Goal: Task Accomplishment & Management: Complete application form

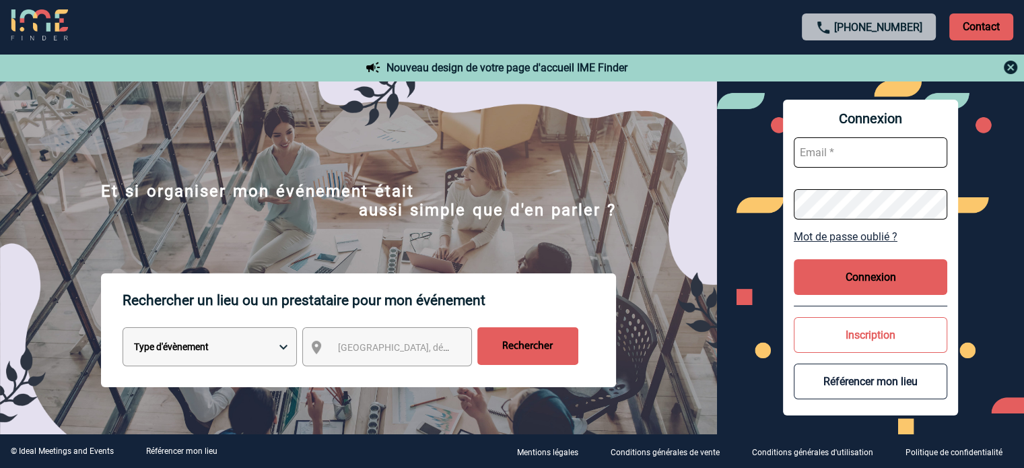
type input "[EMAIL_ADDRESS][DOMAIN_NAME]"
click at [830, 275] on button "Connexion" at bounding box center [871, 277] width 154 height 36
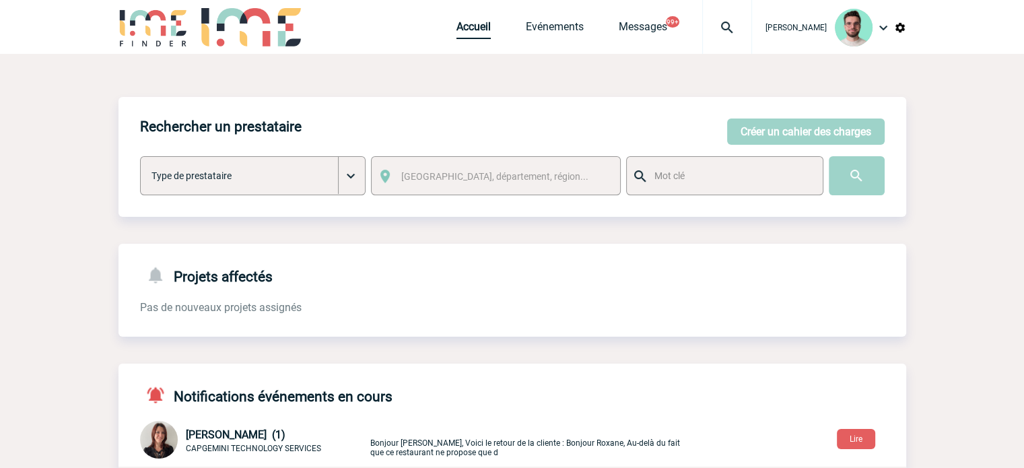
click at [470, 33] on link "Accueil" at bounding box center [474, 29] width 34 height 19
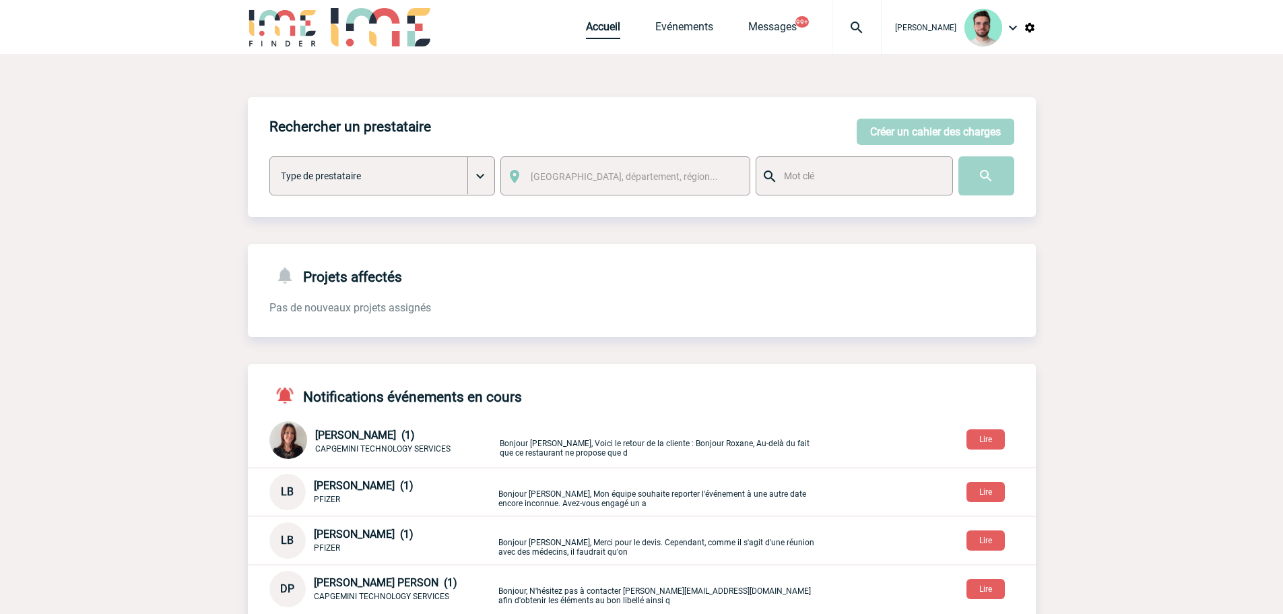
drag, startPoint x: 598, startPoint y: 40, endPoint x: 595, endPoint y: 32, distance: 8.5
click at [597, 41] on div "Accueil Evénements Messages 99+ Projet, client Projet, client" at bounding box center [734, 27] width 296 height 54
click at [595, 32] on link "Accueil" at bounding box center [603, 29] width 34 height 19
click at [662, 30] on link "Evénements" at bounding box center [684, 29] width 58 height 19
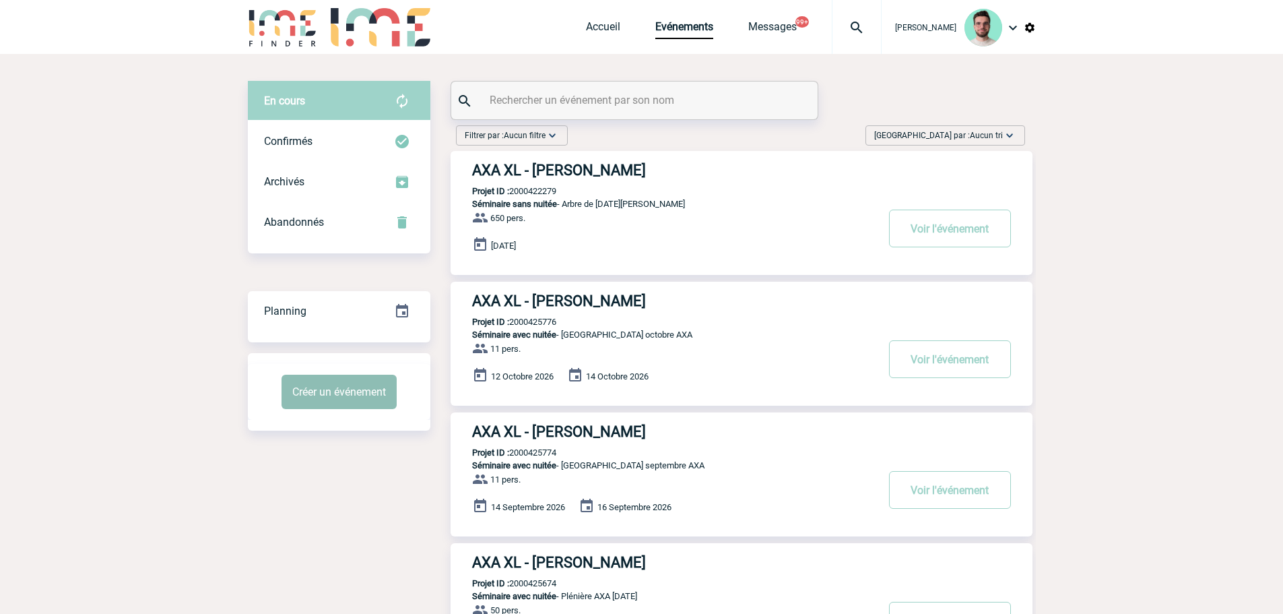
click at [296, 399] on button "Créer un événement" at bounding box center [339, 391] width 115 height 34
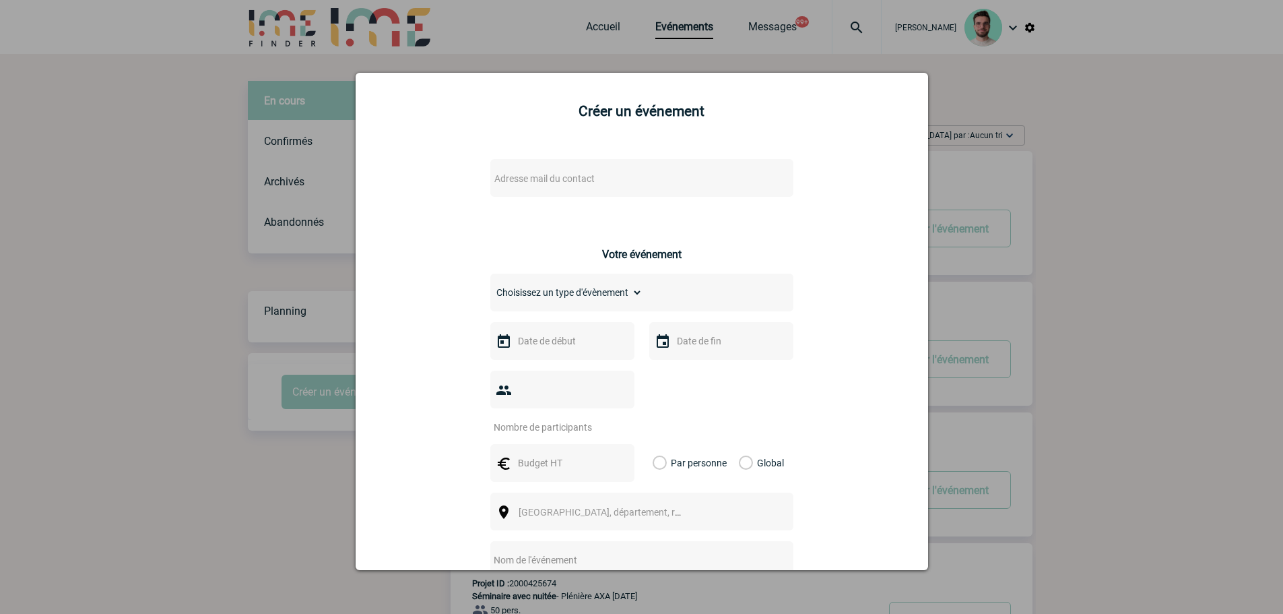
click at [542, 189] on div "Adresse mail du contact" at bounding box center [641, 178] width 303 height 38
click at [542, 187] on span "Adresse mail du contact" at bounding box center [607, 178] width 236 height 19
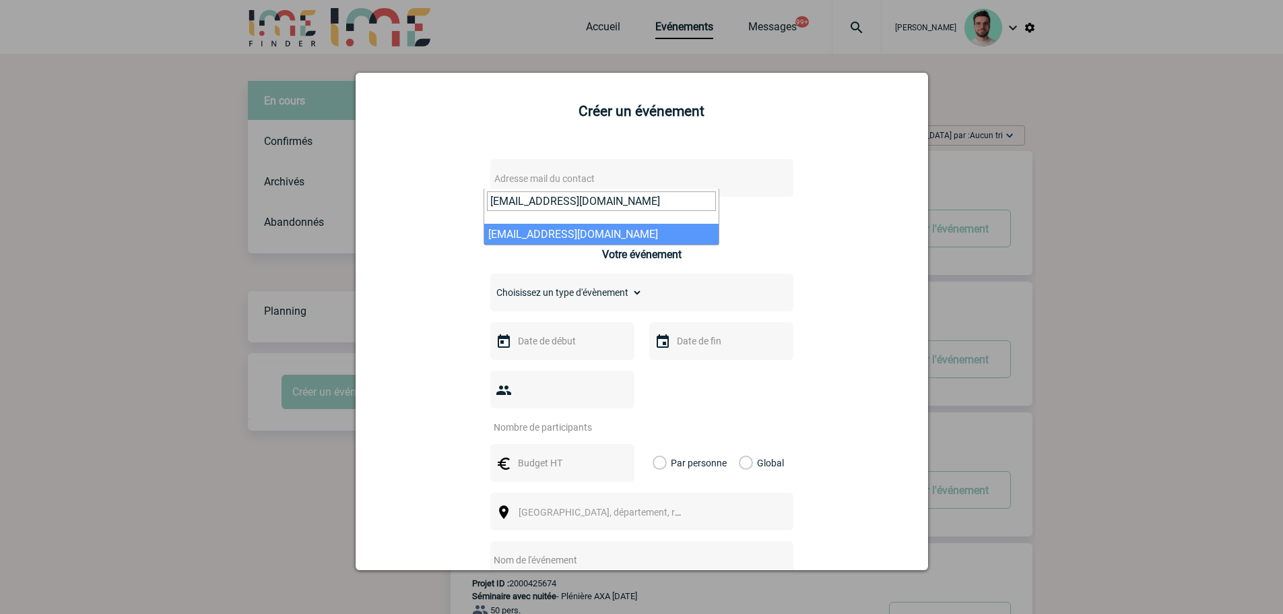
type input "[EMAIL_ADDRESS][DOMAIN_NAME]"
select select "133141"
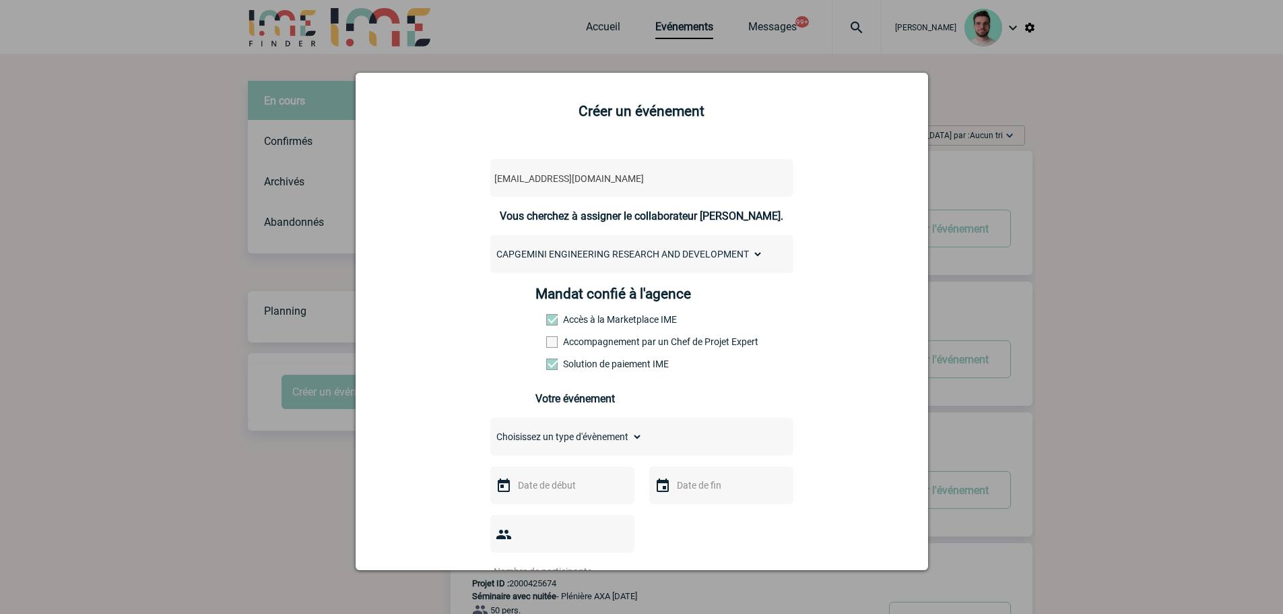
click at [546, 346] on span at bounding box center [551, 341] width 11 height 11
click at [0, 0] on input "Accompagnement par un Chef de Projet Expert" at bounding box center [0, 0] width 0 height 0
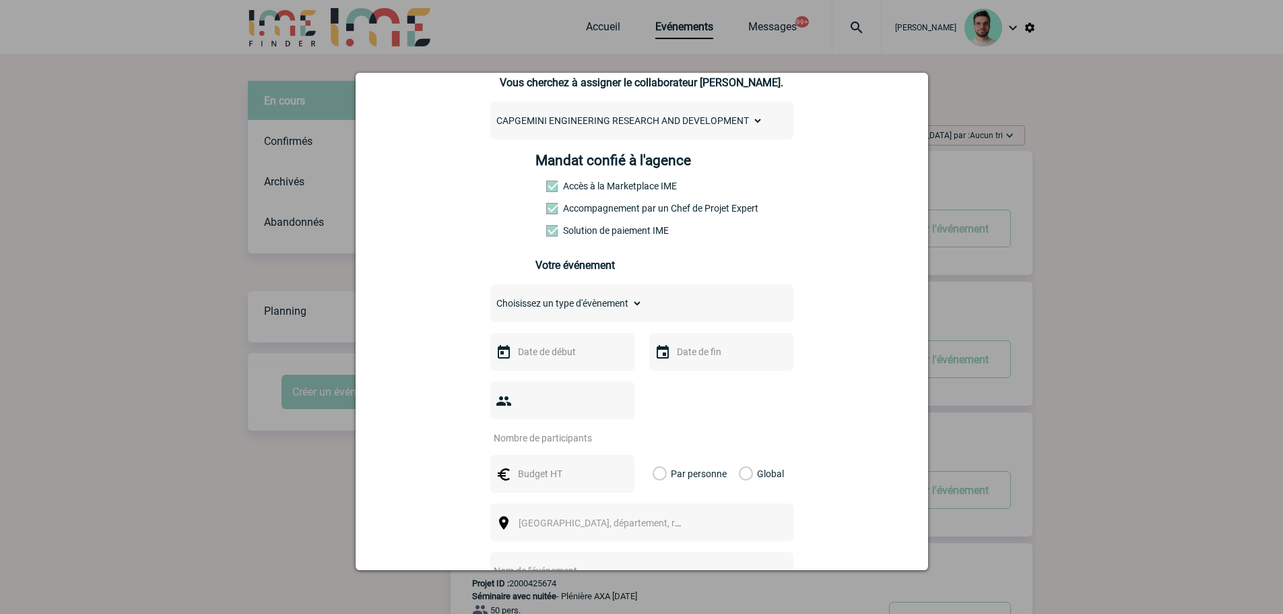
scroll to position [135, 0]
click at [546, 310] on select "Choisissez un type d'évènement Séminaire avec nuitée Séminaire sans nuitée Repa…" at bounding box center [566, 301] width 152 height 19
select select "3"
click at [490, 296] on select "Choisissez un type d'évènement Séminaire avec nuitée Séminaire sans nuitée Repa…" at bounding box center [566, 301] width 152 height 19
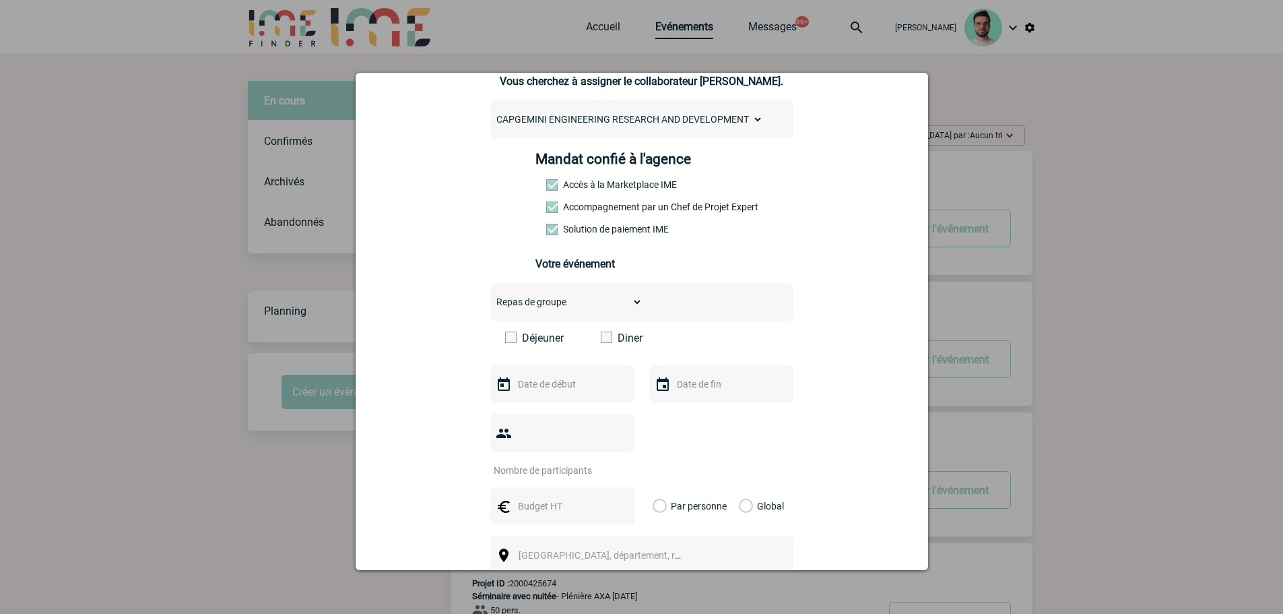
click at [531, 344] on label "Déjeuner" at bounding box center [543, 337] width 77 height 13
click at [0, 0] on input "Déjeuner" at bounding box center [0, 0] width 0 height 0
click at [564, 388] on input "text" at bounding box center [561, 384] width 93 height 18
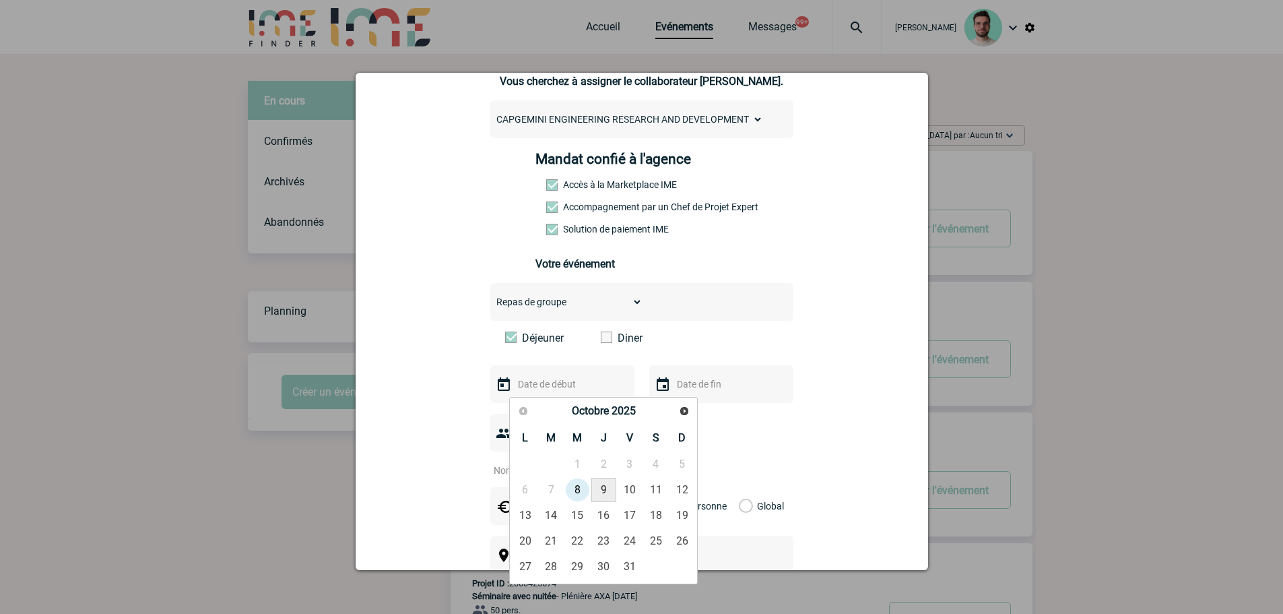
click at [603, 492] on link "9" at bounding box center [603, 490] width 25 height 24
type input "09-10-2025"
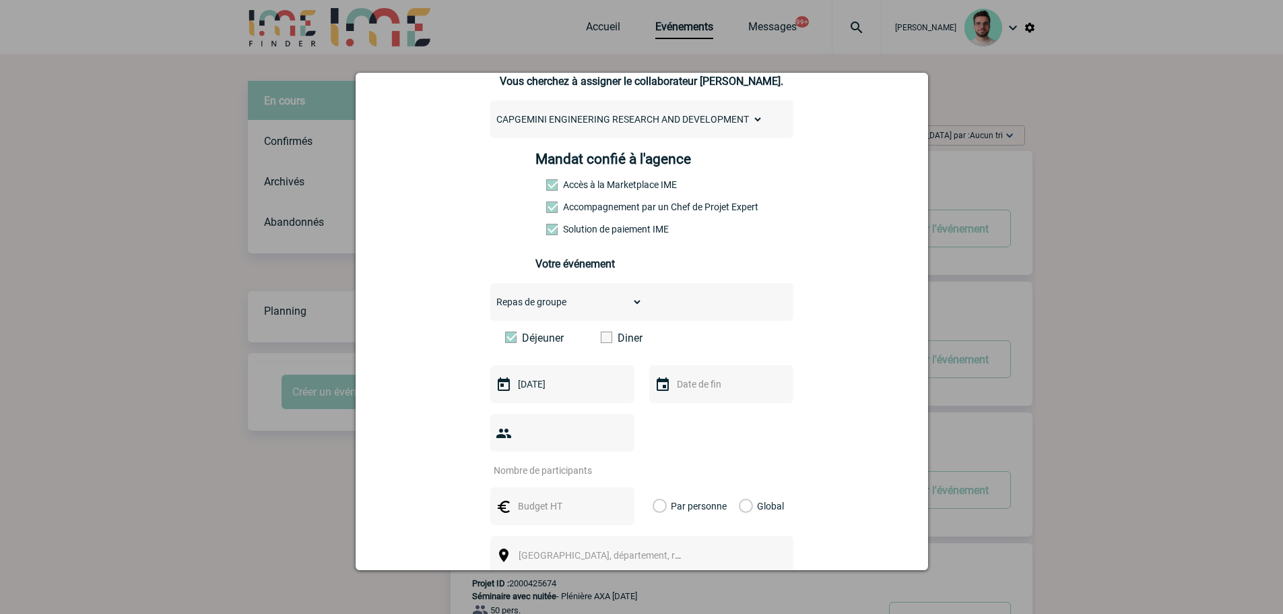
click at [690, 389] on input "text" at bounding box center [720, 384] width 93 height 18
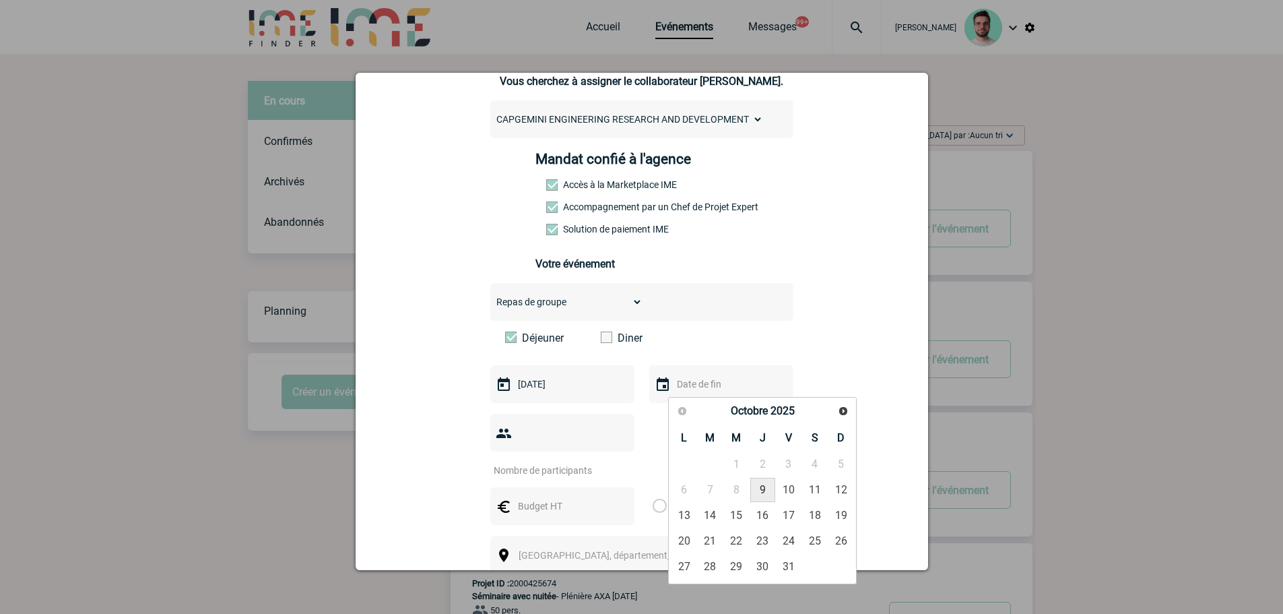
click at [758, 496] on link "9" at bounding box center [762, 490] width 25 height 24
type input "09-10-2025"
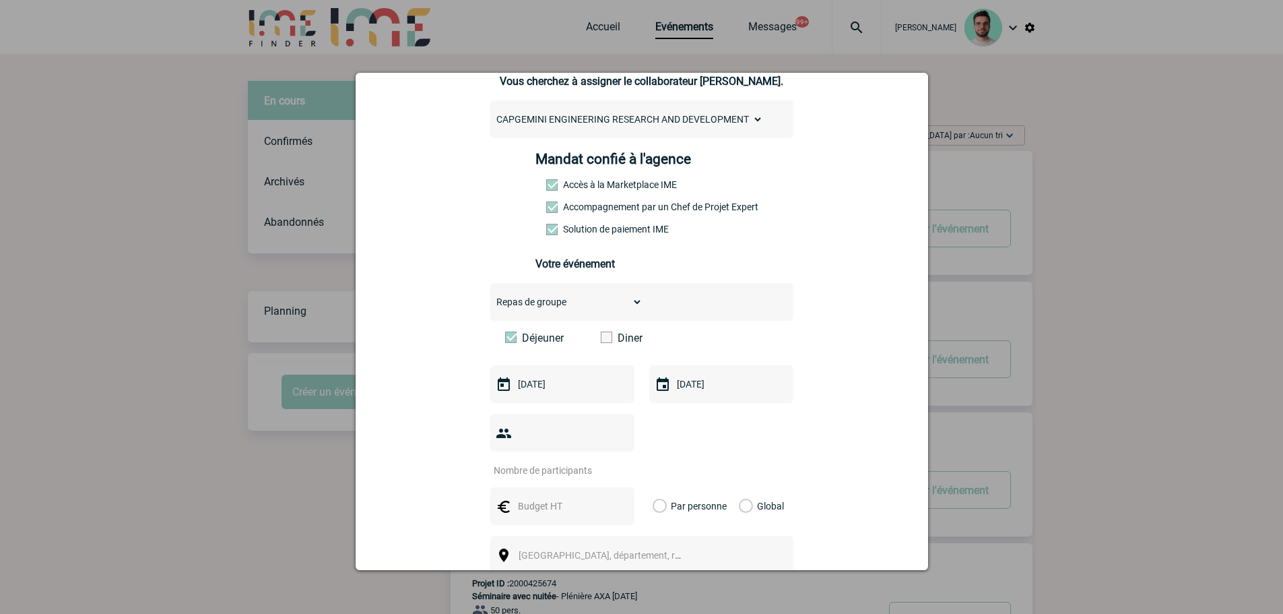
click at [516, 461] on input "number" at bounding box center [553, 470] width 127 height 18
type input "8"
click at [553, 487] on div at bounding box center [562, 506] width 144 height 38
click at [554, 487] on div at bounding box center [562, 506] width 144 height 38
click at [554, 497] on input "text" at bounding box center [561, 506] width 93 height 18
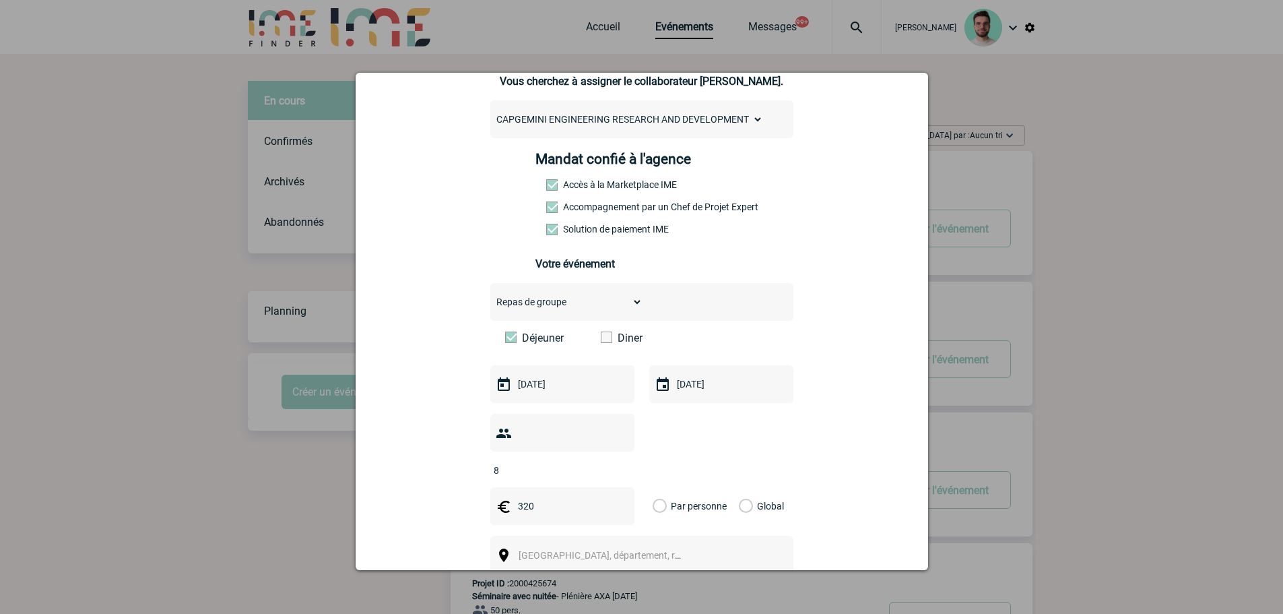
type input "320"
click at [740, 487] on label "Global" at bounding box center [743, 506] width 9 height 38
click at [0, 0] on input "Global" at bounding box center [0, 0] width 0 height 0
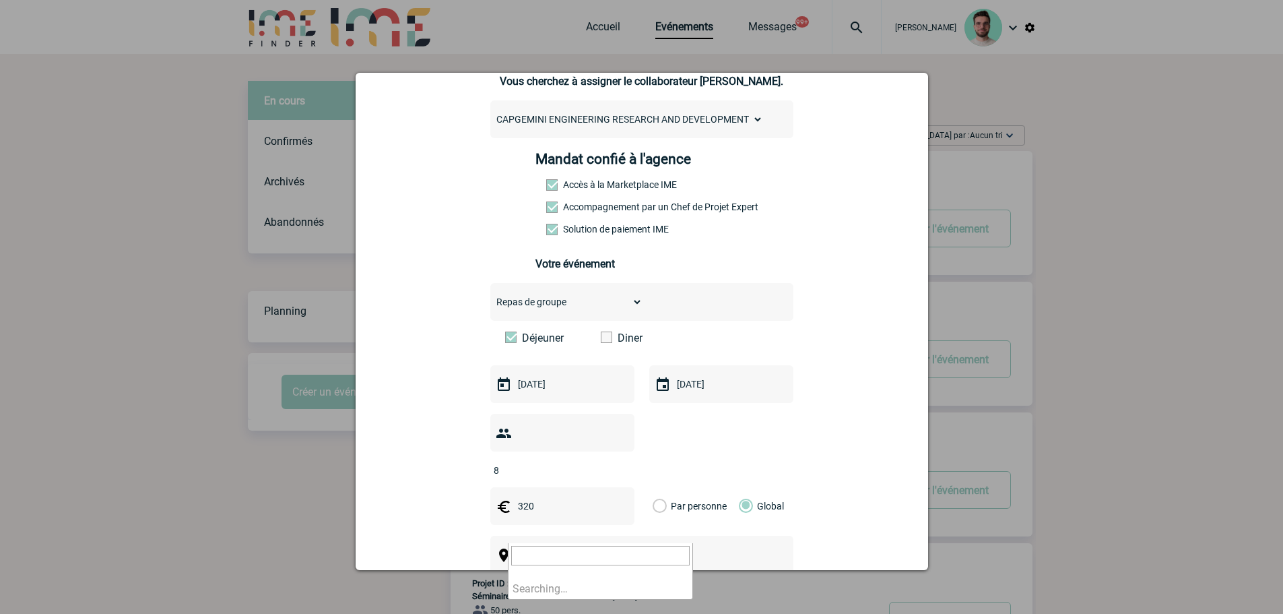
click at [519, 550] on span "Ville, département, région..." at bounding box center [612, 555] width 187 height 11
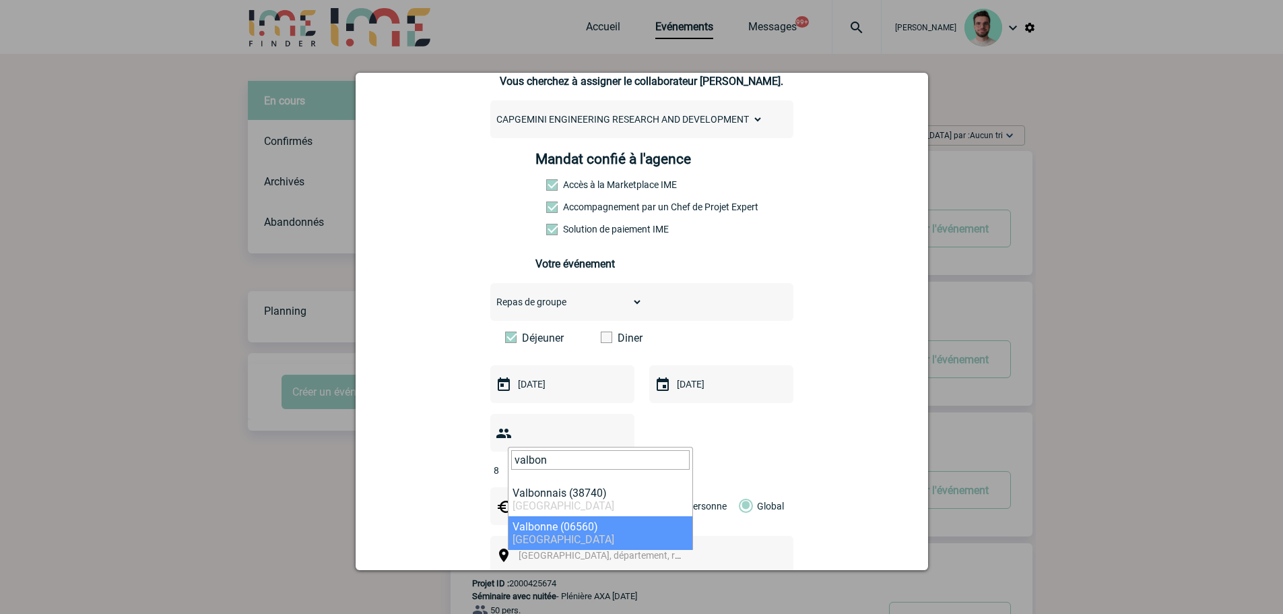
type input "valbon"
select select "7179"
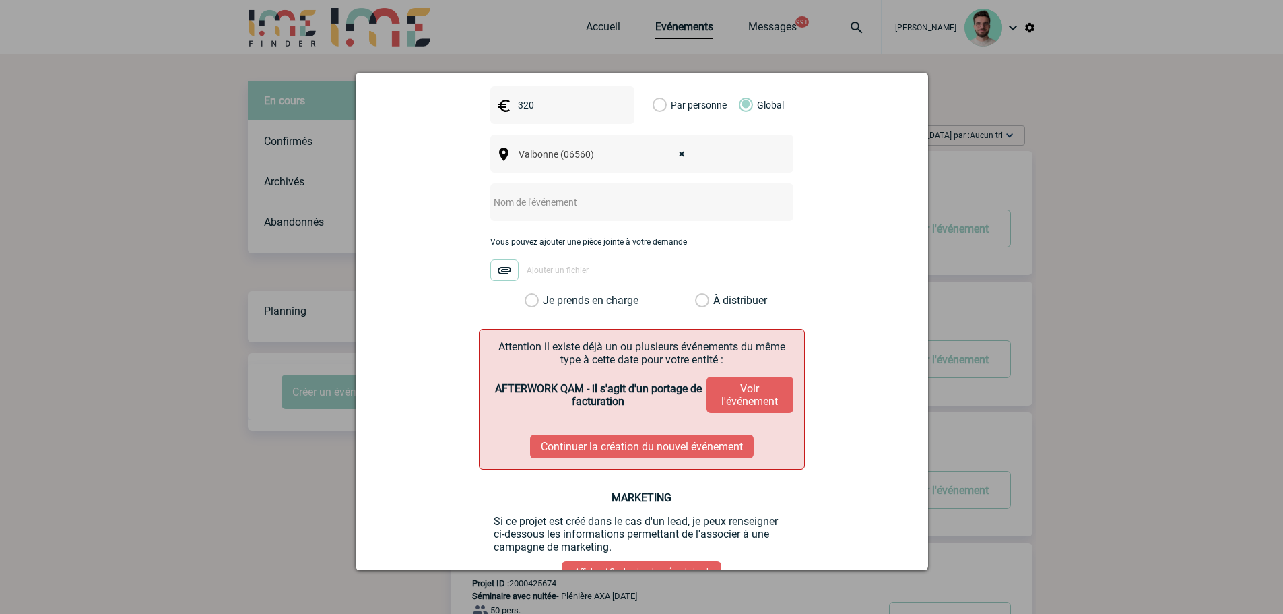
scroll to position [539, 0]
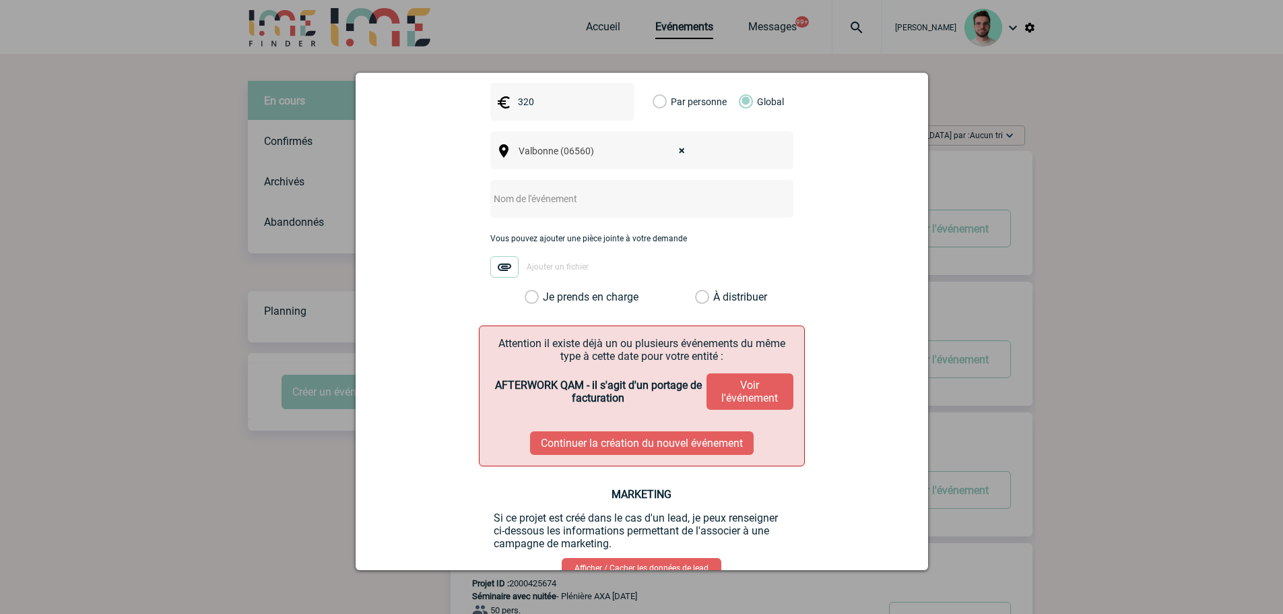
click at [754, 373] on button "Voir l'événement" at bounding box center [750, 391] width 86 height 36
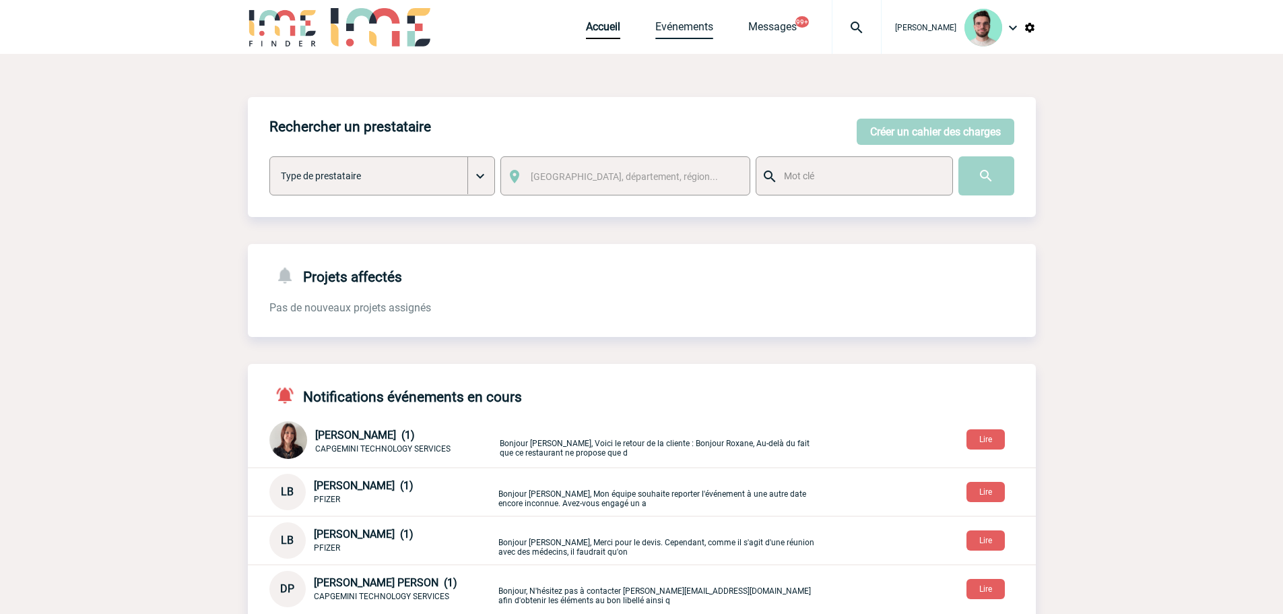
click at [680, 28] on link "Evénements" at bounding box center [684, 29] width 58 height 19
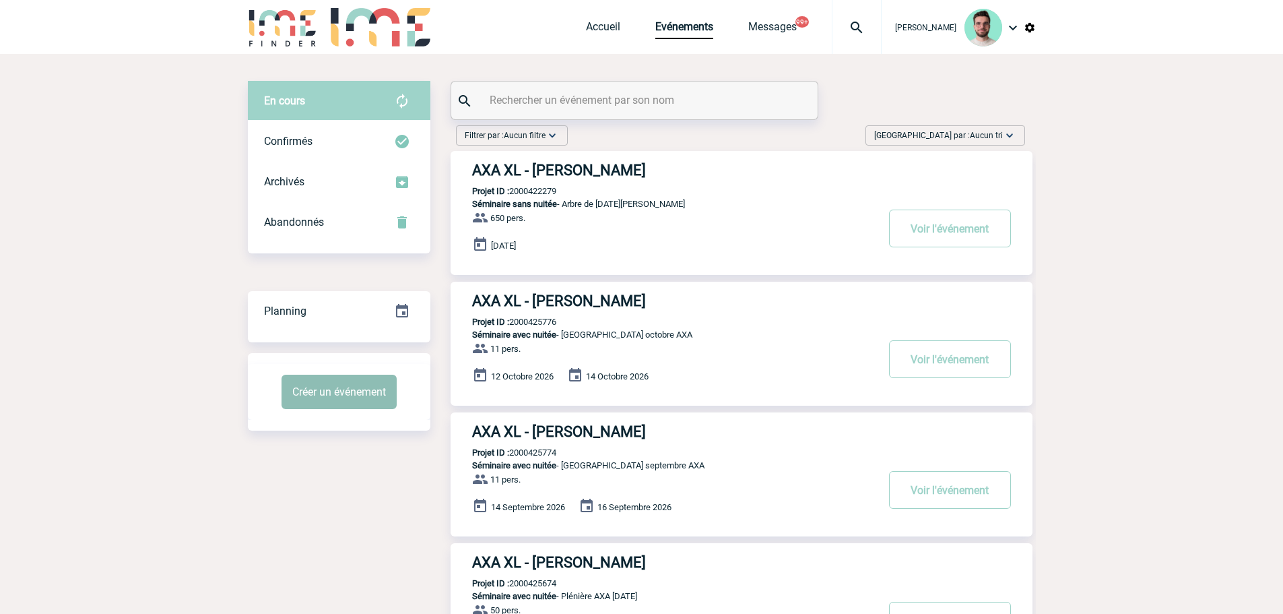
drag, startPoint x: 348, startPoint y: 407, endPoint x: 344, endPoint y: 397, distance: 11.1
click at [348, 407] on button "Créer un événement" at bounding box center [339, 391] width 115 height 34
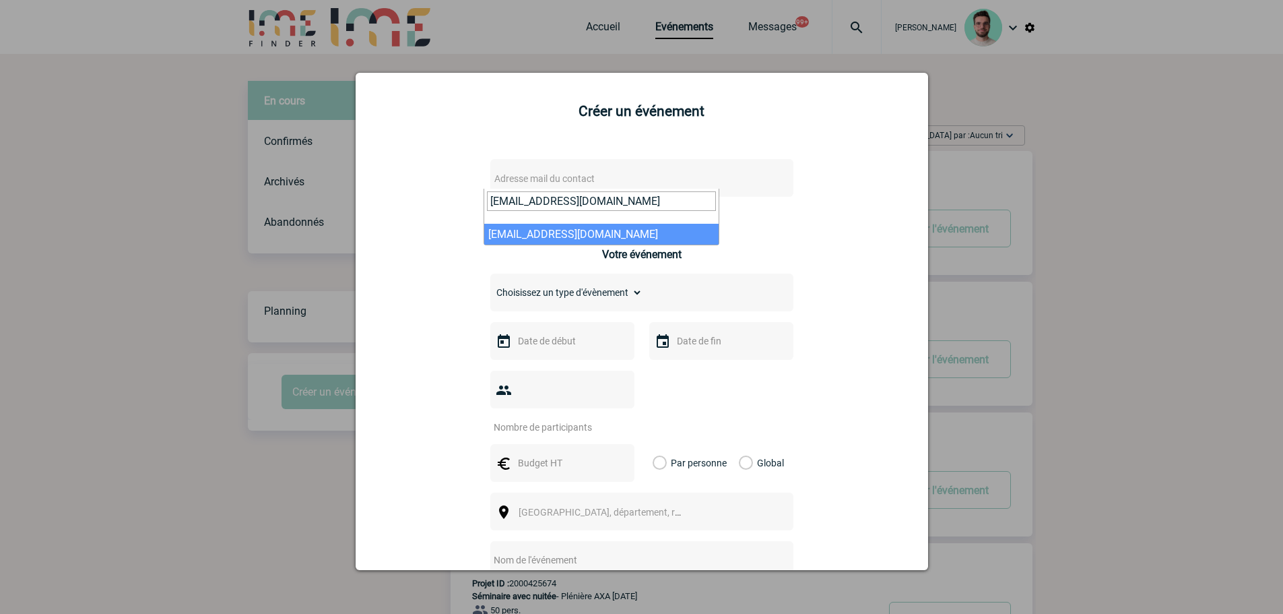
type input "[EMAIL_ADDRESS][DOMAIN_NAME]"
select select "133141"
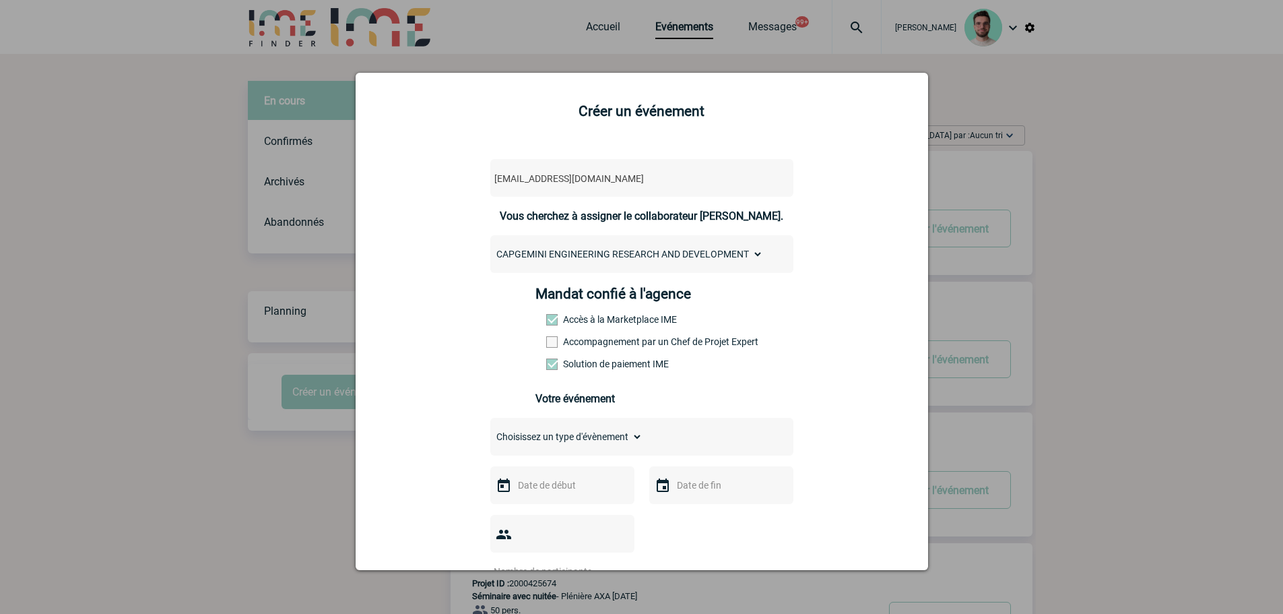
click at [546, 347] on span at bounding box center [551, 341] width 11 height 11
click at [0, 0] on input "Accompagnement par un Chef de Projet Expert" at bounding box center [0, 0] width 0 height 0
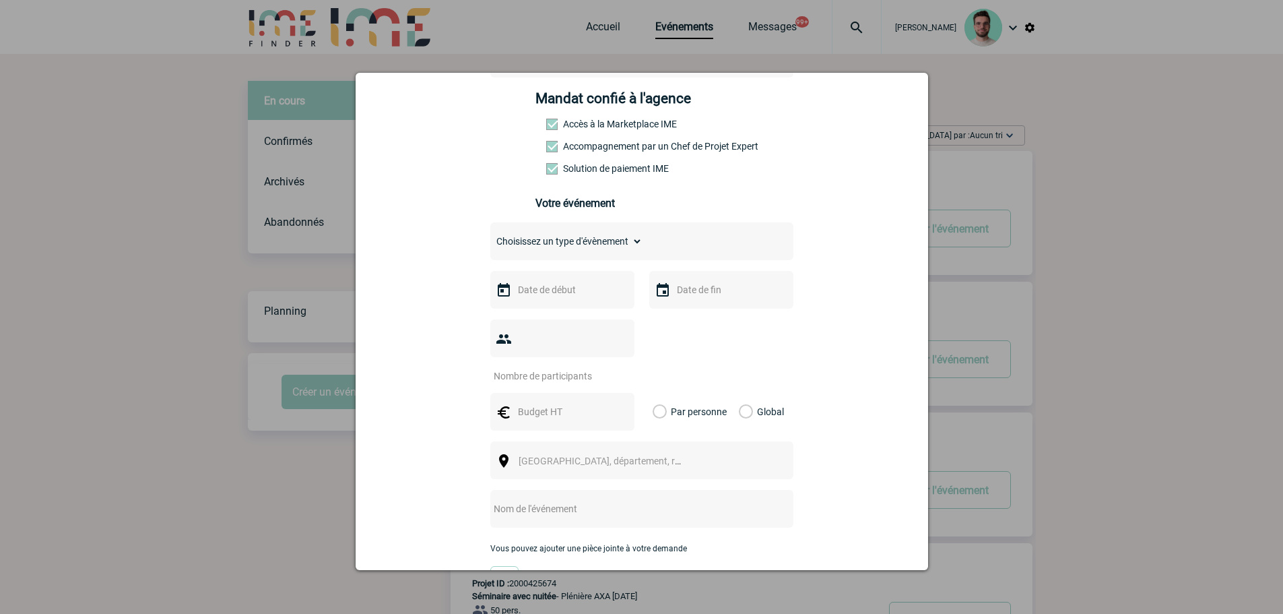
scroll to position [202, 0]
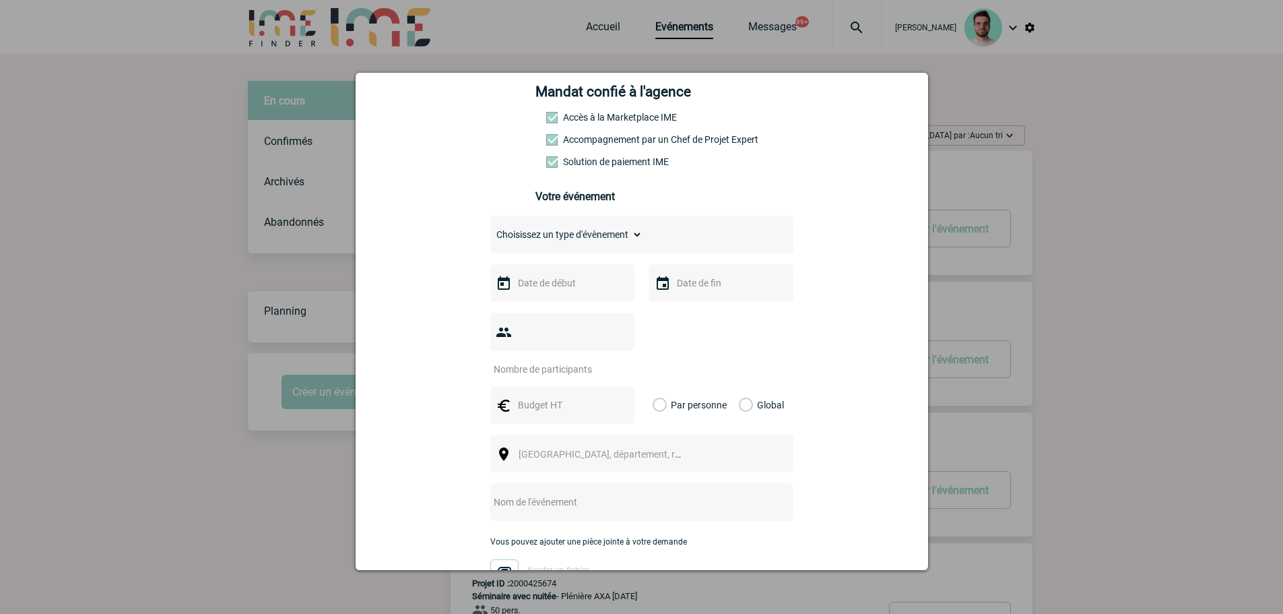
click at [567, 237] on select "Choisissez un type d'évènement Séminaire avec nuitée Séminaire sans nuitée Repa…" at bounding box center [566, 234] width 152 height 19
select select "3"
click at [490, 228] on select "Choisissez un type d'évènement Séminaire avec nuitée Séminaire sans nuitée Repa…" at bounding box center [566, 234] width 152 height 19
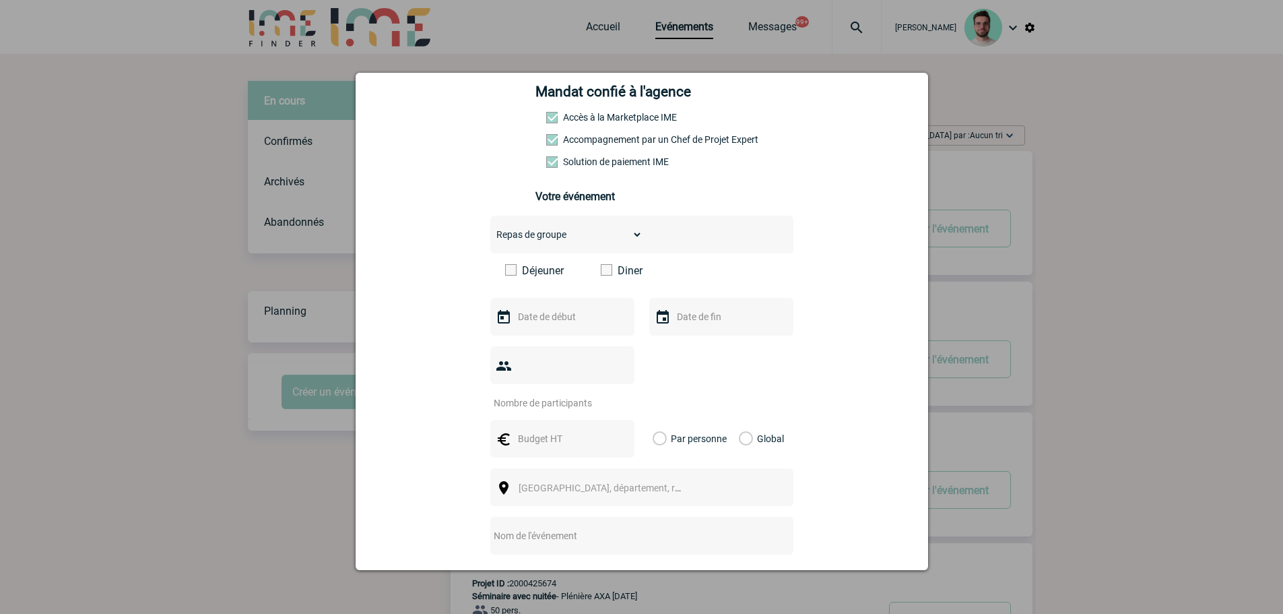
click at [601, 274] on span at bounding box center [606, 269] width 11 height 11
click at [0, 0] on input "Diner" at bounding box center [0, 0] width 0 height 0
click at [523, 277] on label "Déjeuner" at bounding box center [543, 270] width 77 height 13
click at [0, 0] on input "Déjeuner" at bounding box center [0, 0] width 0 height 0
click at [601, 273] on span at bounding box center [606, 269] width 11 height 11
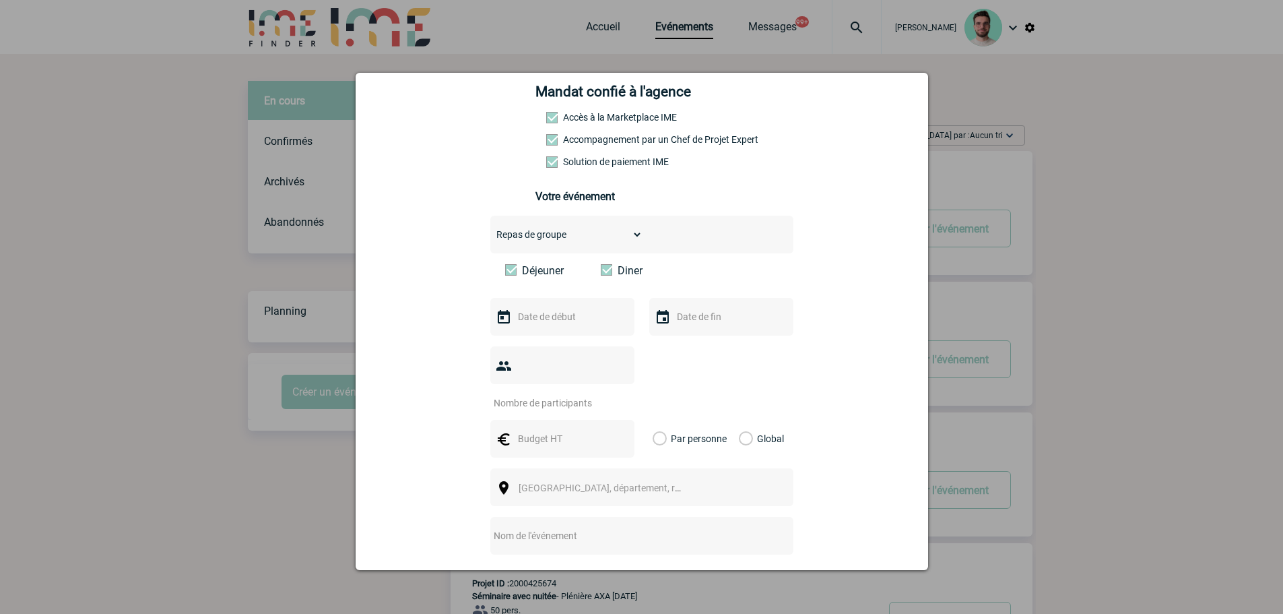
click at [0, 0] on input "Diner" at bounding box center [0, 0] width 0 height 0
click at [575, 323] on input "text" at bounding box center [561, 317] width 93 height 18
click at [603, 423] on link "9" at bounding box center [603, 422] width 25 height 24
type input "09-10-2025"
click at [702, 323] on input "text" at bounding box center [720, 317] width 93 height 18
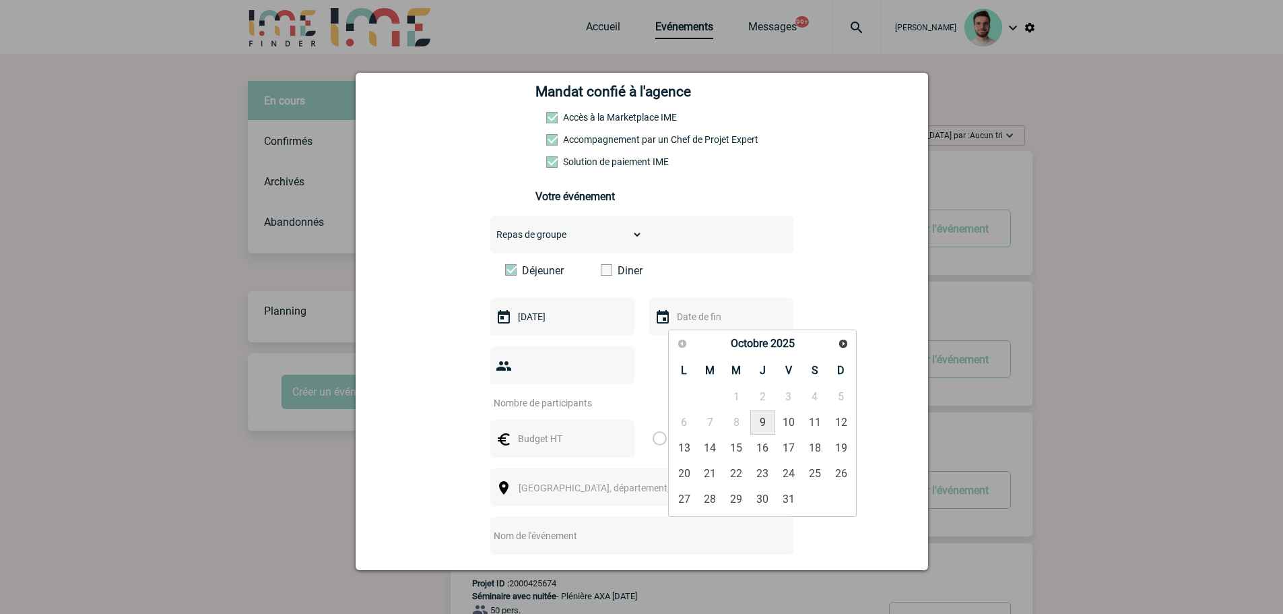
click at [770, 427] on link "9" at bounding box center [762, 422] width 25 height 24
type input "09-10-2025"
click at [538, 394] on input "number" at bounding box center [553, 403] width 127 height 18
type input "8"
drag, startPoint x: 582, startPoint y: 406, endPoint x: 580, endPoint y: 414, distance: 8.3
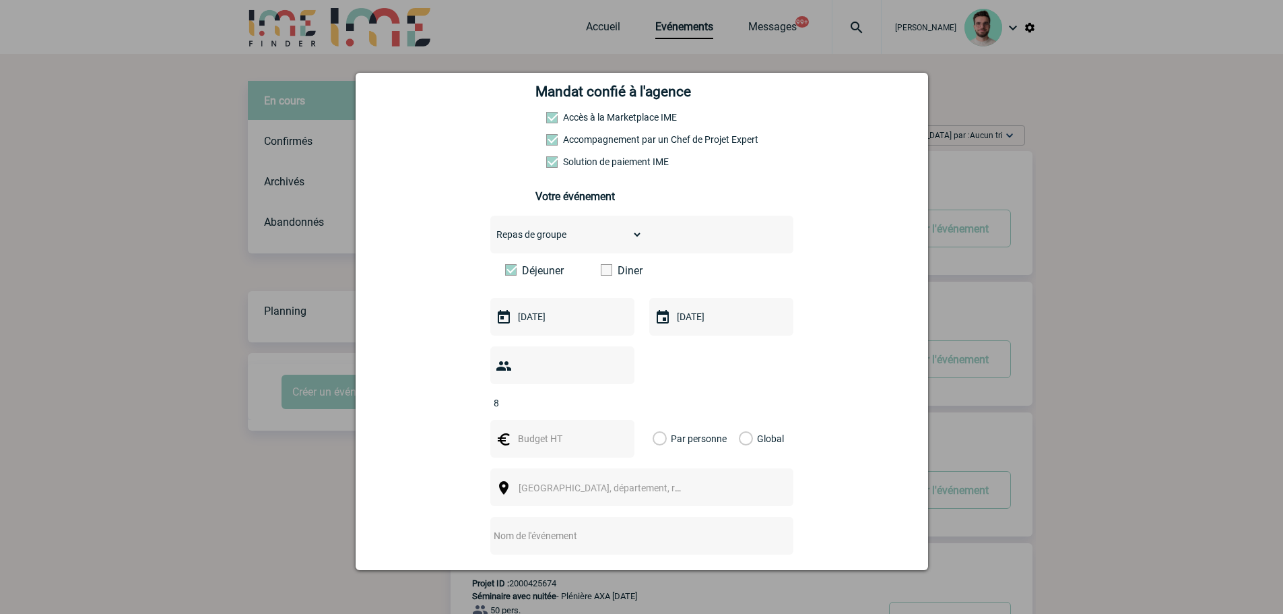
click at [582, 420] on div at bounding box center [562, 439] width 144 height 38
click at [580, 430] on input "text" at bounding box center [561, 439] width 93 height 18
type input "320"
click at [739, 420] on label "Global" at bounding box center [743, 439] width 9 height 38
click at [0, 0] on input "Global" at bounding box center [0, 0] width 0 height 0
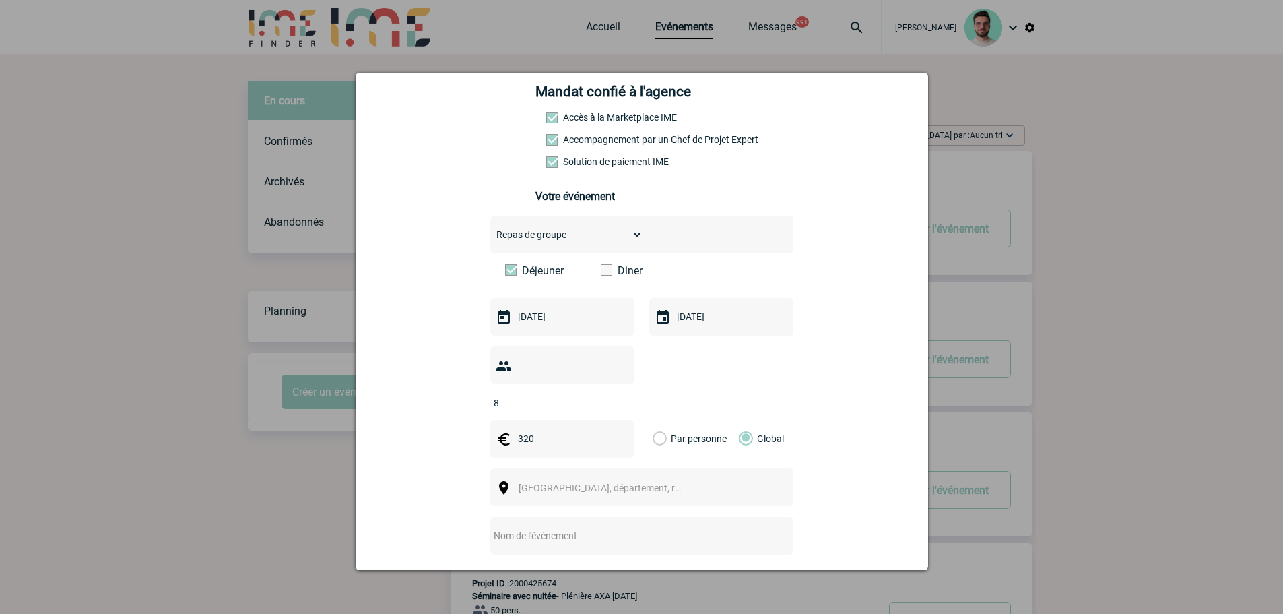
click at [548, 482] on span "Ville, département, région..." at bounding box center [612, 487] width 187 height 11
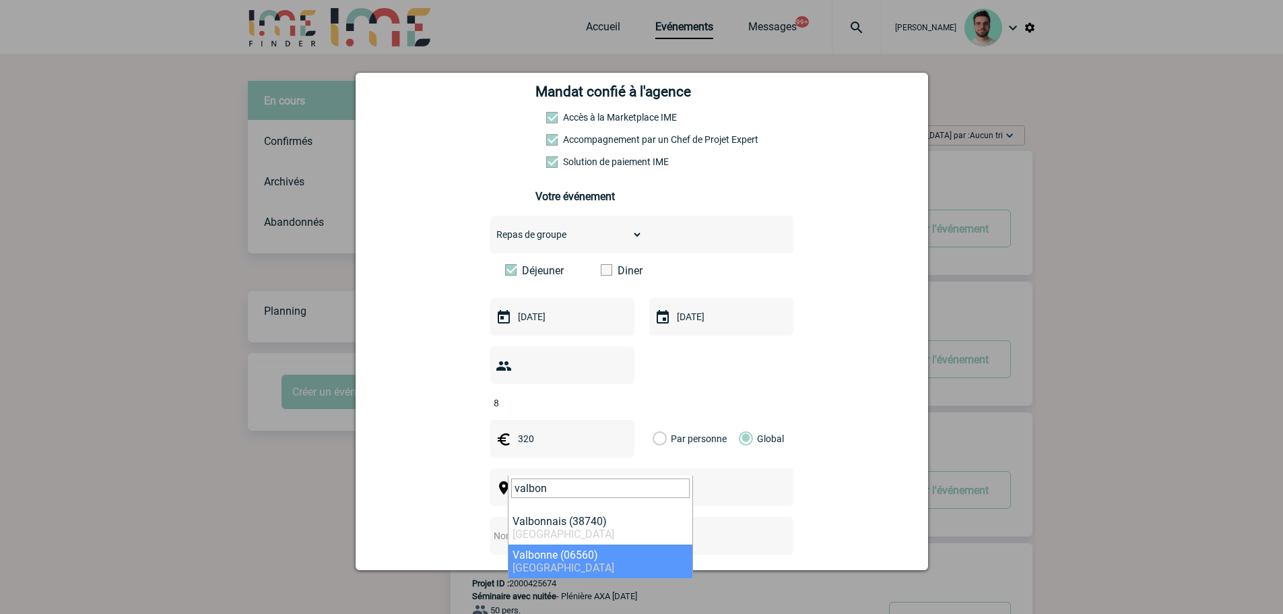
type input "valbon"
select select "7179"
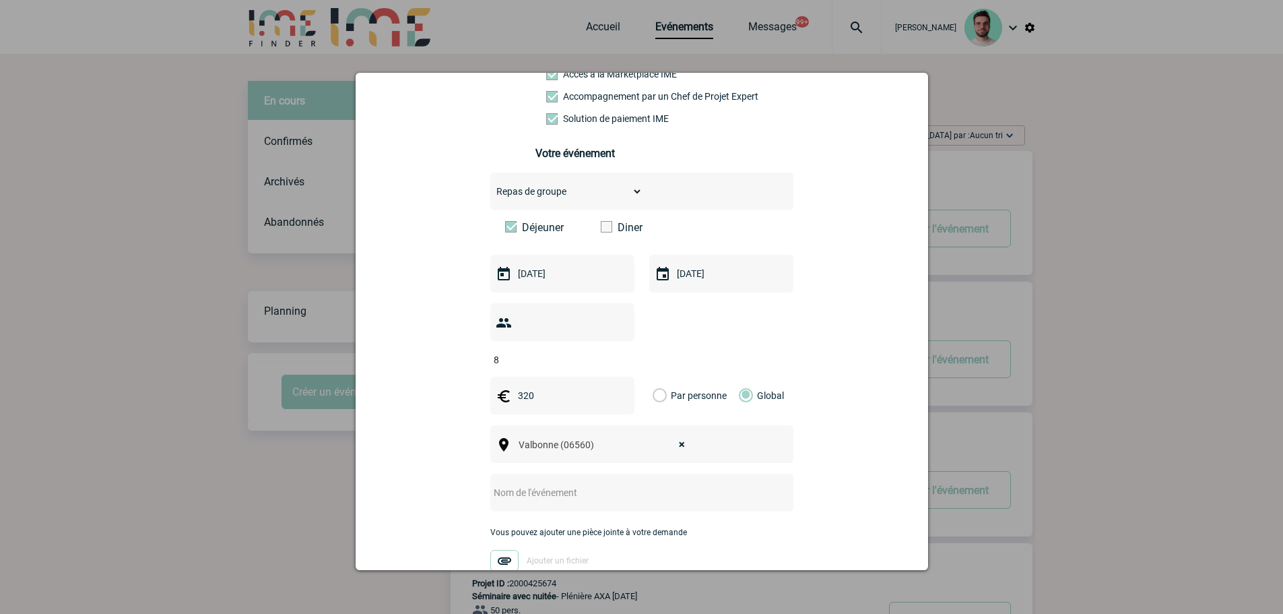
scroll to position [269, 0]
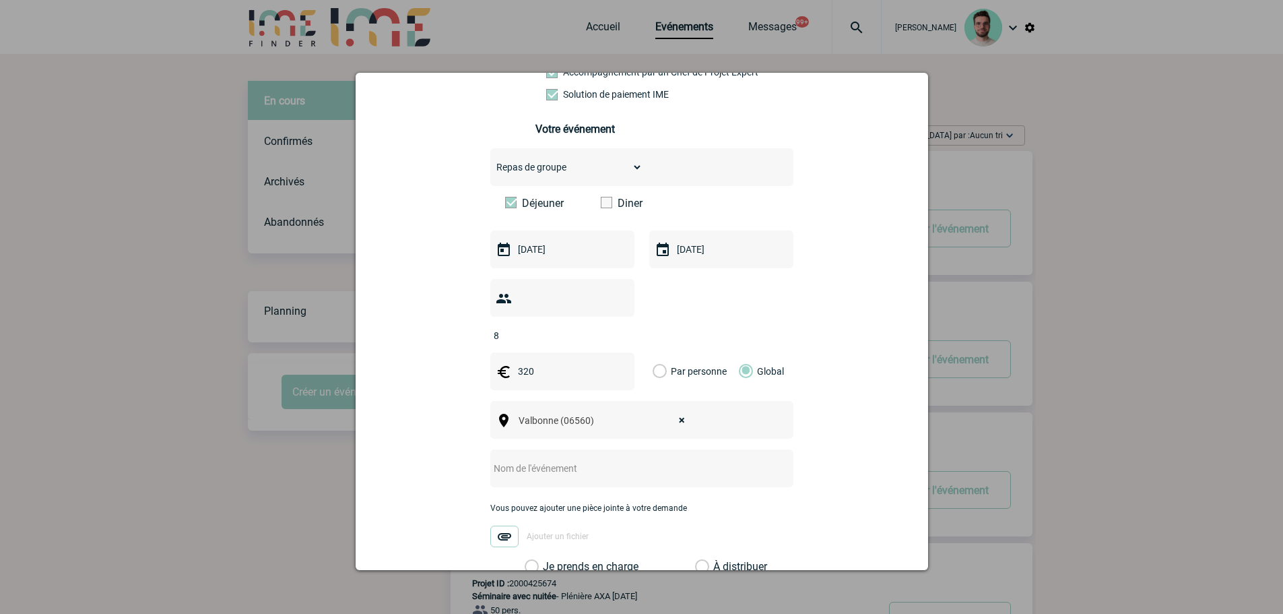
click at [509, 459] on input "text" at bounding box center [623, 468] width 267 height 18
click at [533, 459] on input "text" at bounding box center [623, 468] width 267 height 18
paste input "Afterwork QAM"
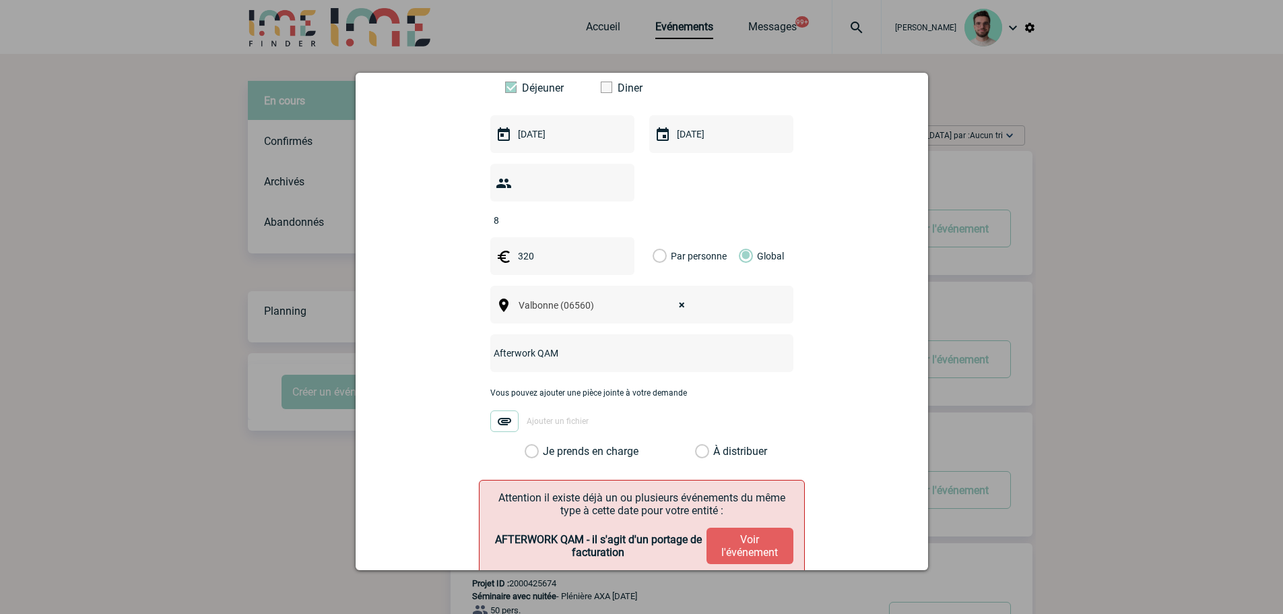
scroll to position [404, 0]
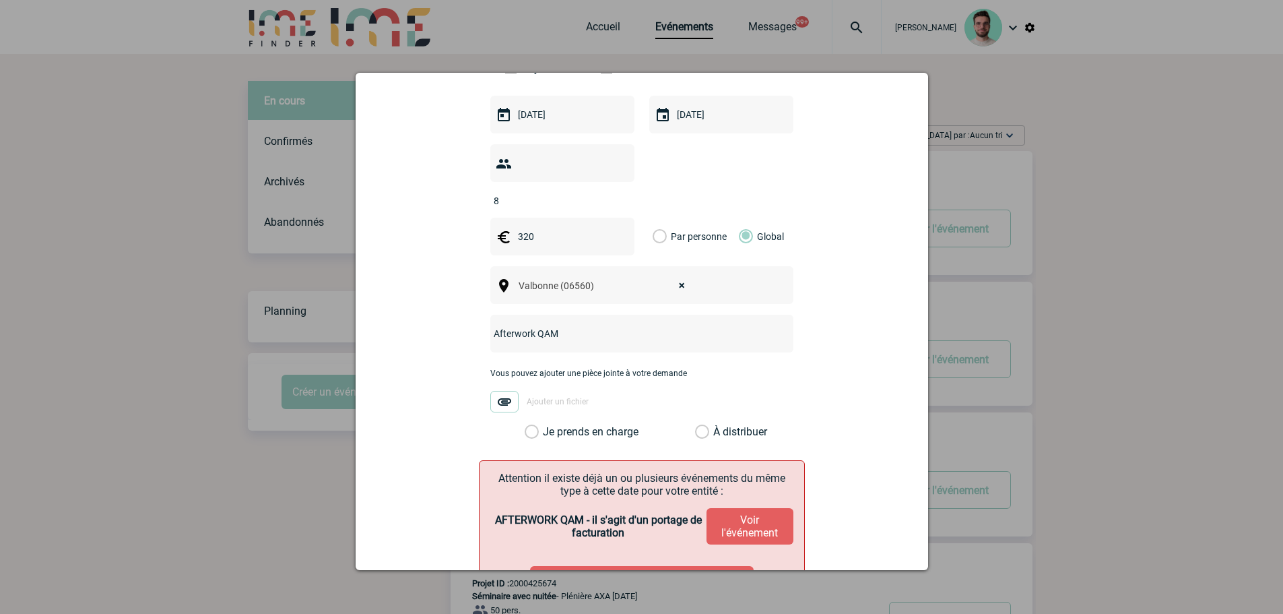
type input "Afterwork QAM"
click at [548, 425] on label "Je prends en charge" at bounding box center [536, 431] width 23 height 13
click at [0, 0] on input "Je prends en charge" at bounding box center [0, 0] width 0 height 0
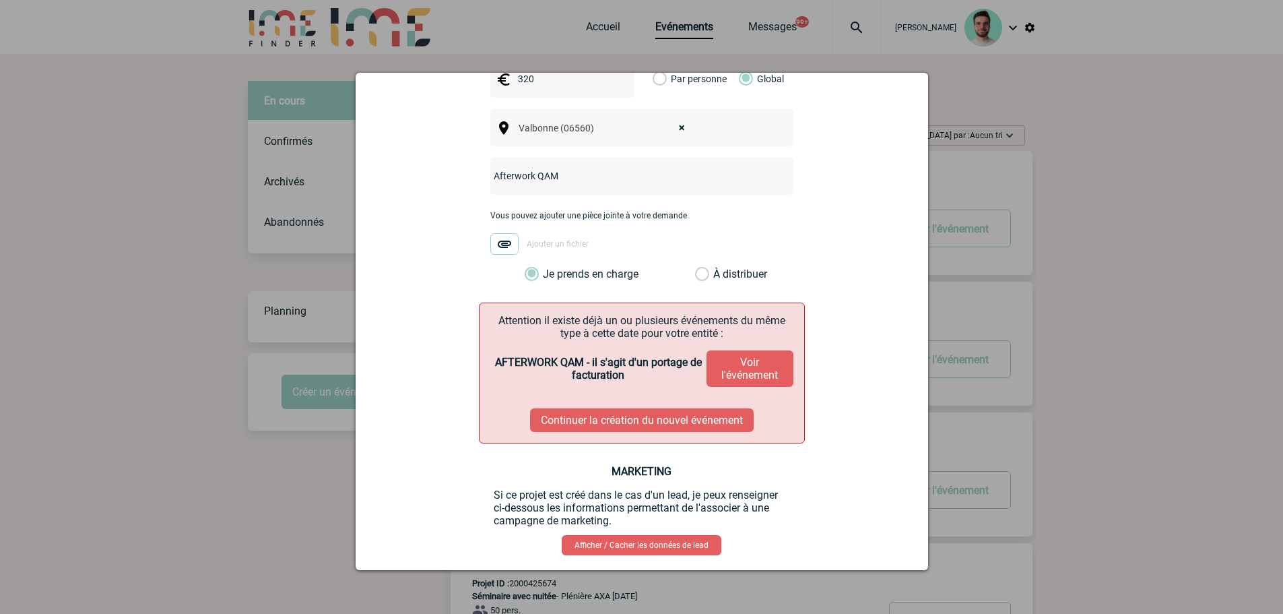
scroll to position [562, 0]
click at [643, 407] on button "Continuer la création du nouvel événement" at bounding box center [642, 419] width 224 height 24
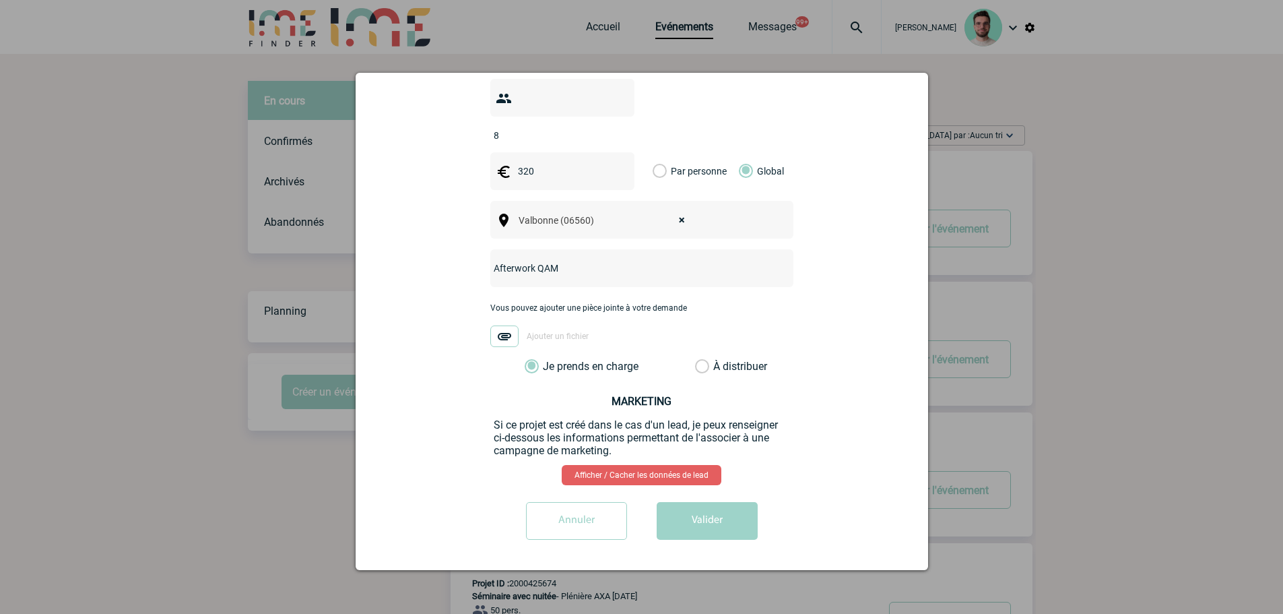
scroll to position [448, 0]
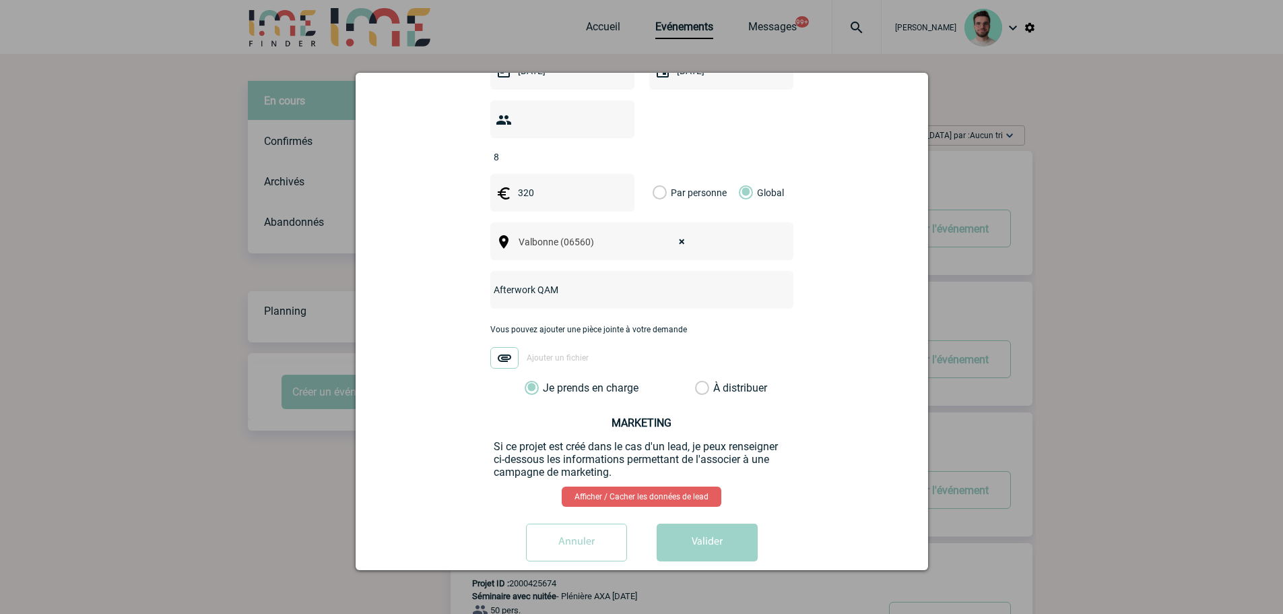
click at [667, 523] on button "Valider" at bounding box center [707, 542] width 101 height 38
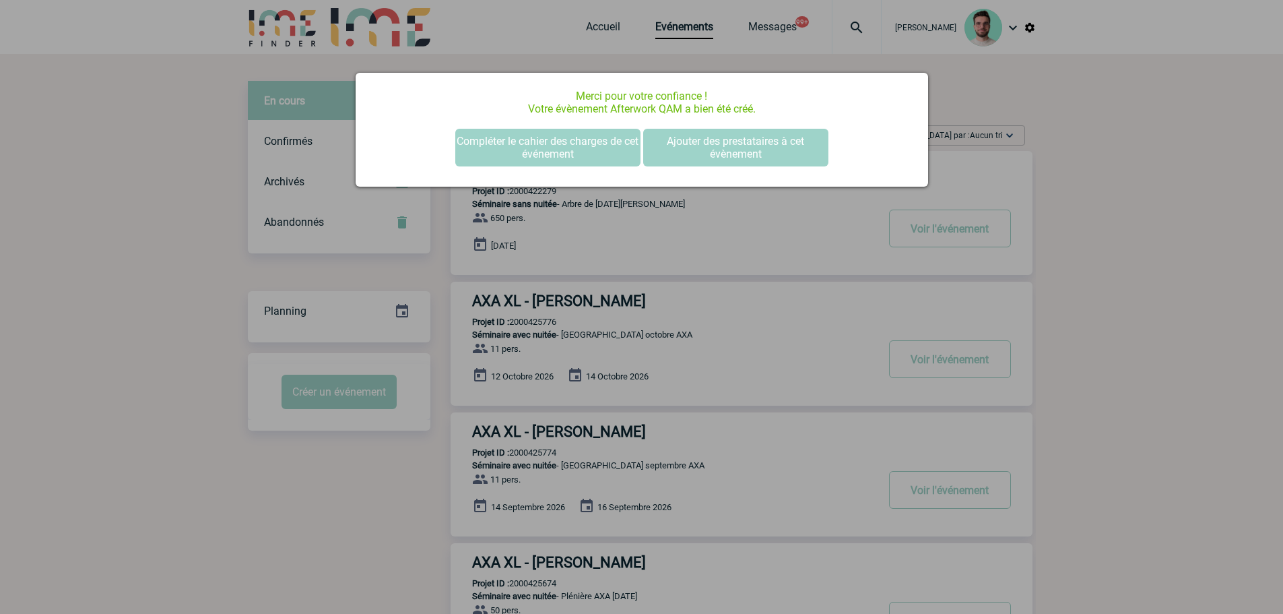
scroll to position [0, 0]
click at [545, 156] on button "Compléter le cahier des charges de cet événement" at bounding box center [547, 148] width 185 height 38
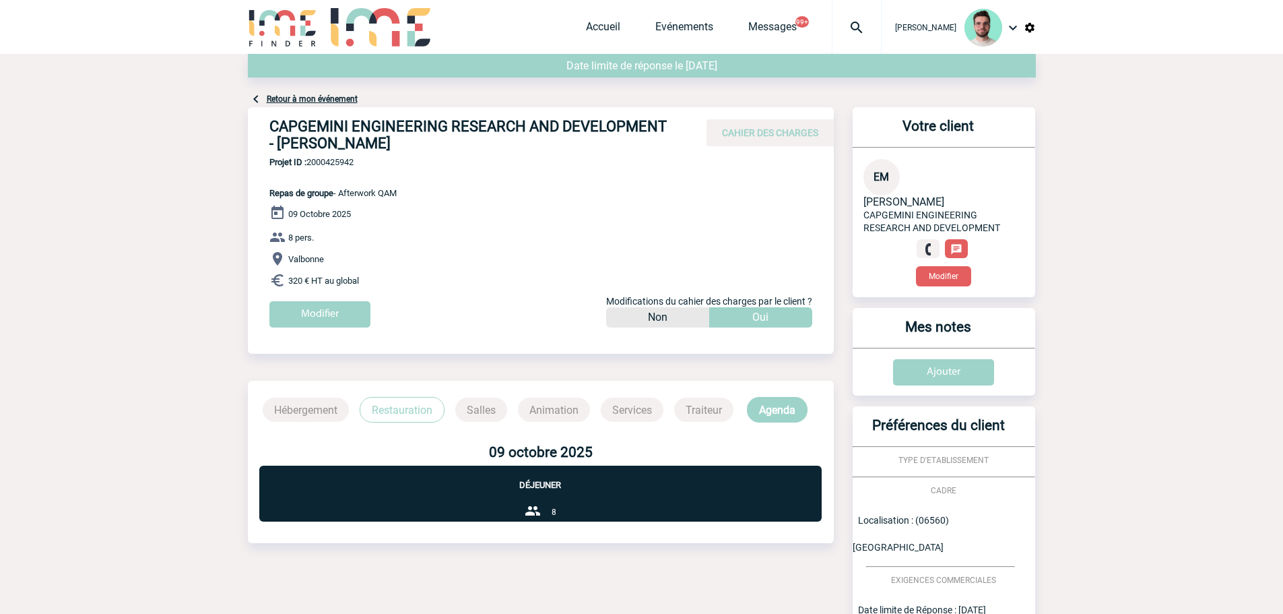
click at [317, 102] on link "Retour à mon événement" at bounding box center [312, 98] width 91 height 9
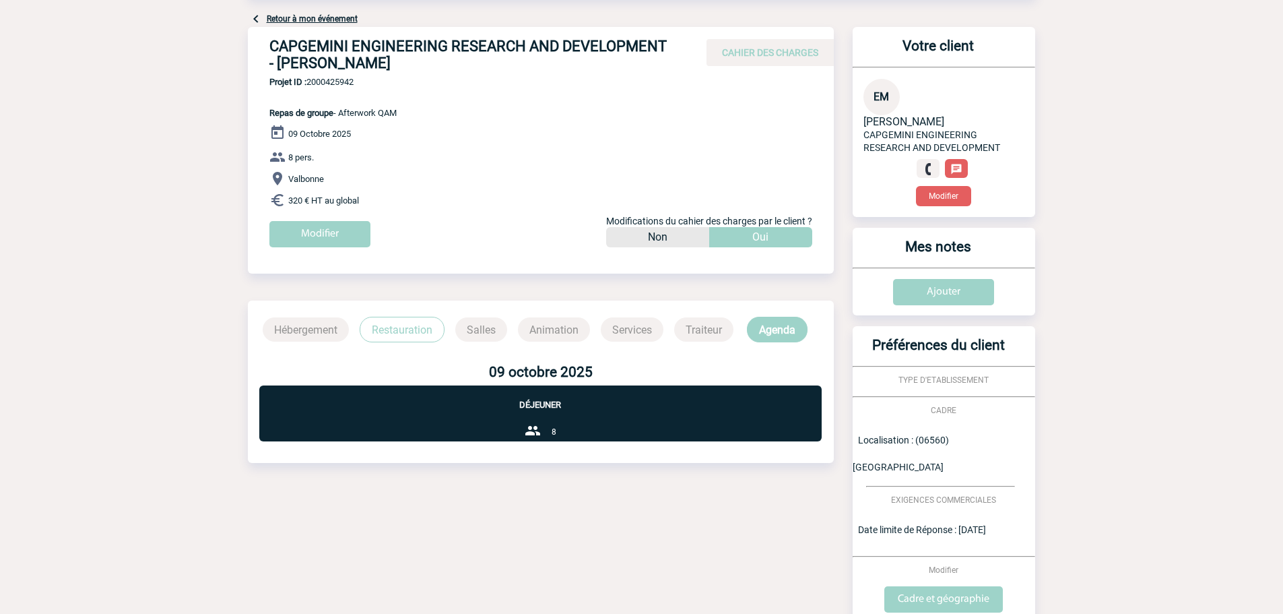
scroll to position [199, 0]
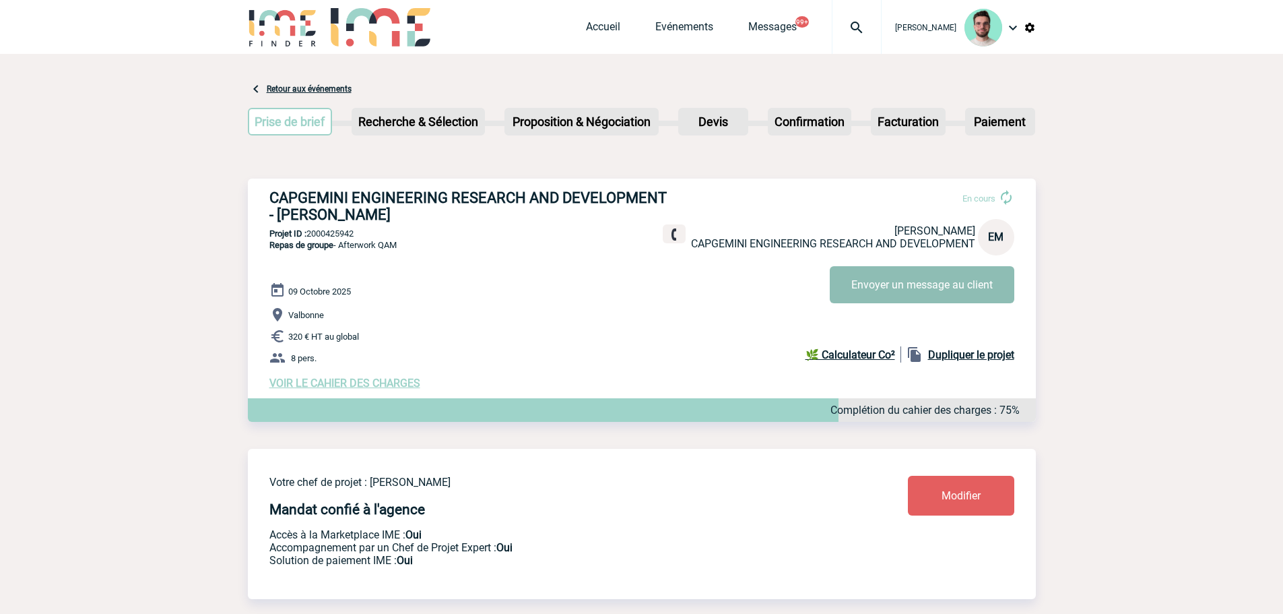
click at [918, 292] on button "Envoyer un message au client" at bounding box center [922, 284] width 185 height 37
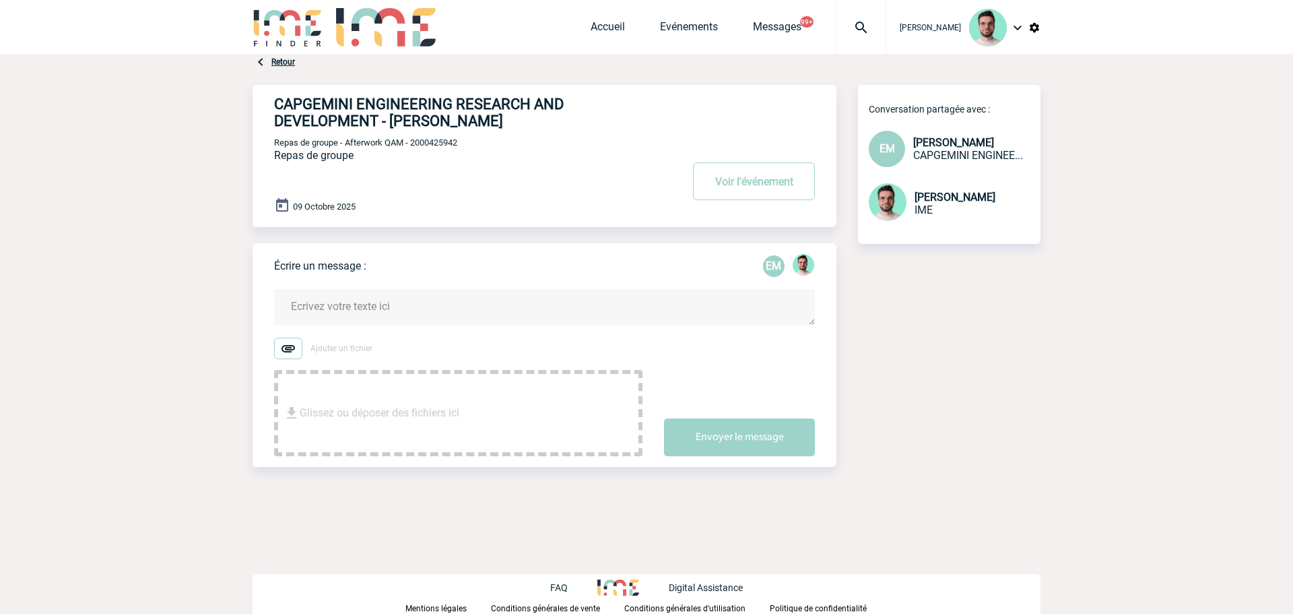
click at [331, 312] on textarea at bounding box center [544, 307] width 541 height 36
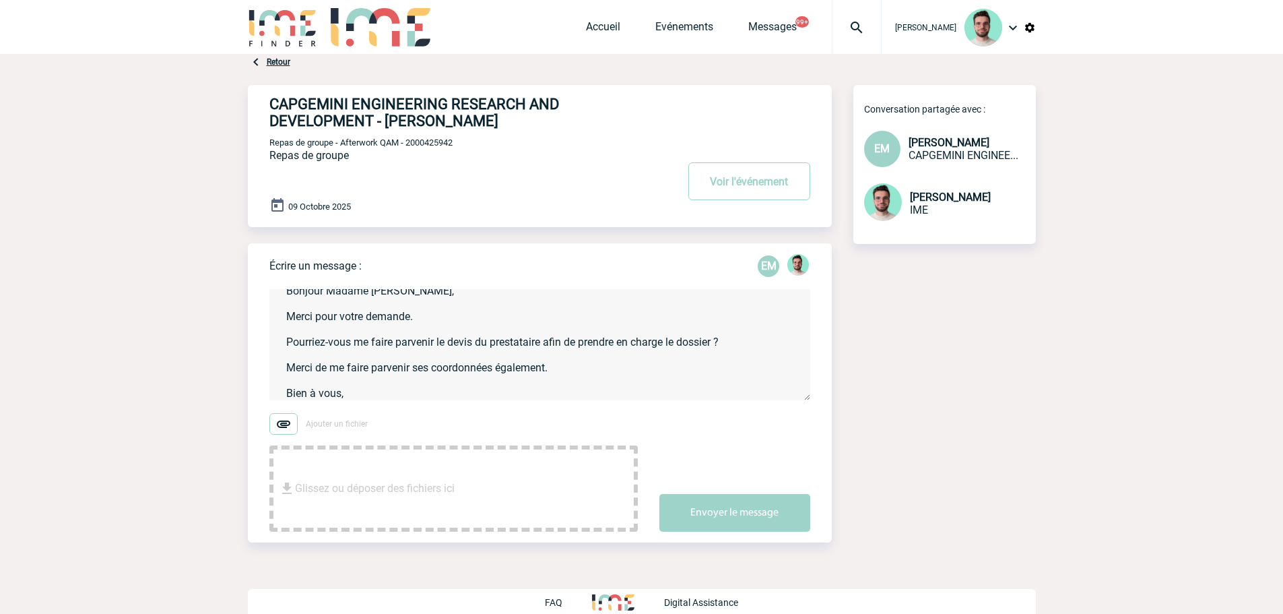
scroll to position [28, 0]
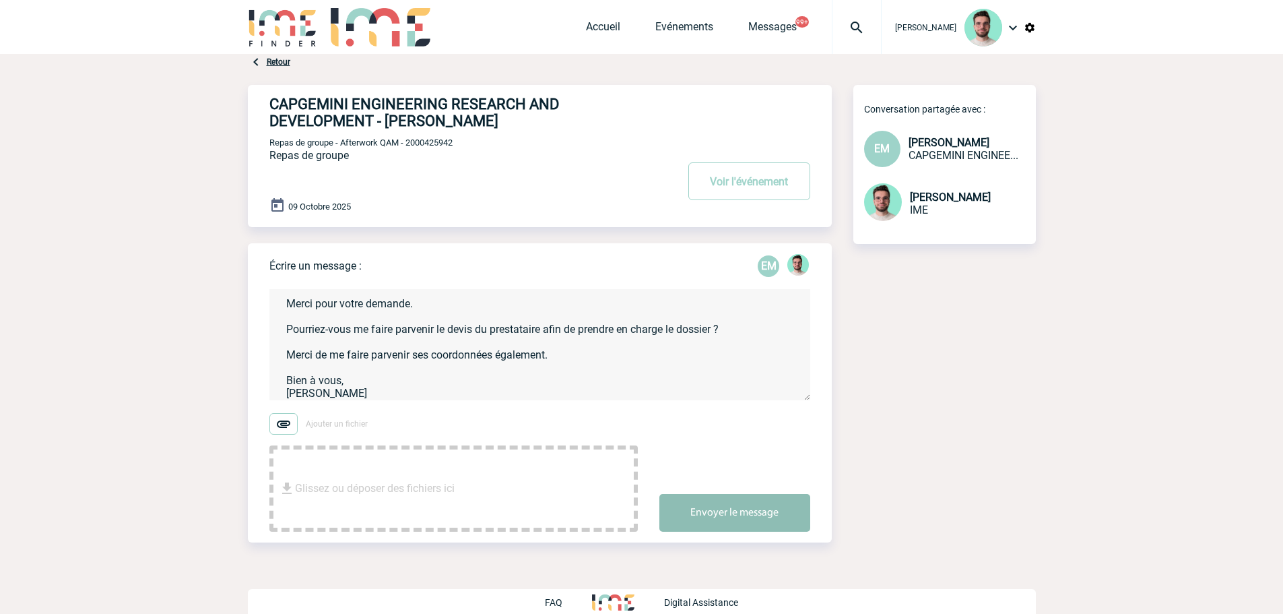
type textarea "Bonjour Madame [PERSON_NAME], Merci pour votre demande. Pourriez-vous me faire …"
click at [744, 507] on button "Envoyer le message" at bounding box center [734, 513] width 151 height 38
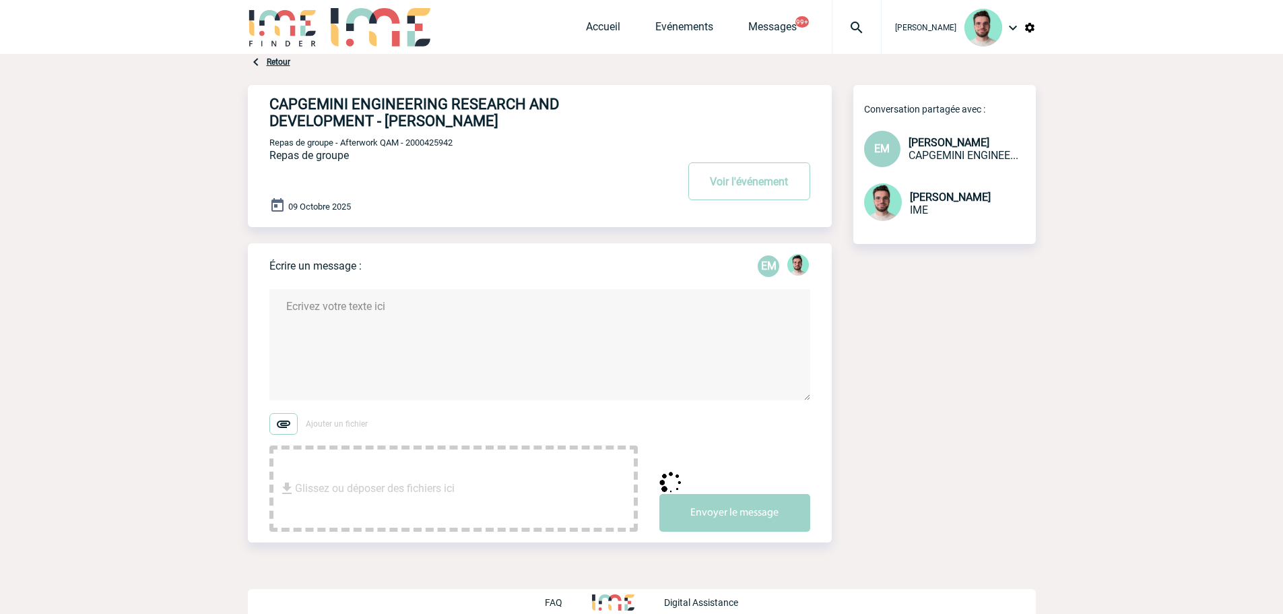
scroll to position [0, 0]
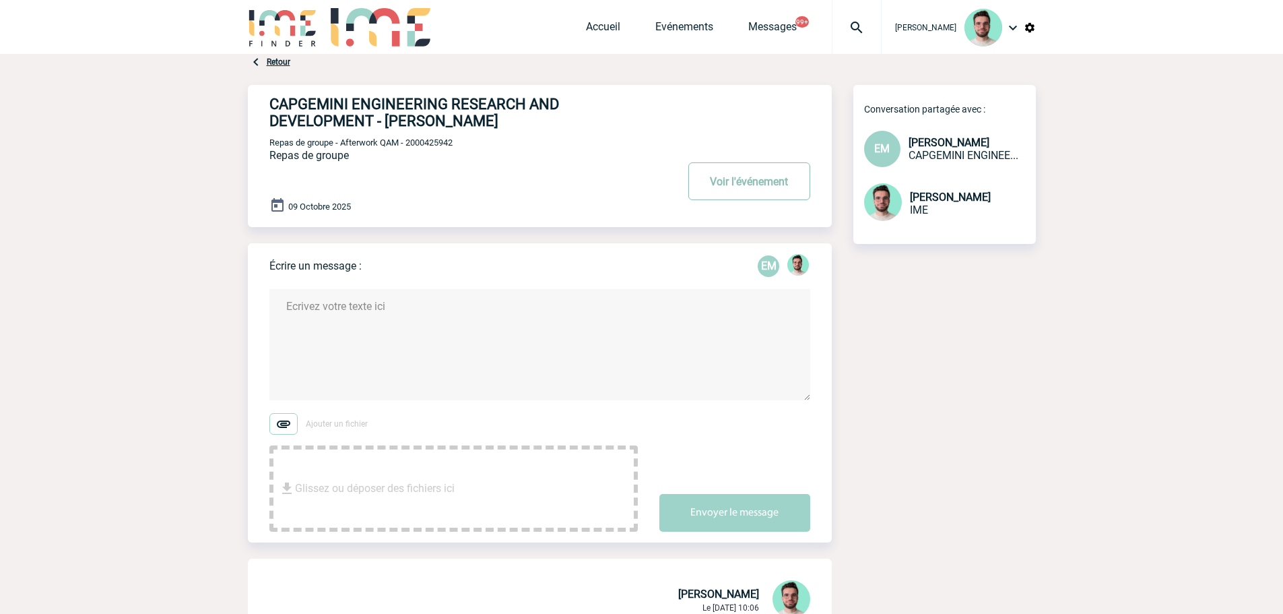
click at [771, 195] on button "Voir l'événement" at bounding box center [749, 181] width 122 height 38
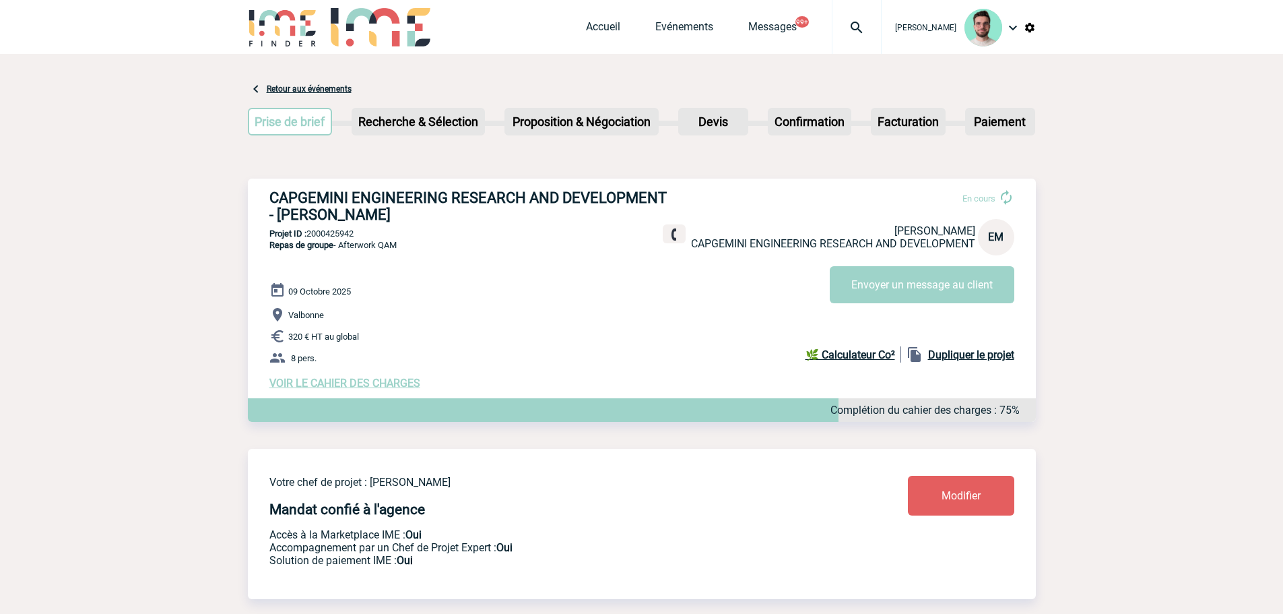
click at [401, 204] on h3 "CAPGEMINI ENGINEERING RESEARCH AND DEVELOPMENT - Eva MALOUM" at bounding box center [471, 206] width 404 height 34
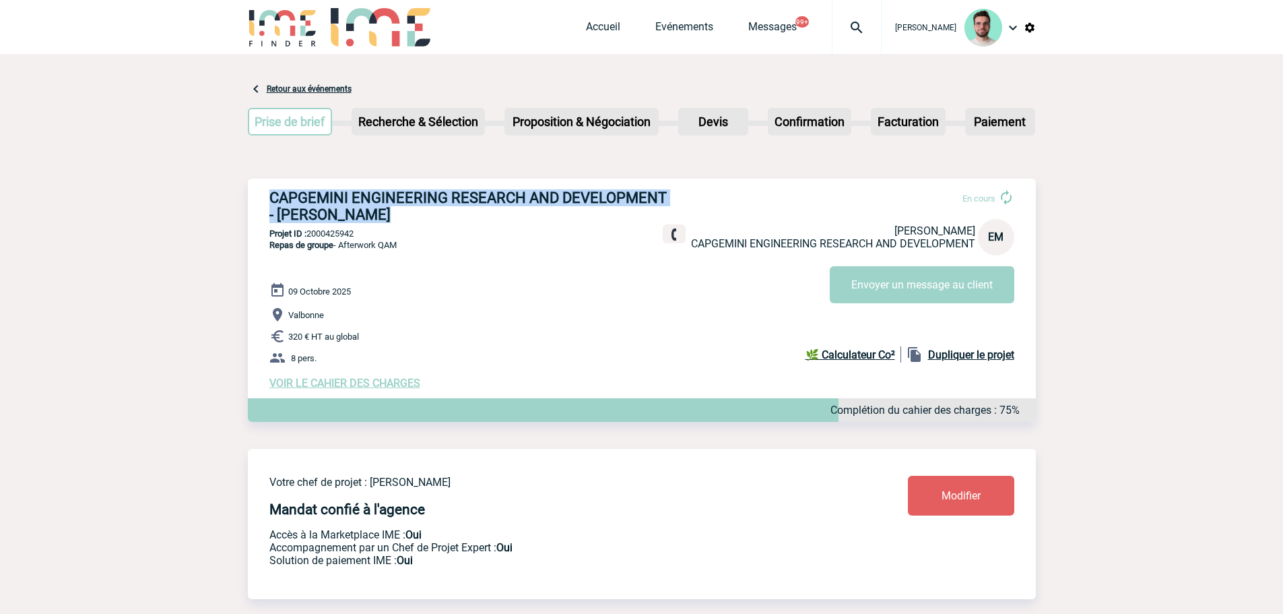
click at [401, 204] on h3 "CAPGEMINI ENGINEERING RESEARCH AND DEVELOPMENT - Eva MALOUM" at bounding box center [471, 206] width 404 height 34
copy div "CAPGEMINI ENGINEERING RESEARCH AND DEVELOPMENT - Eva MALOUM"
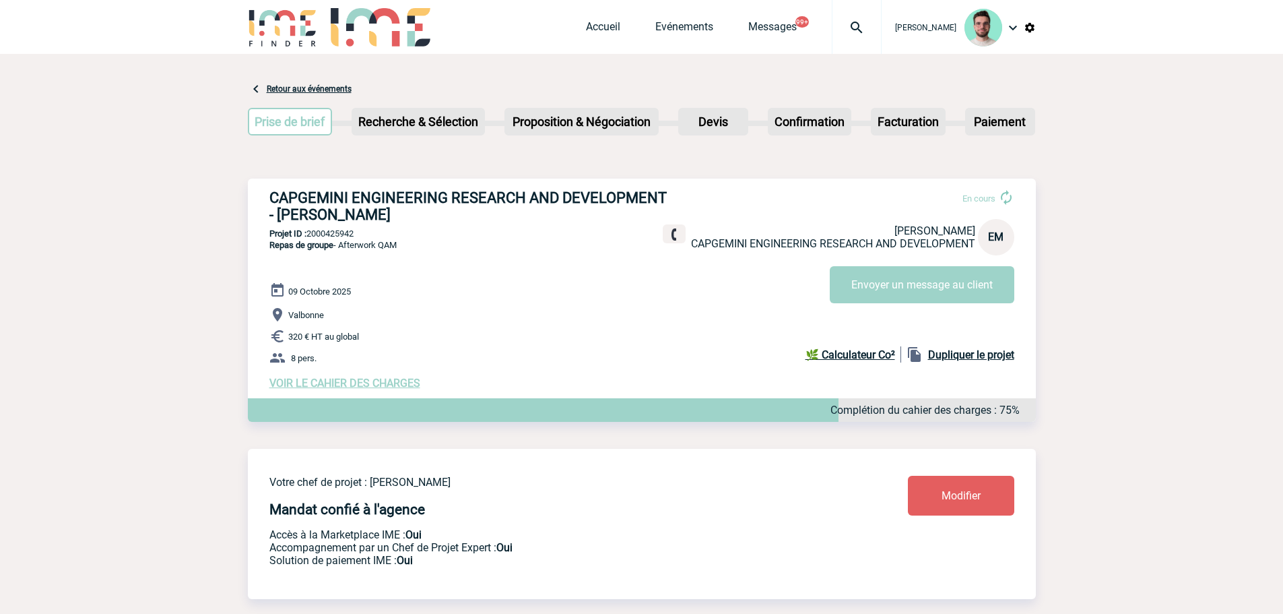
click at [337, 232] on p "Projet ID : 2000425942" at bounding box center [642, 233] width 788 height 10
copy p "2000425942"
click at [863, 30] on img at bounding box center [856, 28] width 48 height 16
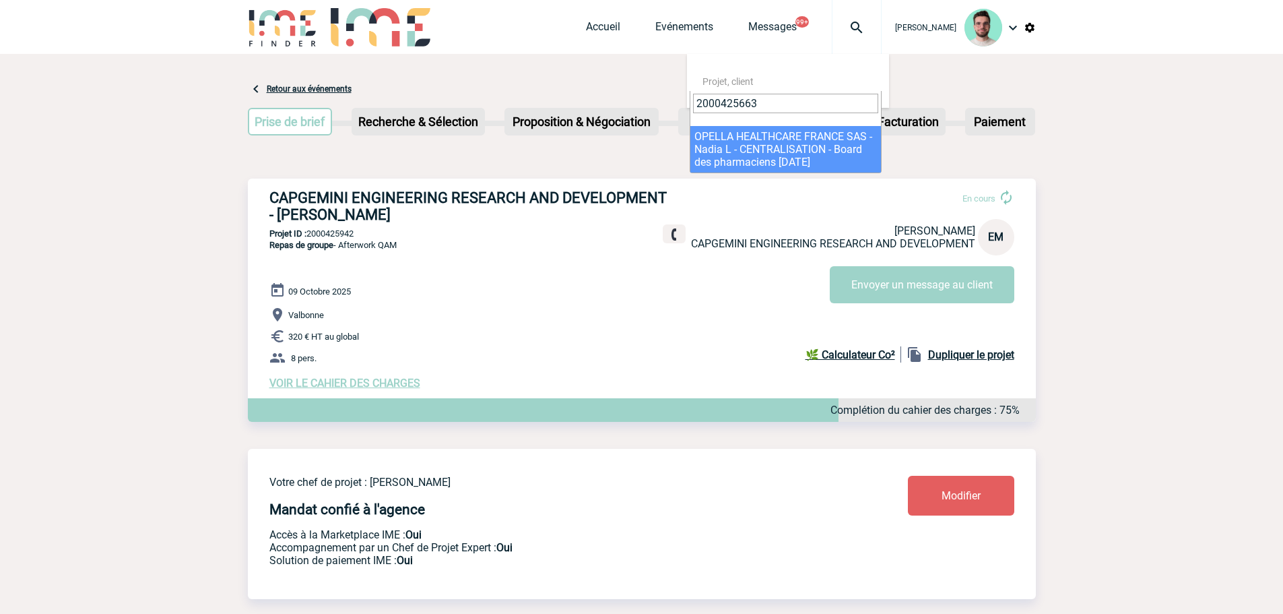
type input "2000425663"
select select "25164"
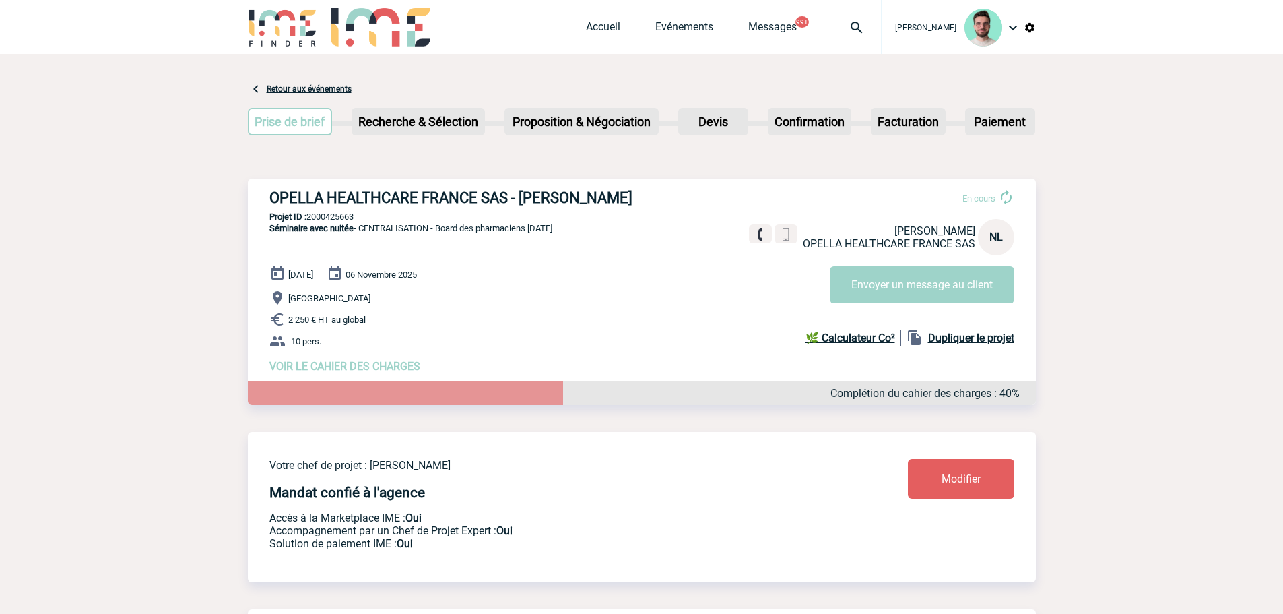
click at [884, 306] on p "[GEOGRAPHIC_DATA]" at bounding box center [652, 298] width 766 height 16
click at [890, 290] on button "Envoyer un message au client" at bounding box center [922, 284] width 185 height 37
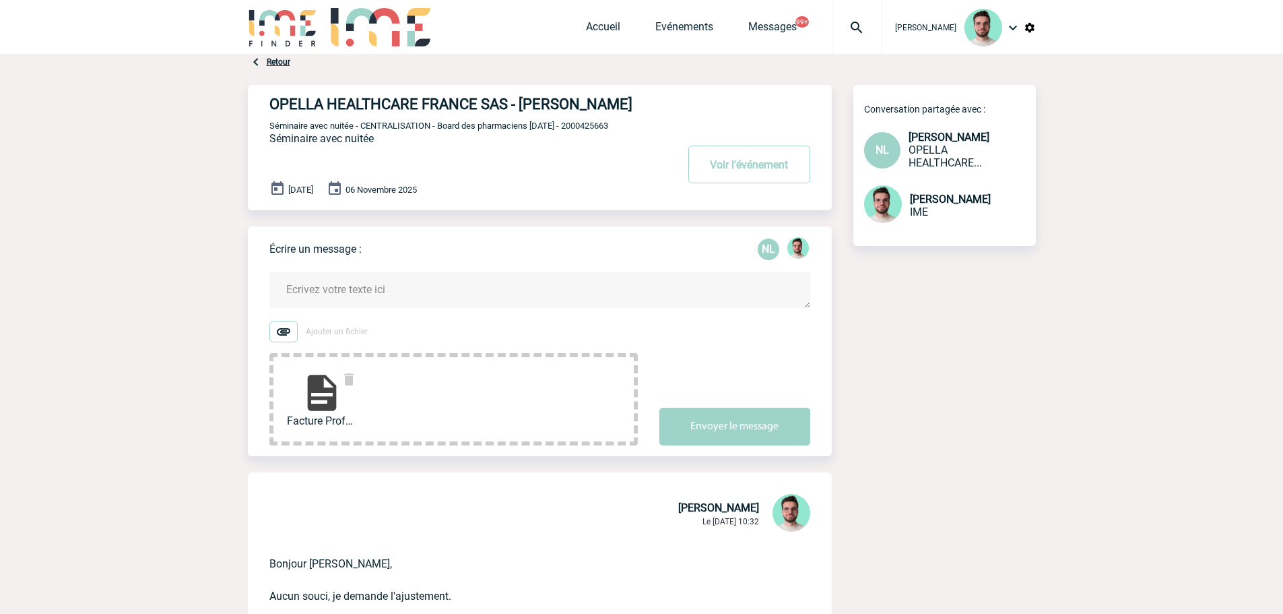
click at [422, 296] on textarea at bounding box center [539, 290] width 541 height 36
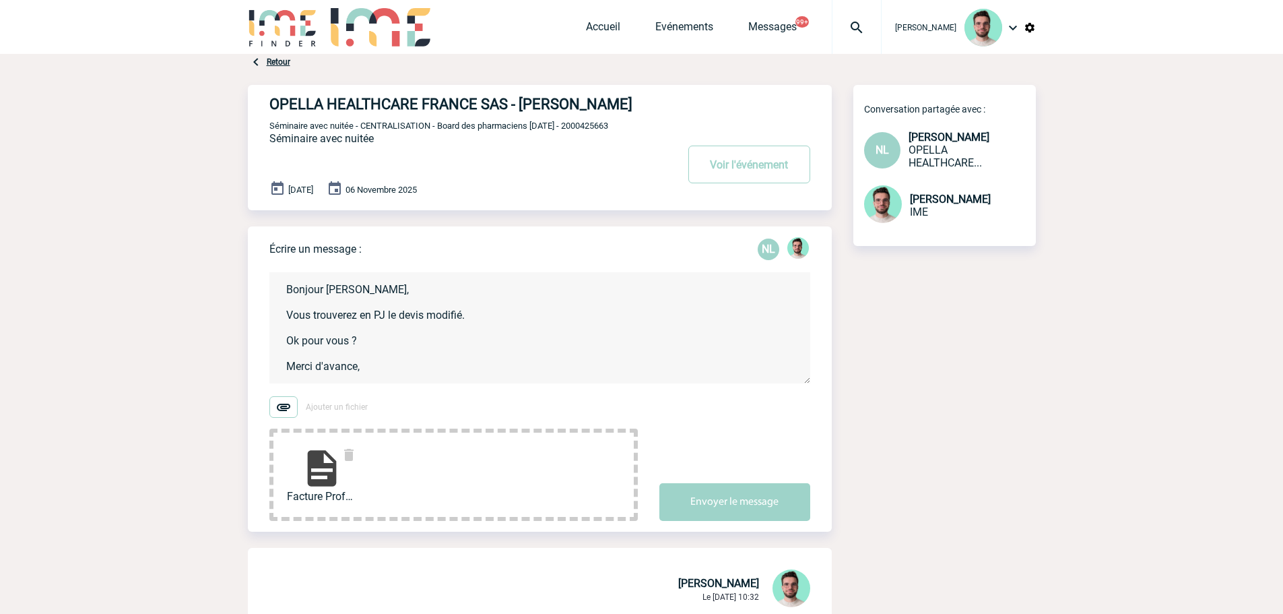
scroll to position [3, 0]
type textarea "Bonjour [PERSON_NAME], Vous trouverez en PJ le devis modifié. Ok pour vous ? Me…"
click at [735, 513] on button "Envoyer le message" at bounding box center [734, 502] width 151 height 38
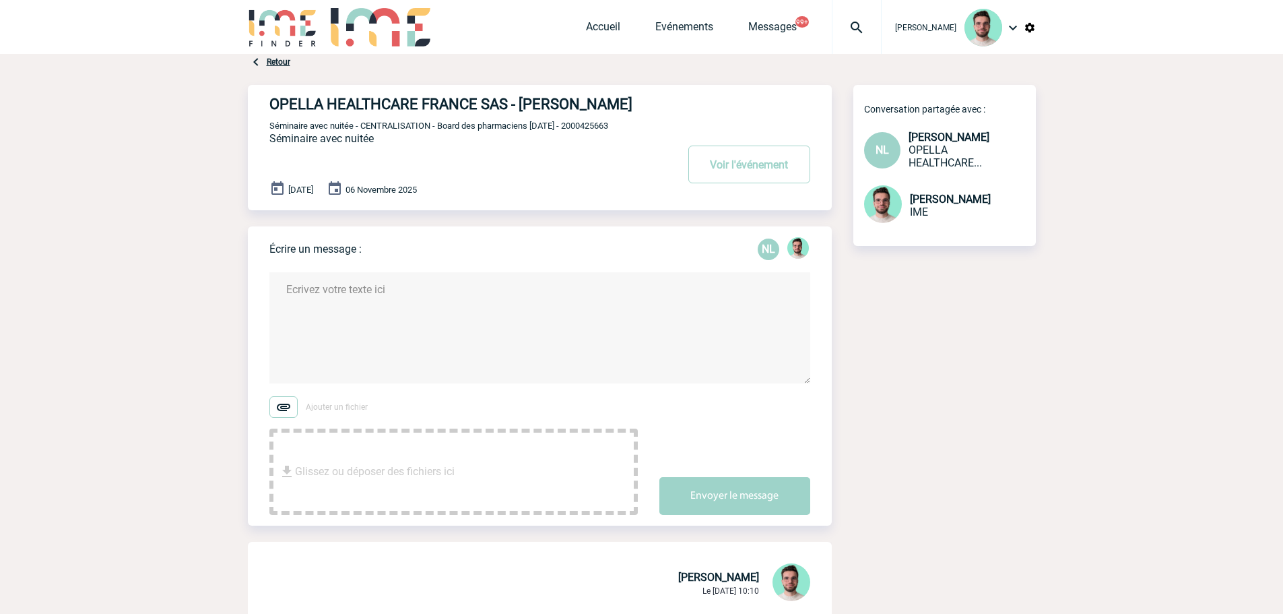
click at [608, 126] on span "Séminaire avec nuitée - CENTRALISATION - Board des pharmaciens [DATE] - 2000425…" at bounding box center [438, 126] width 339 height 10
copy span "2000425663"
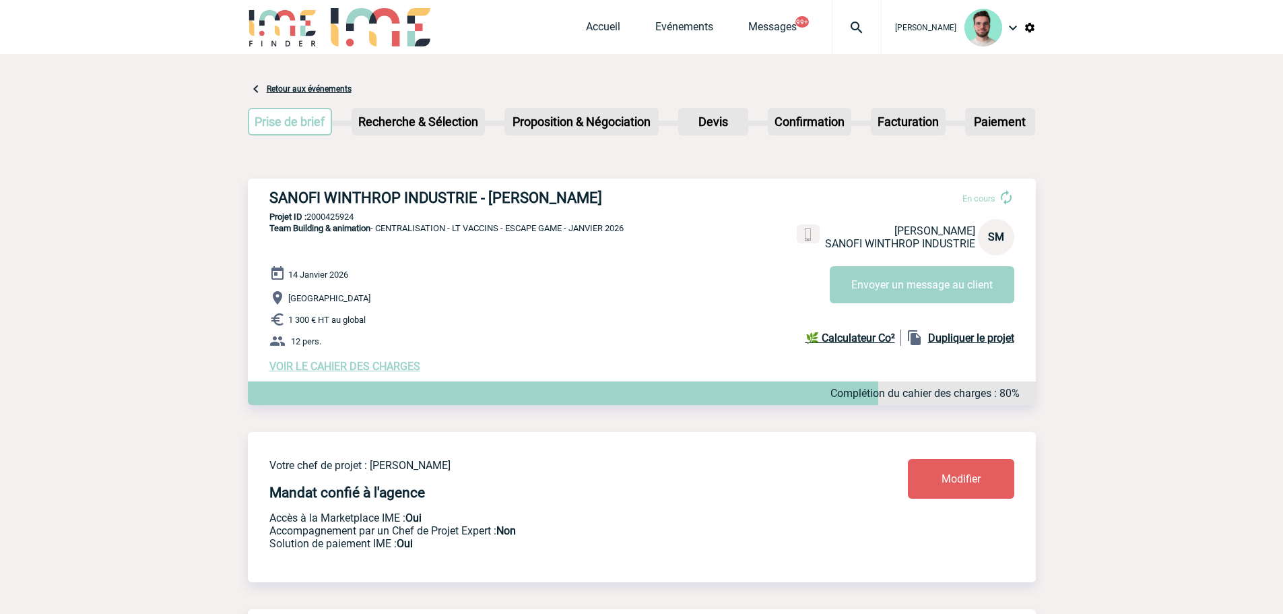
click at [495, 205] on h3 "SANOFI WINTHROP INDUSTRIE - [PERSON_NAME]" at bounding box center [471, 197] width 404 height 17
copy div "SANOFI WINTHROP INDUSTRIE - [PERSON_NAME]"
click at [325, 225] on div "SANOFI WINTHROP INDUSTRIE - Sarah MONTAGUI En cours Sarah MONTAGUI SANOFI WINTH…" at bounding box center [642, 280] width 788 height 205
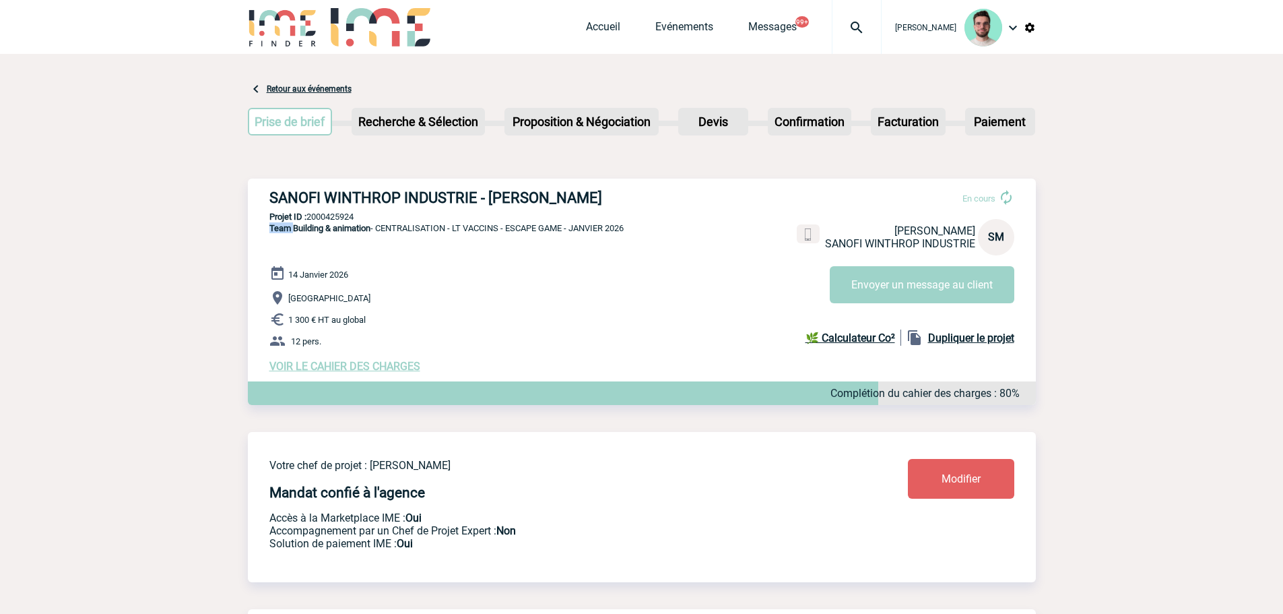
click at [325, 225] on div "SANOFI WINTHROP INDUSTRIE - Sarah MONTAGUI En cours Sarah MONTAGUI SANOFI WINTH…" at bounding box center [642, 280] width 788 height 205
click at [327, 219] on p "Projet ID : 2000425924" at bounding box center [642, 216] width 788 height 10
copy p "2000425924"
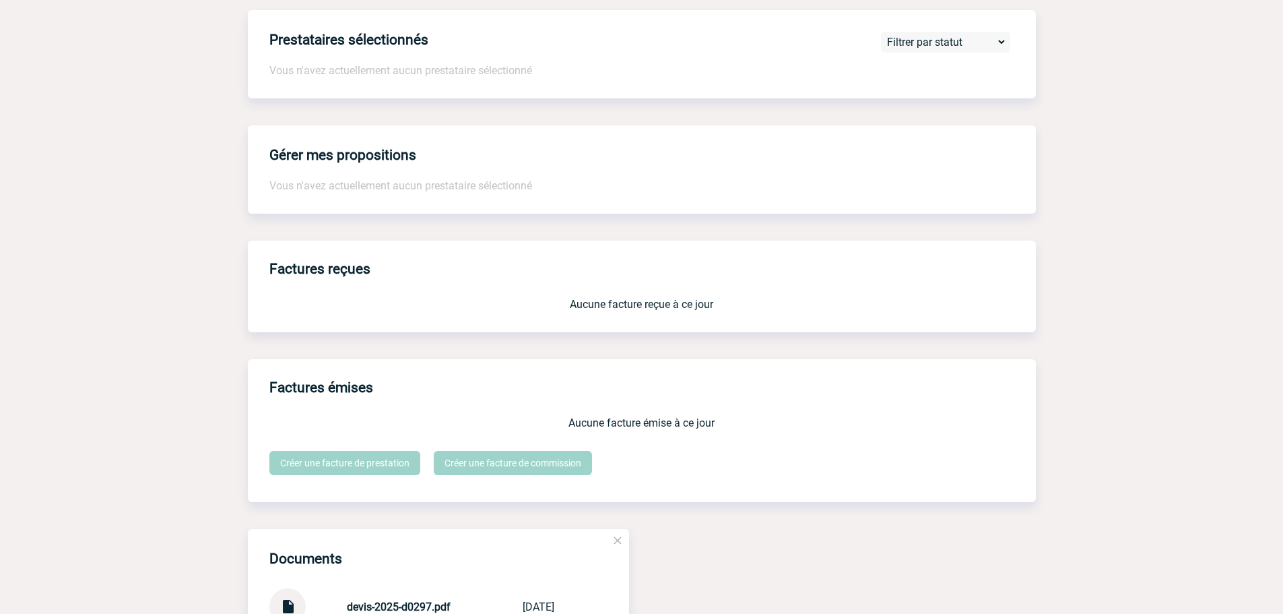
scroll to position [1094, 0]
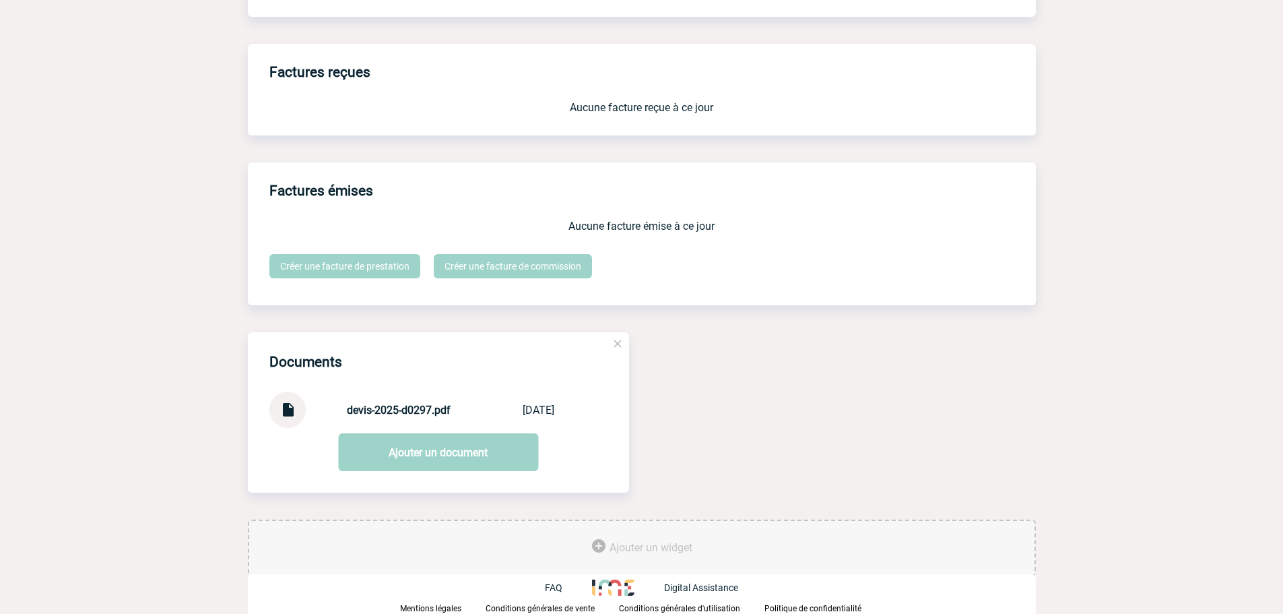
click at [282, 415] on img at bounding box center [288, 404] width 18 height 26
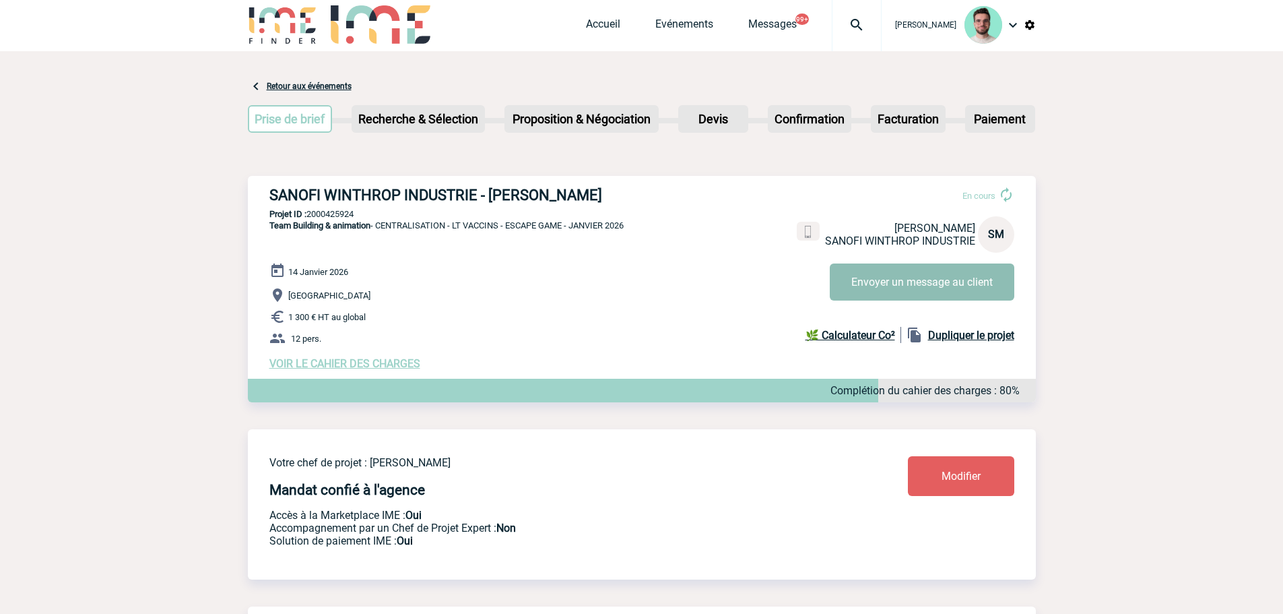
scroll to position [0, 0]
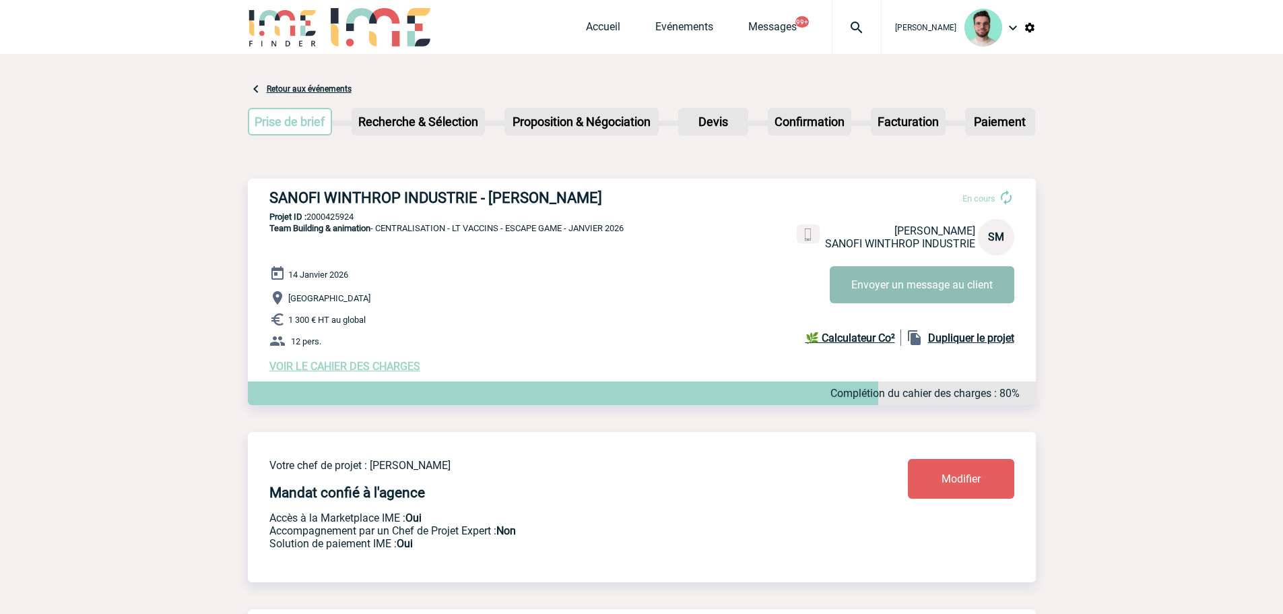
click at [926, 280] on button "Envoyer un message au client" at bounding box center [922, 284] width 185 height 37
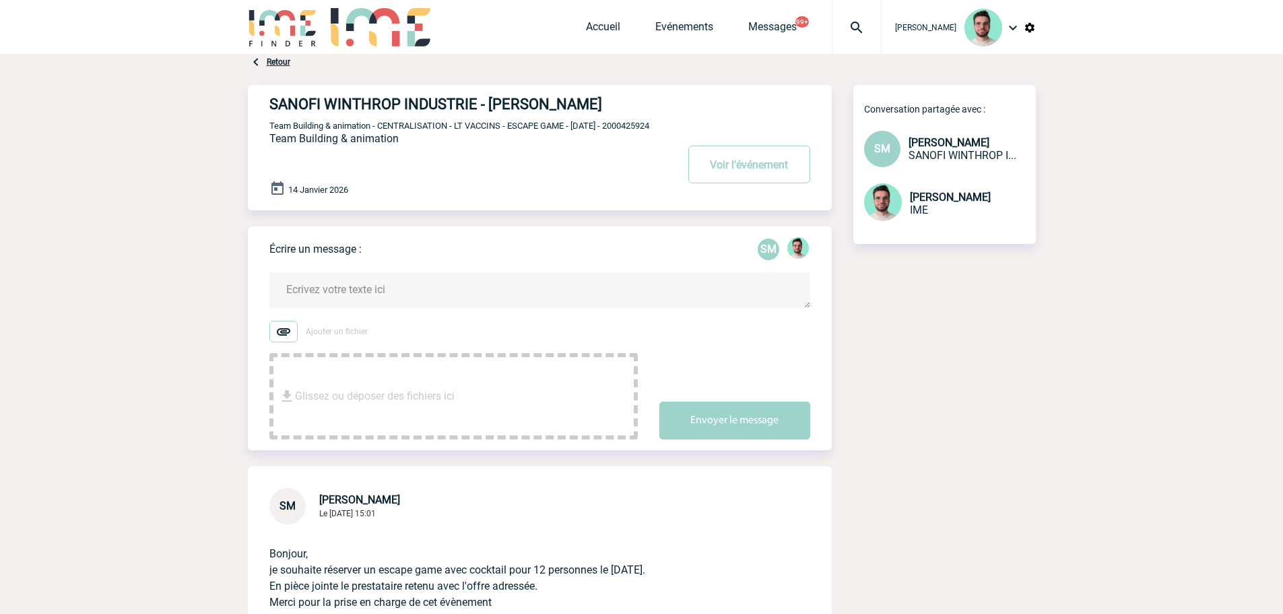
scroll to position [67, 0]
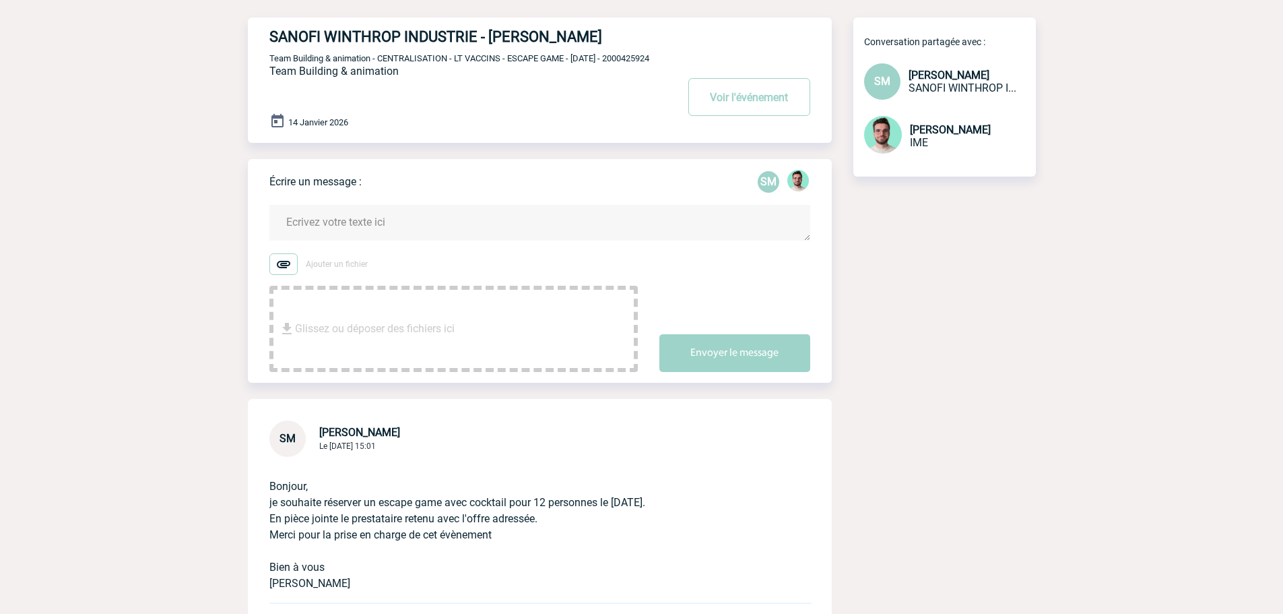
click at [401, 226] on textarea at bounding box center [539, 223] width 541 height 36
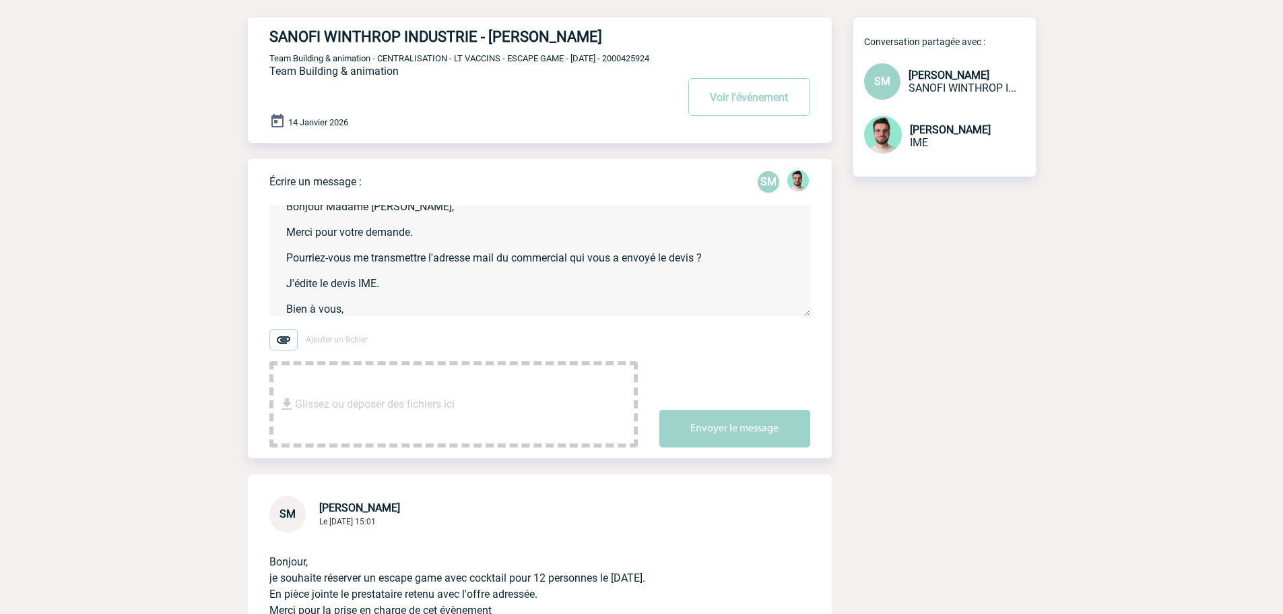
scroll to position [28, 0]
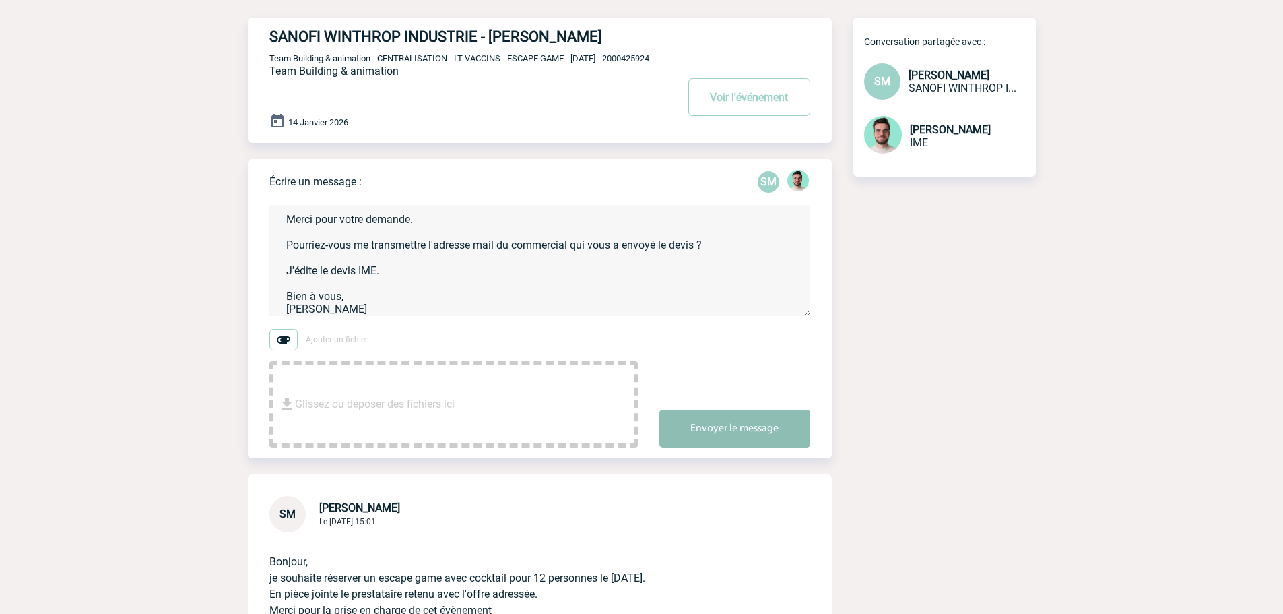
type textarea "Bonjour Madame [PERSON_NAME], Merci pour votre demande. Pourriez-vous me transm…"
click at [763, 447] on button "Envoyer le message" at bounding box center [734, 429] width 151 height 38
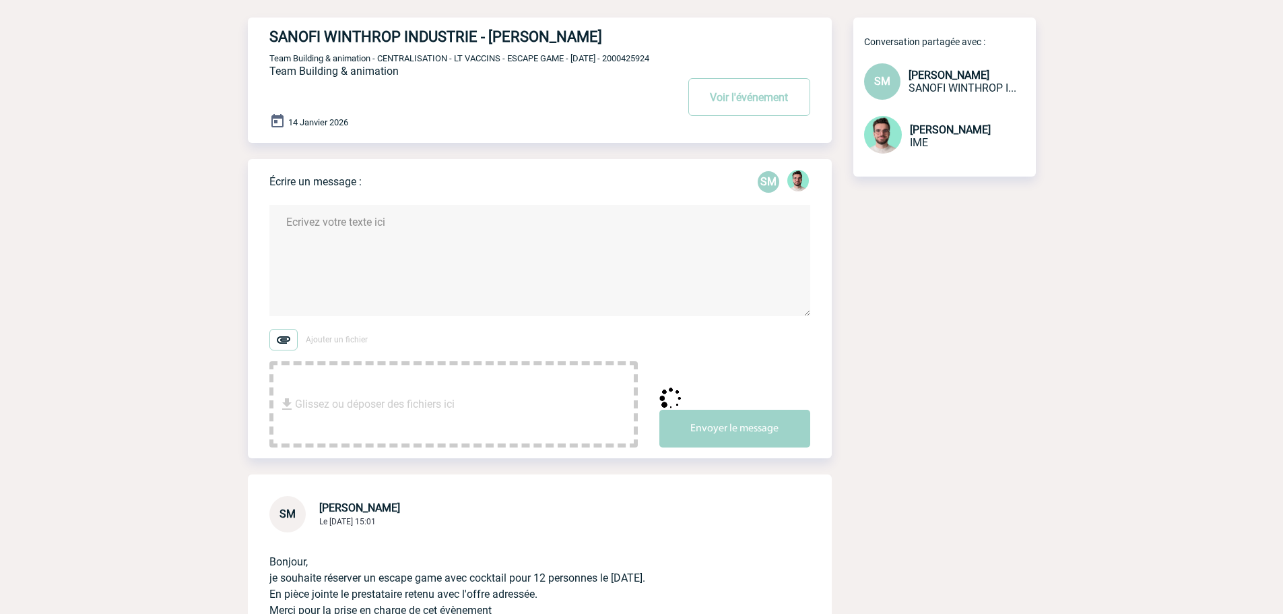
scroll to position [0, 0]
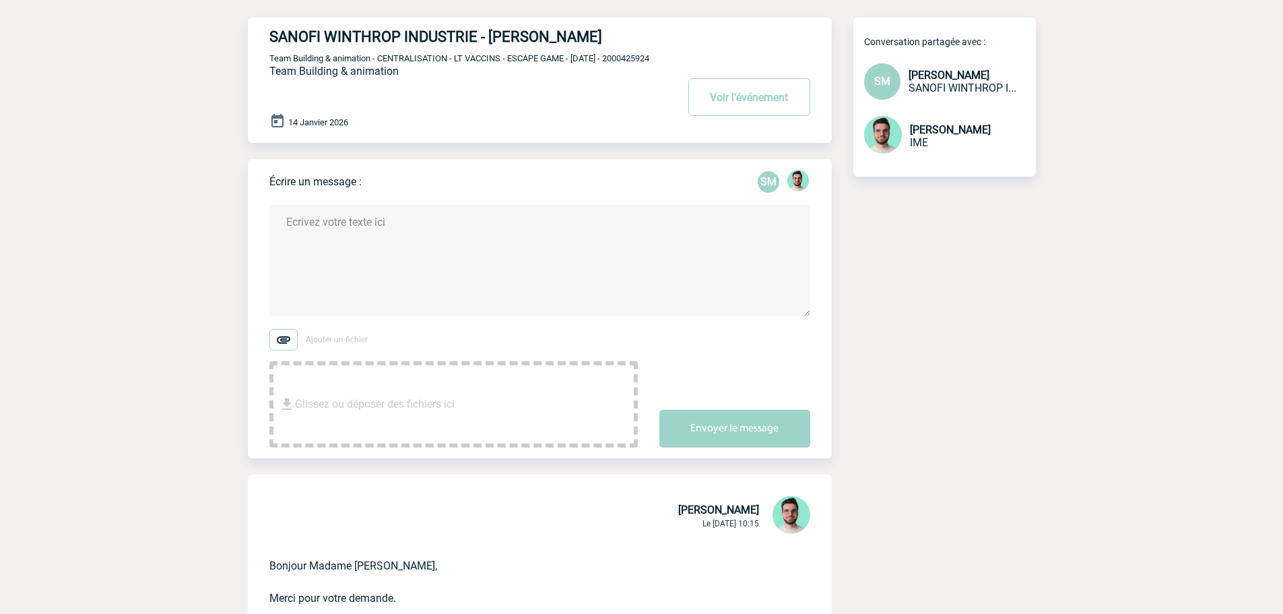
click at [560, 43] on h4 "SANOFI WINTHROP INDUSTRIE - [PERSON_NAME]" at bounding box center [452, 36] width 367 height 17
copy h4 "MONTAGUI"
click at [760, 106] on button "Voir l'événement" at bounding box center [749, 97] width 122 height 38
click at [297, 63] on span "Team Building & animation - CENTRALISATION - LT VACCINS - ESCAPE GAME - [DATE] …" at bounding box center [459, 58] width 380 height 10
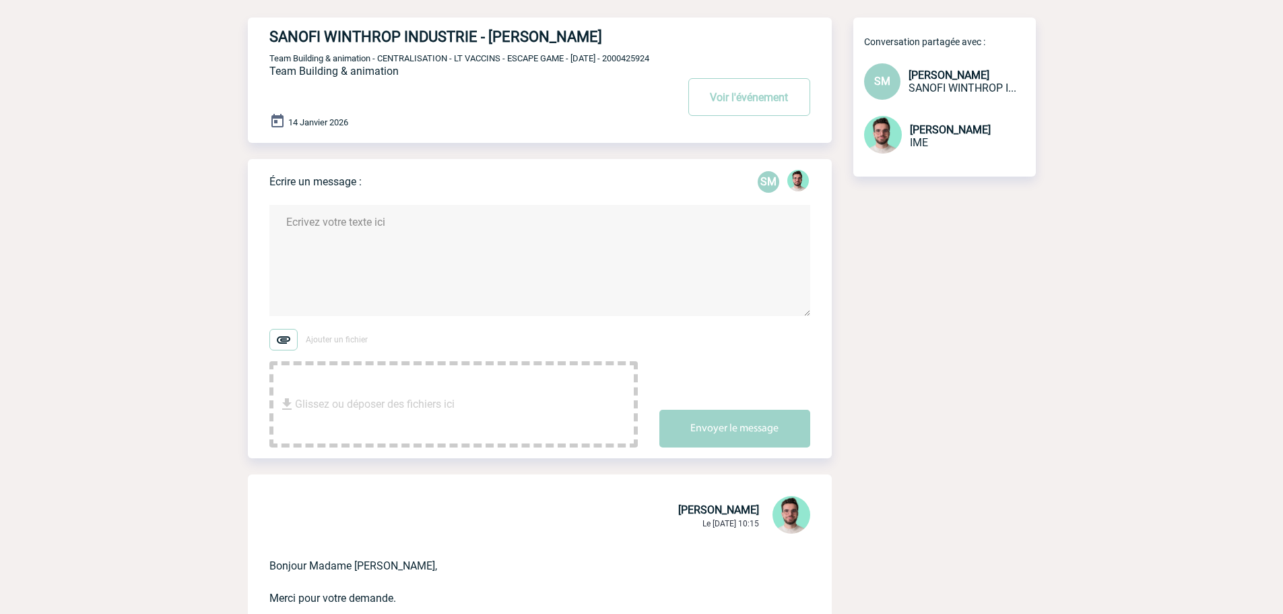
click at [297, 63] on span "Team Building & animation - CENTRALISATION - LT VACCINS - ESCAPE GAME - [DATE] …" at bounding box center [459, 58] width 380 height 10
copy span "2000425924"
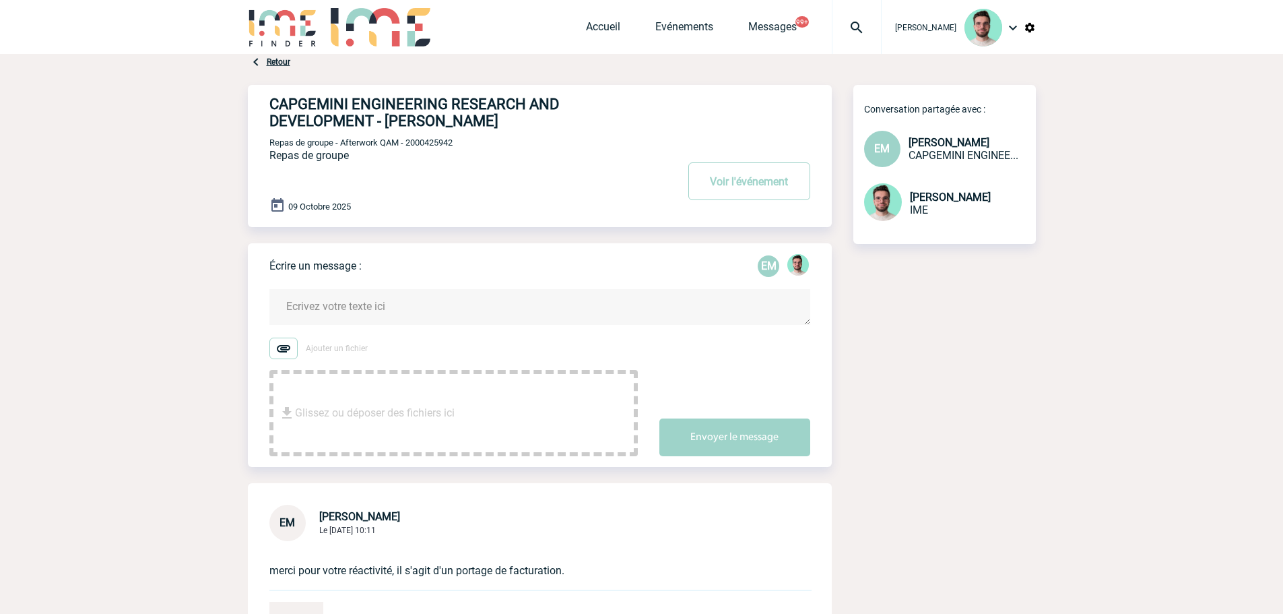
click at [411, 148] on span "Repas de groupe - Afterwork QAM - 2000425942" at bounding box center [360, 142] width 183 height 10
copy span "2000425942"
click at [372, 309] on textarea at bounding box center [539, 307] width 541 height 36
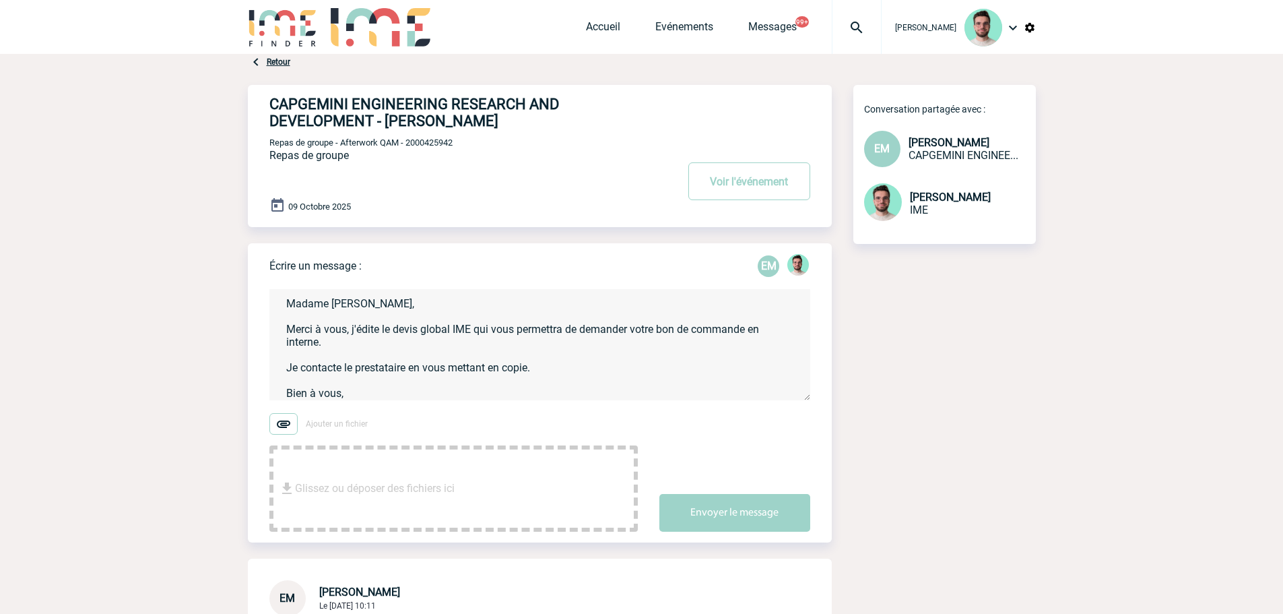
scroll to position [15, 0]
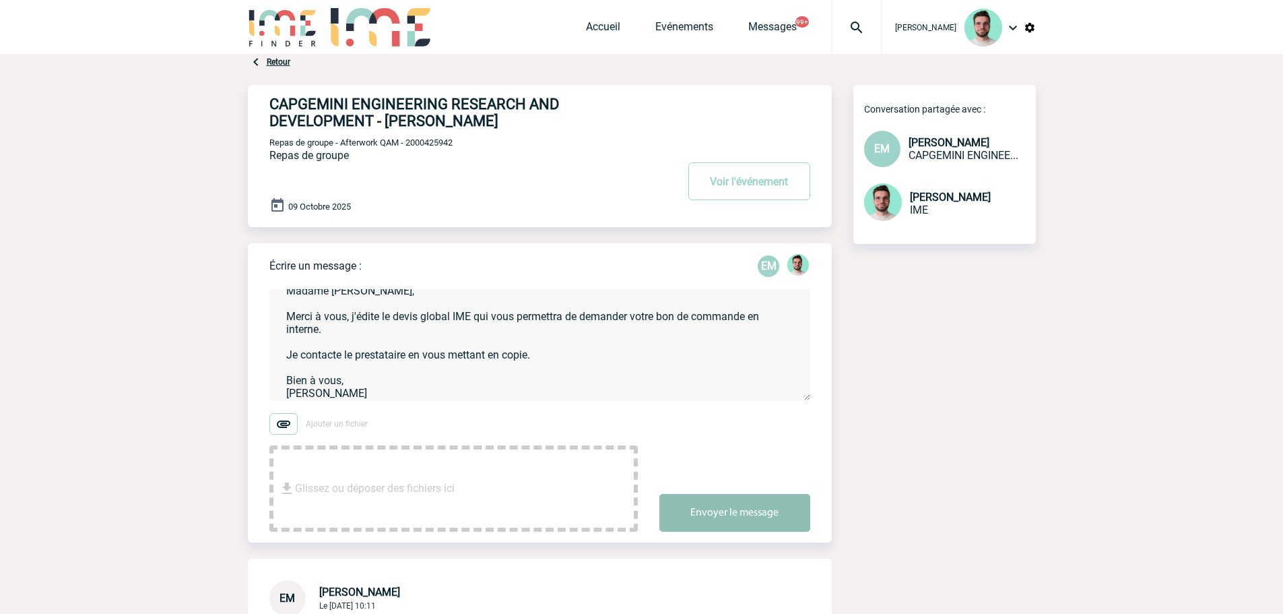
type textarea "Madame [PERSON_NAME], Merci à vous, j'édite le devis global IME qui vous permet…"
click at [735, 517] on button "Envoyer le message" at bounding box center [734, 513] width 151 height 38
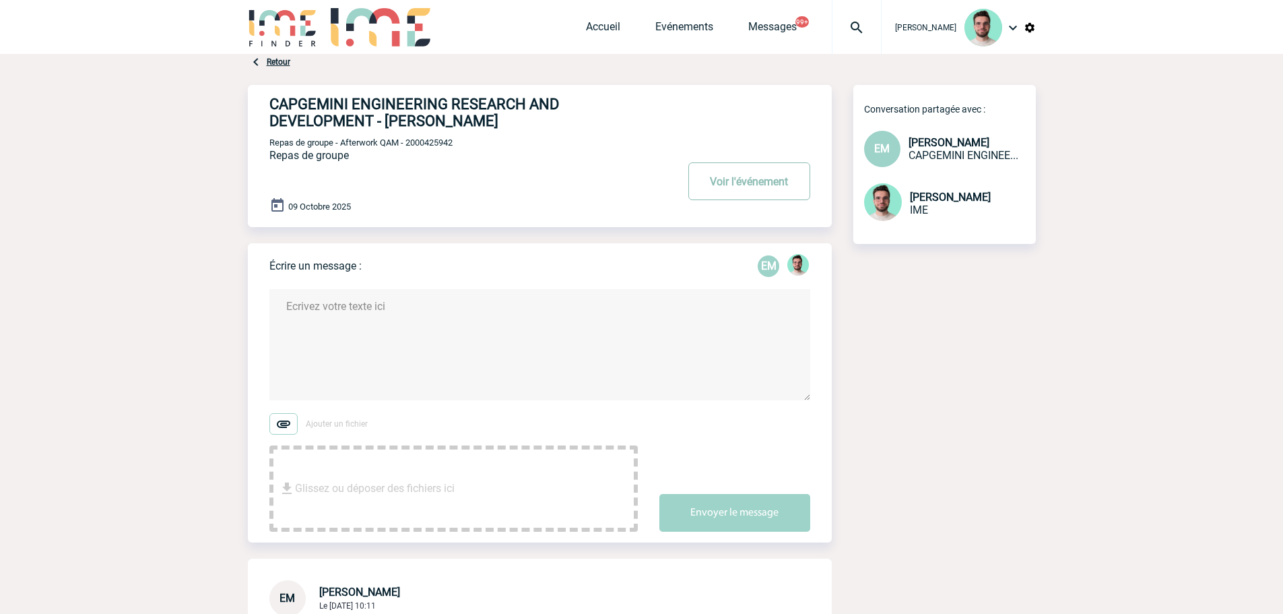
scroll to position [0, 0]
click at [742, 197] on button "Voir l'événement" at bounding box center [749, 181] width 122 height 38
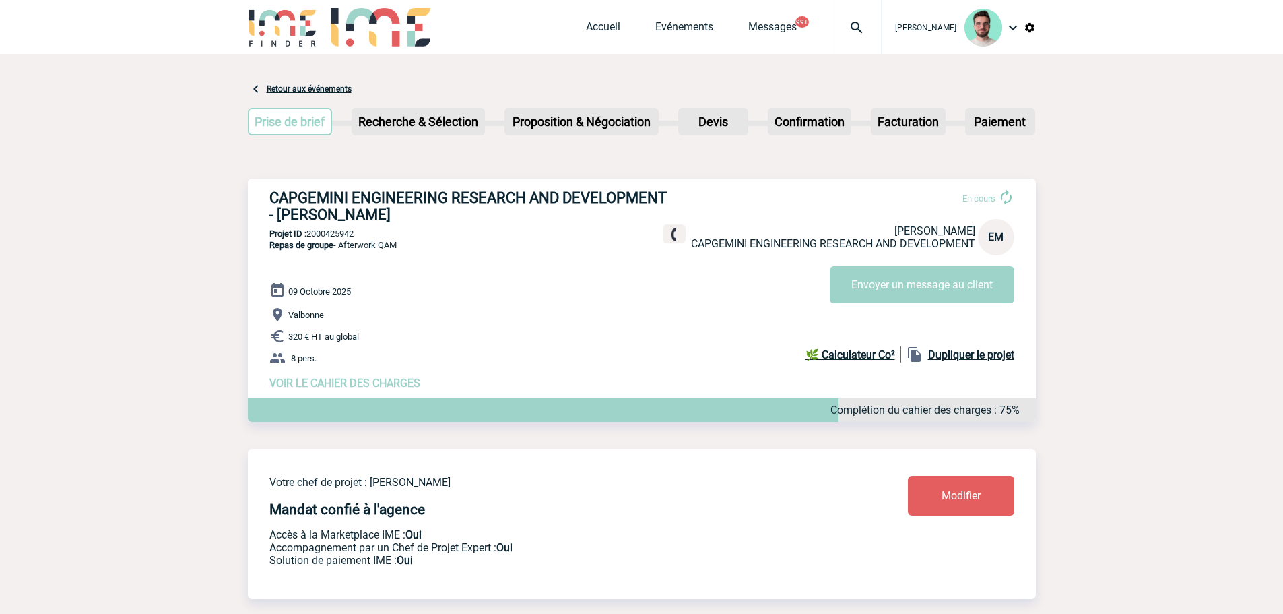
click at [337, 233] on p "Projet ID : 2000425942" at bounding box center [642, 233] width 788 height 10
copy p "2000425942"
click at [495, 322] on p "Valbonne" at bounding box center [652, 314] width 766 height 16
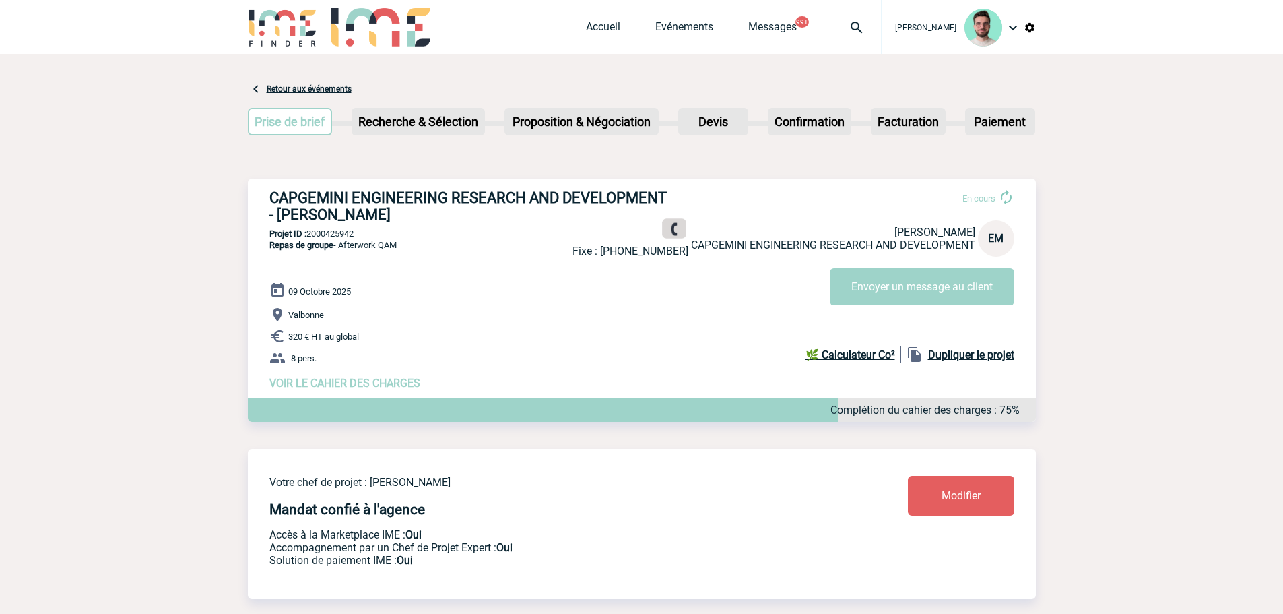
click at [667, 232] on img at bounding box center [673, 229] width 13 height 13
click at [987, 280] on button "Envoyer un message au client" at bounding box center [922, 286] width 185 height 37
click at [576, 299] on div "09 Octobre 2025 Valbonne 320 € HT au global 8 pers. VOIR LE CAHIER DES CHARGES …" at bounding box center [652, 335] width 766 height 107
click at [915, 286] on button "Envoyer un message au client" at bounding box center [922, 286] width 185 height 37
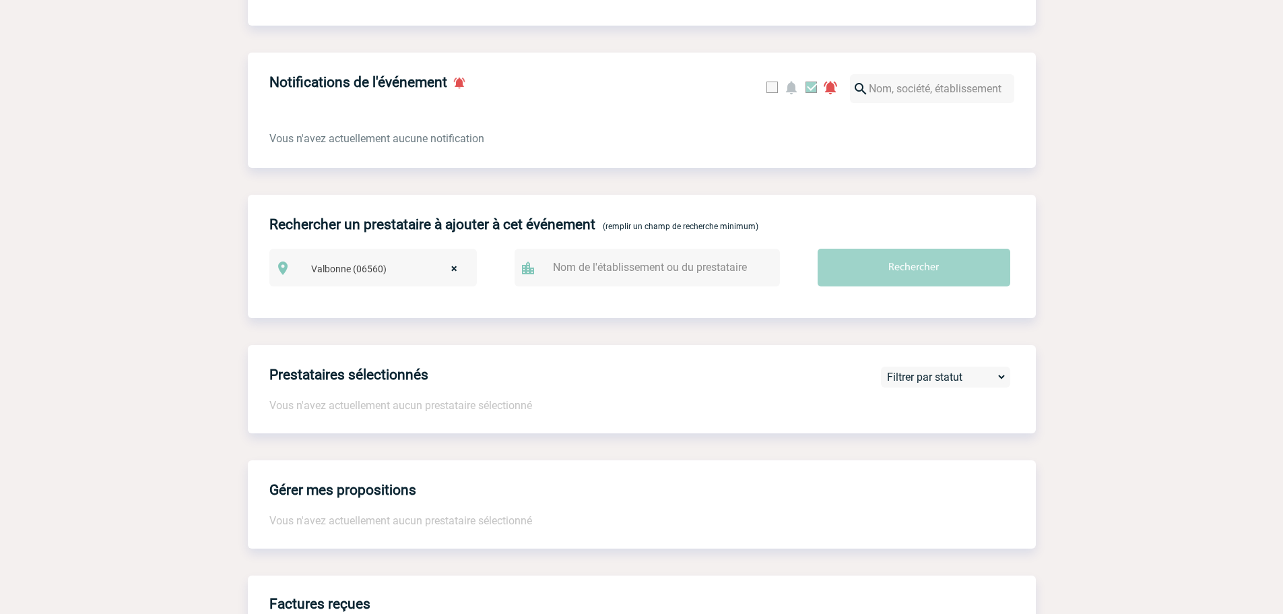
scroll to position [580, 0]
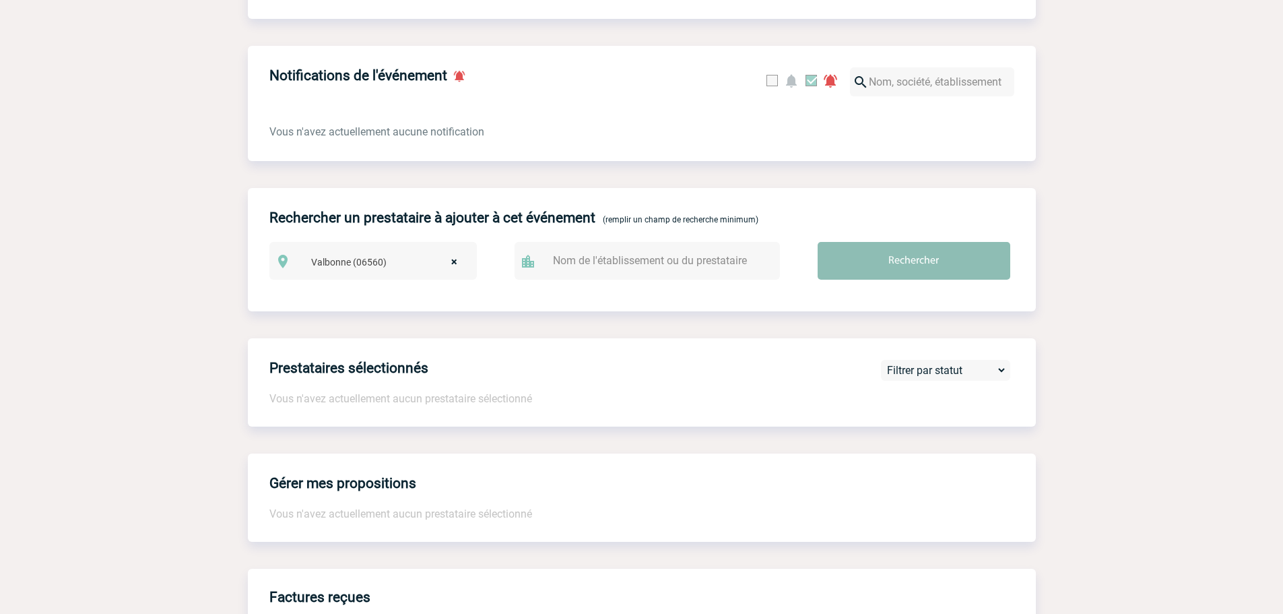
click at [932, 264] on input "Rechercher" at bounding box center [914, 261] width 193 height 38
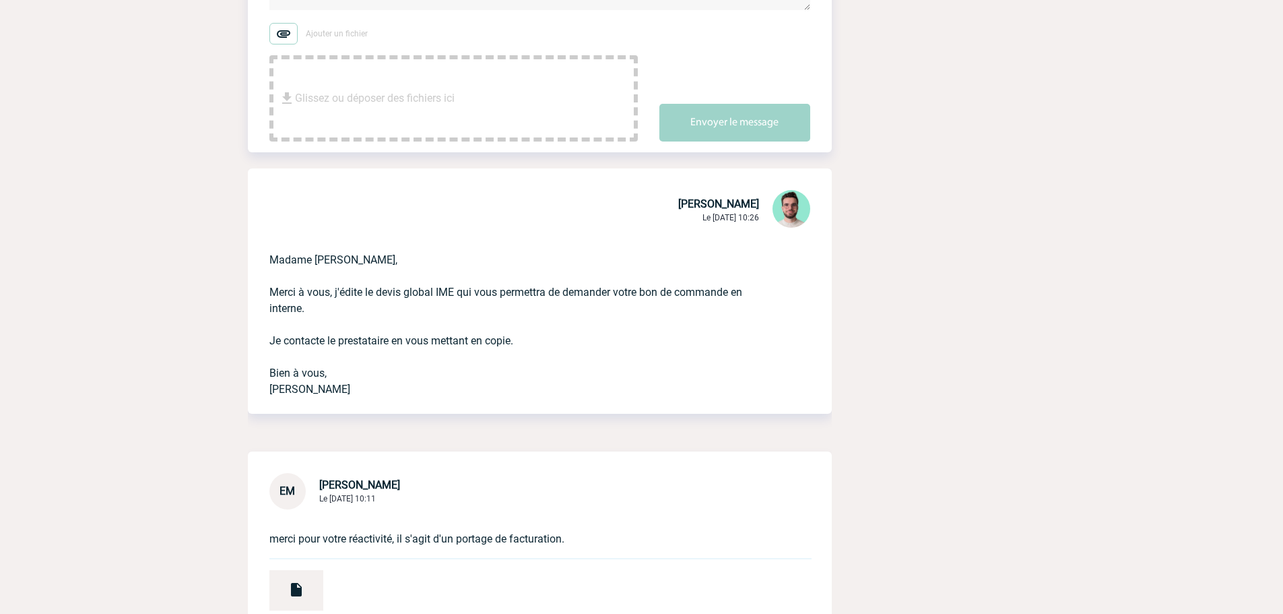
scroll to position [135, 0]
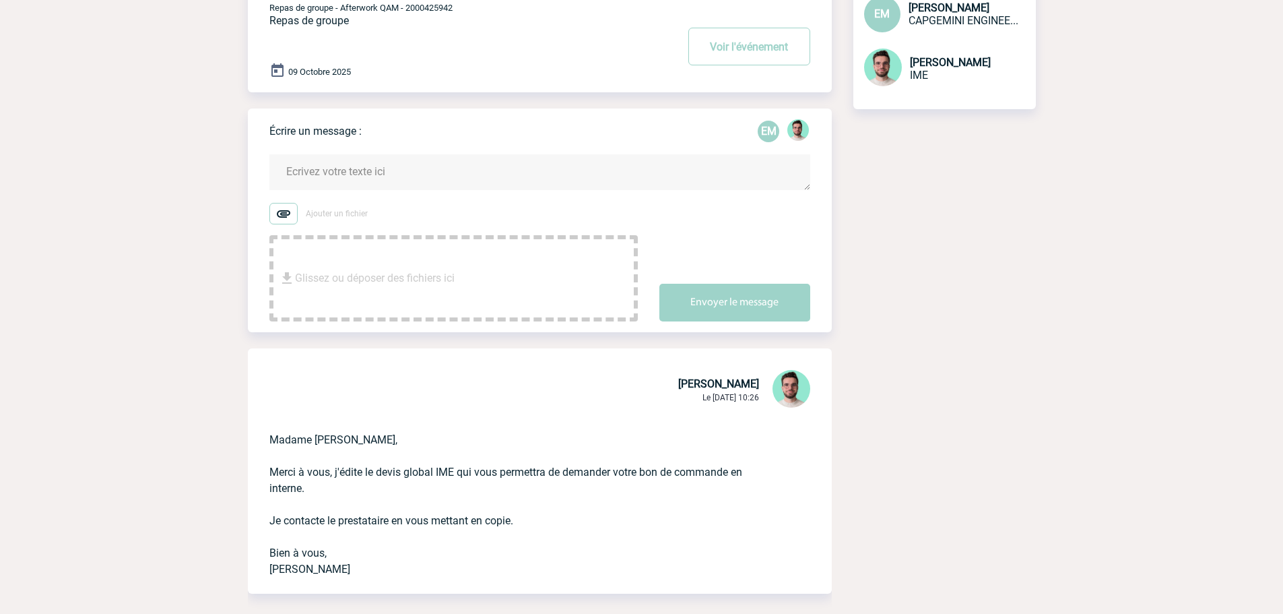
click at [354, 153] on form "Ajouter un fichier Glissez ou déposer des fichiers ici Envoyer le message" at bounding box center [550, 229] width 562 height 184
click at [354, 172] on textarea at bounding box center [539, 172] width 541 height 36
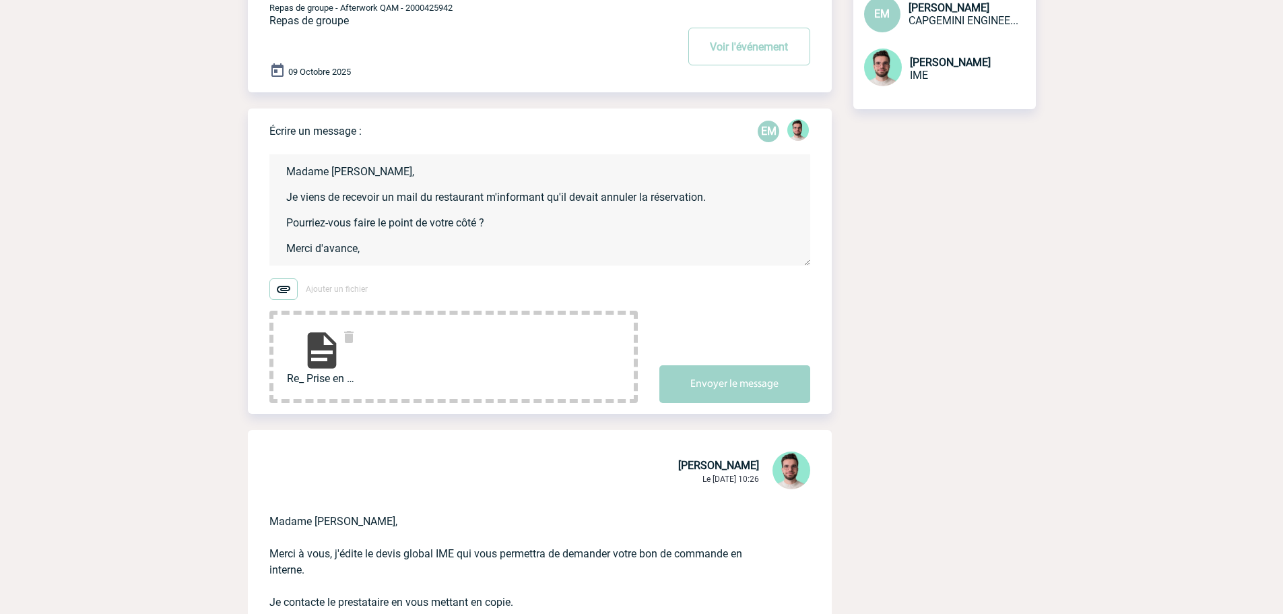
scroll to position [3, 0]
type textarea "Madame [PERSON_NAME], Je viens de recevoir un mail du restaurant m'informant qu…"
click at [781, 393] on button "Envoyer le message" at bounding box center [734, 384] width 151 height 38
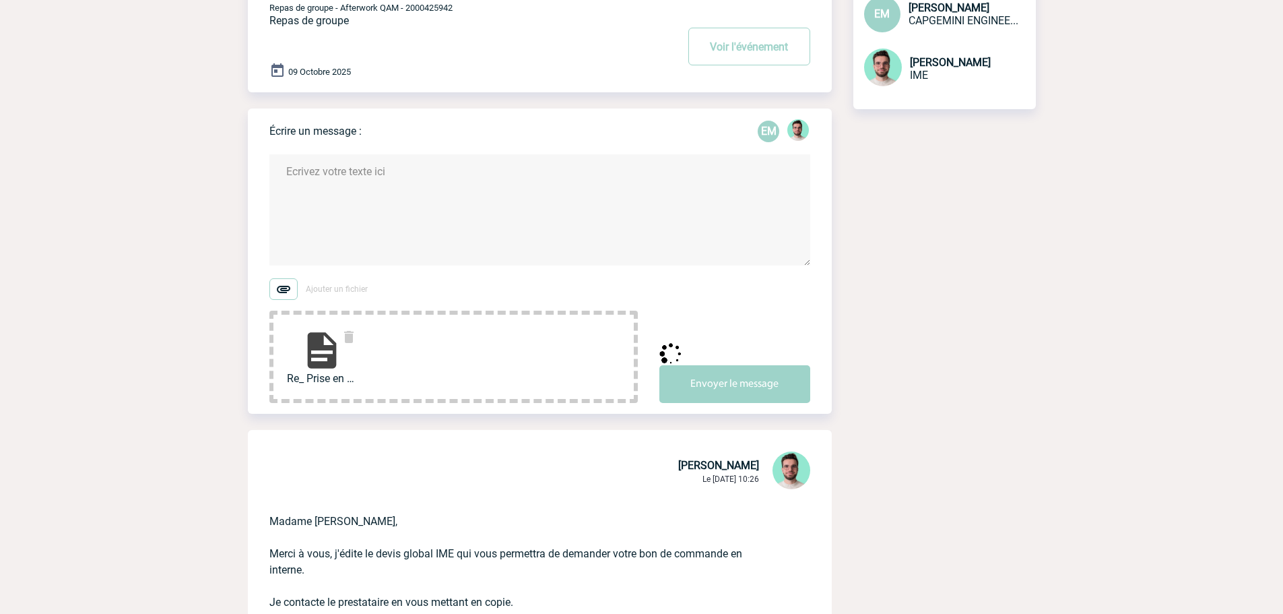
scroll to position [0, 0]
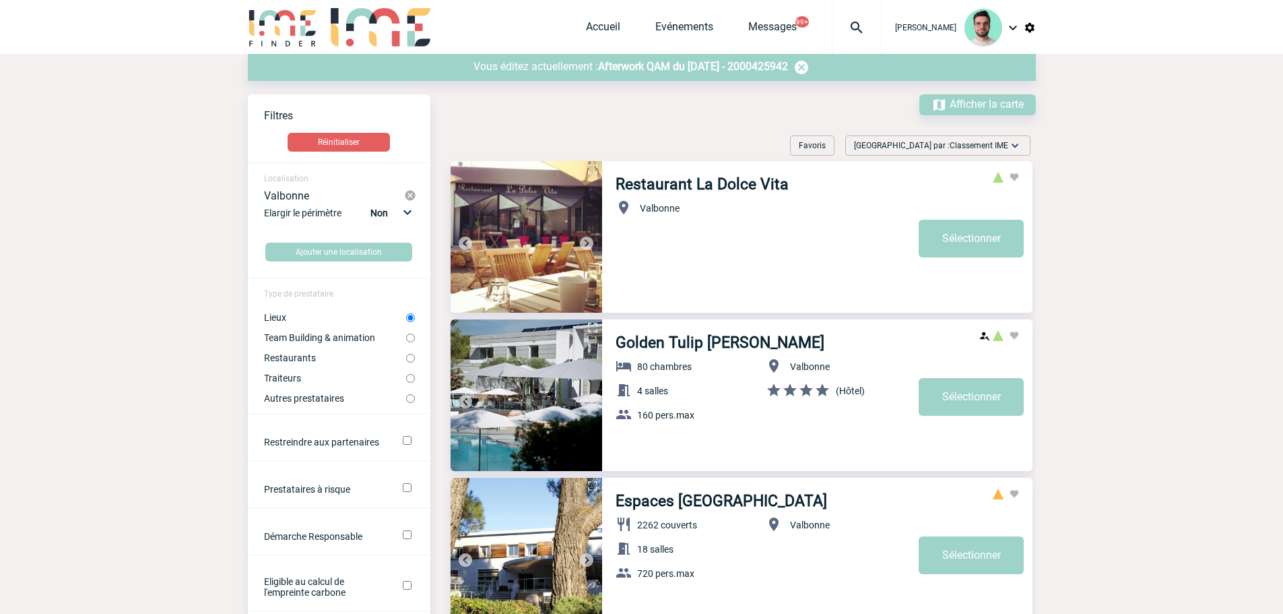
click at [307, 356] on label "Restaurants" at bounding box center [335, 357] width 142 height 11
click at [406, 356] on input "Restaurants" at bounding box center [410, 358] width 9 height 9
radio input "true"
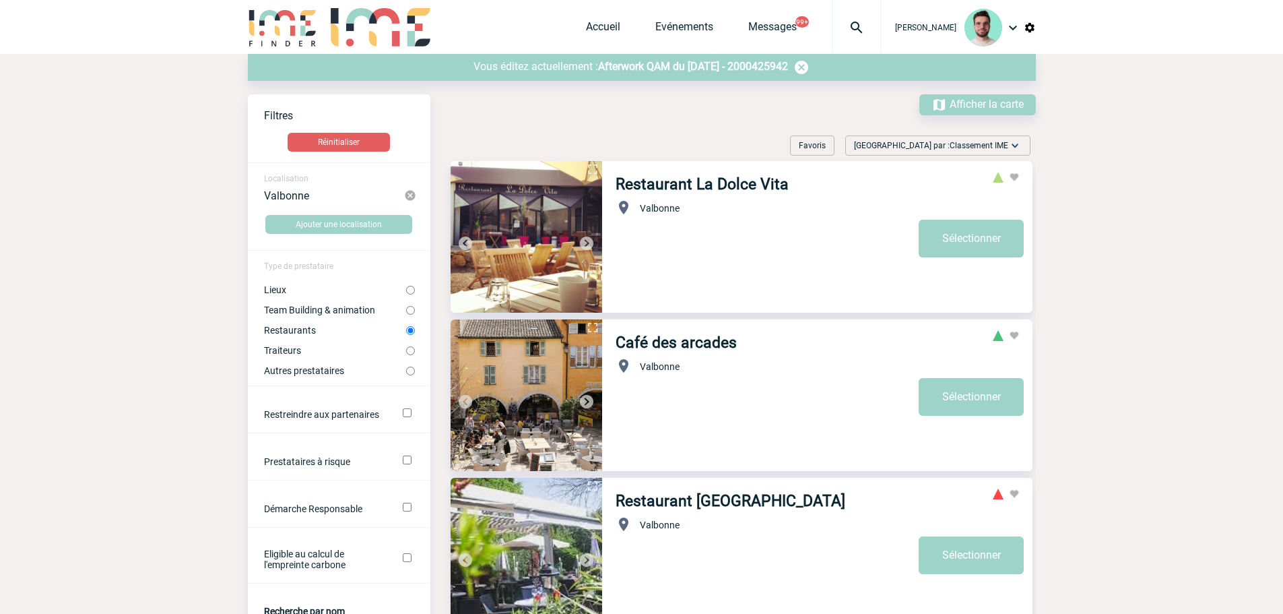
click at [616, 75] on div "Vous éditez actuellement : Afterwork QAM du 09 Octobre 2025 - 2000425942" at bounding box center [642, 67] width 788 height 27
click at [621, 65] on span "Afterwork QAM du 09 Octobre 2025 - 2000425942" at bounding box center [693, 66] width 190 height 13
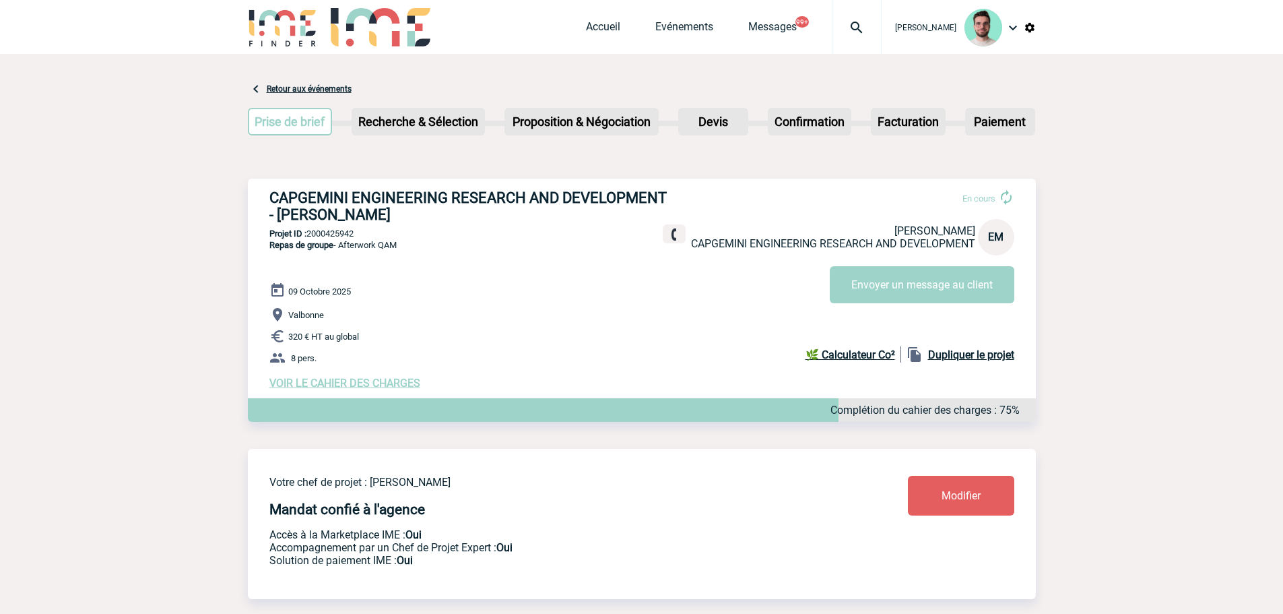
click at [843, 41] on div at bounding box center [857, 27] width 50 height 54
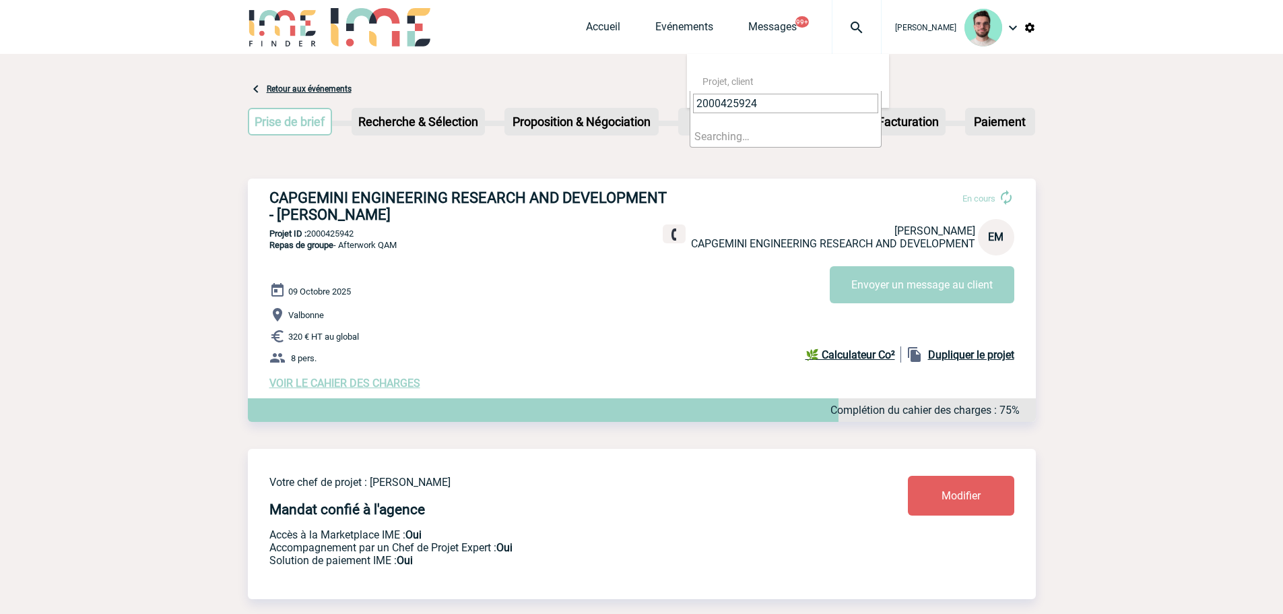
type input "2000425924"
select select "25425"
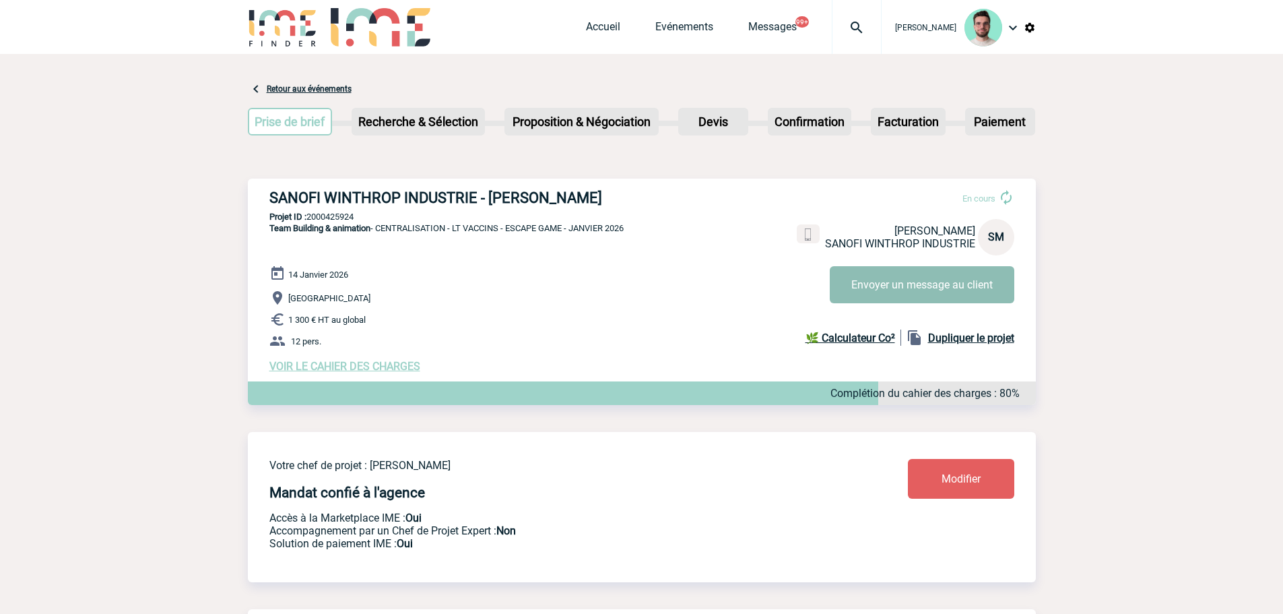
click at [870, 284] on button "Envoyer un message au client" at bounding box center [922, 284] width 185 height 37
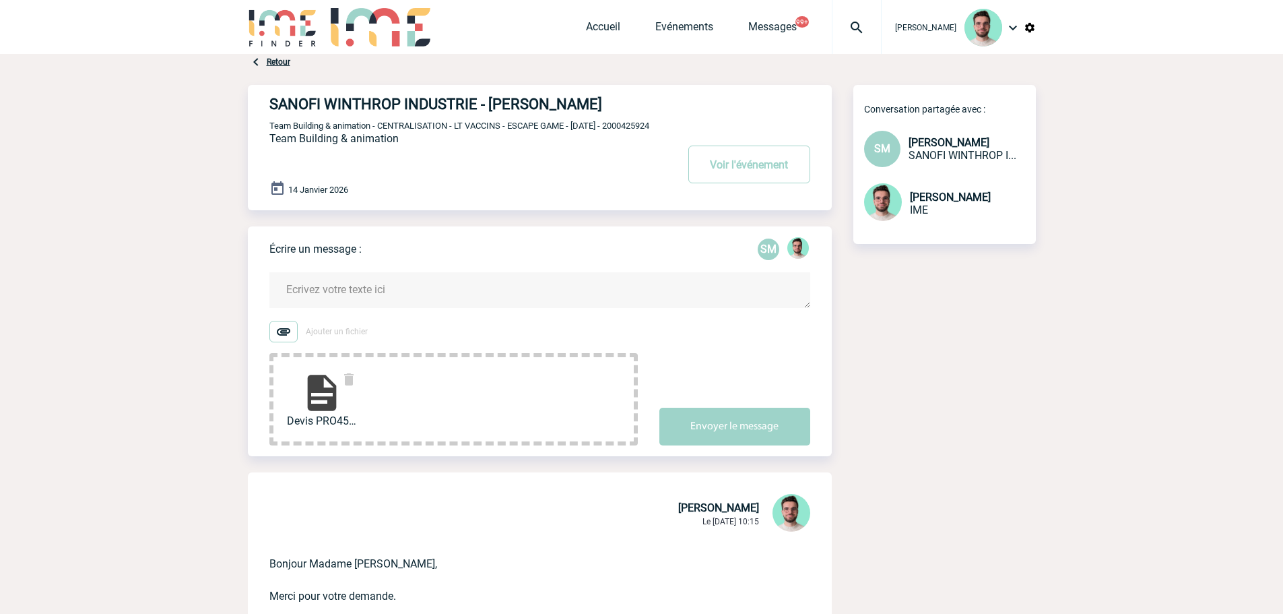
click at [408, 290] on textarea at bounding box center [539, 290] width 541 height 36
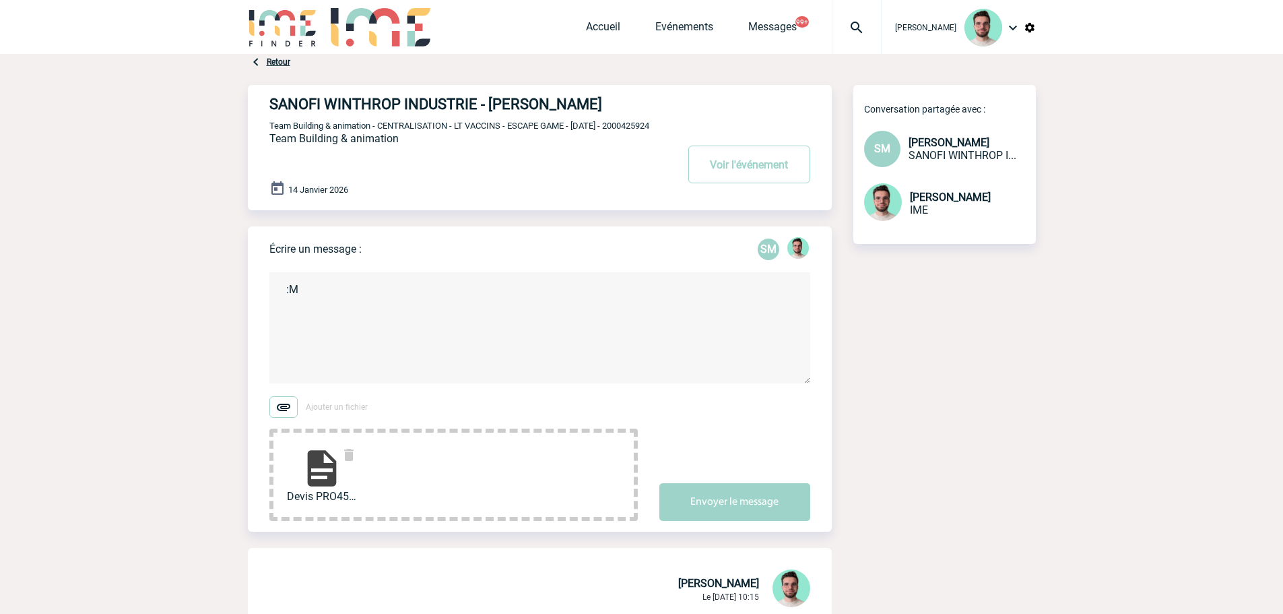
type textarea ":"
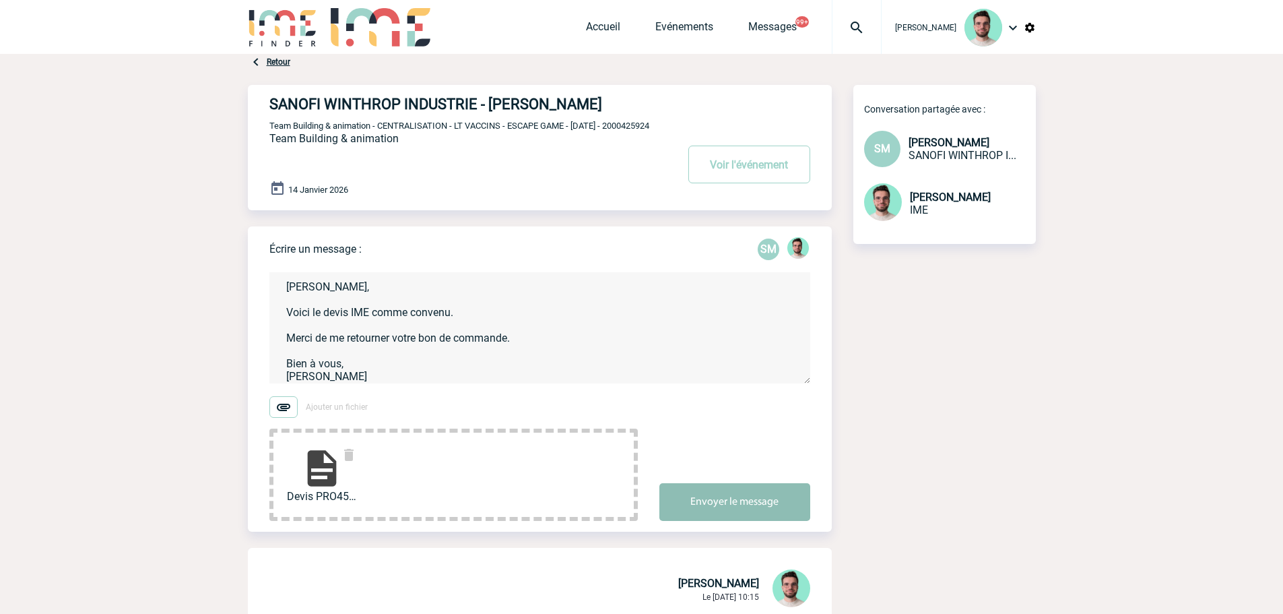
type textarea "Madame Montagui, Voici le devis IME comme convenu. Merci de me retourner votre …"
click at [730, 521] on button "Envoyer le message" at bounding box center [734, 502] width 151 height 38
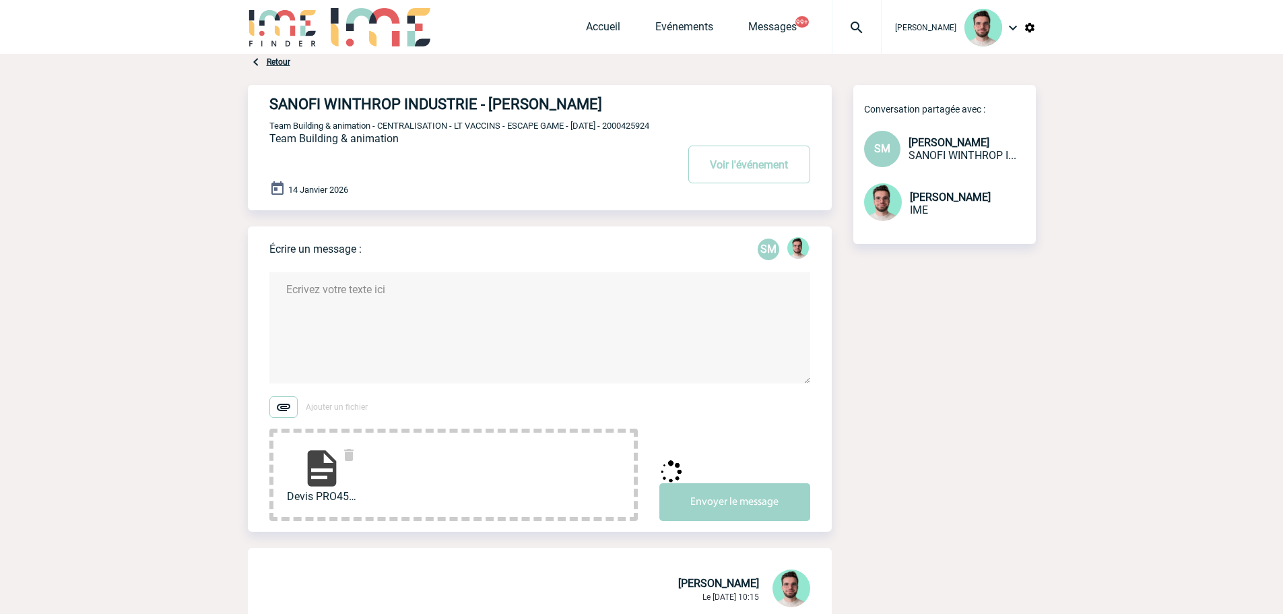
scroll to position [0, 0]
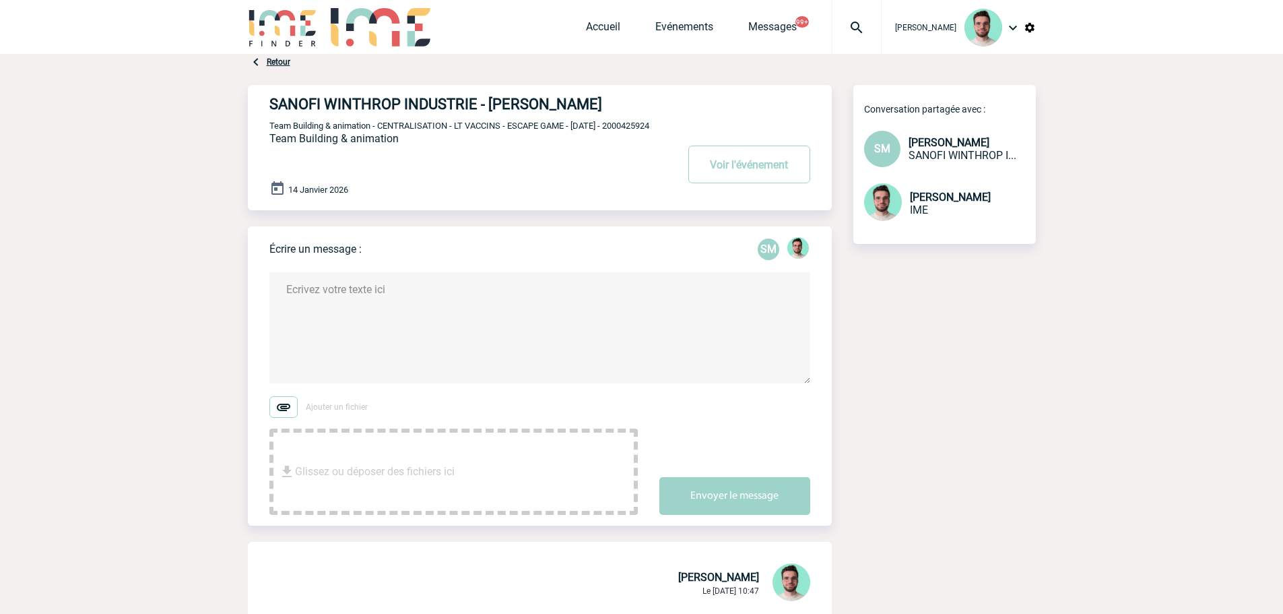
click at [616, 123] on span "Team Building & animation - CENTRALISATION - LT VACCINS - ESCAPE GAME - JANVIER…" at bounding box center [459, 126] width 380 height 10
click at [296, 130] on p "Team Building & animation - CENTRALISATION - LT VACCINS - ESCAPE GAME - JANVIER…" at bounding box center [471, 125] width 404 height 11
click at [296, 131] on span "Team Building & animation - CENTRALISATION - LT VACCINS - ESCAPE GAME - JANVIER…" at bounding box center [459, 126] width 380 height 10
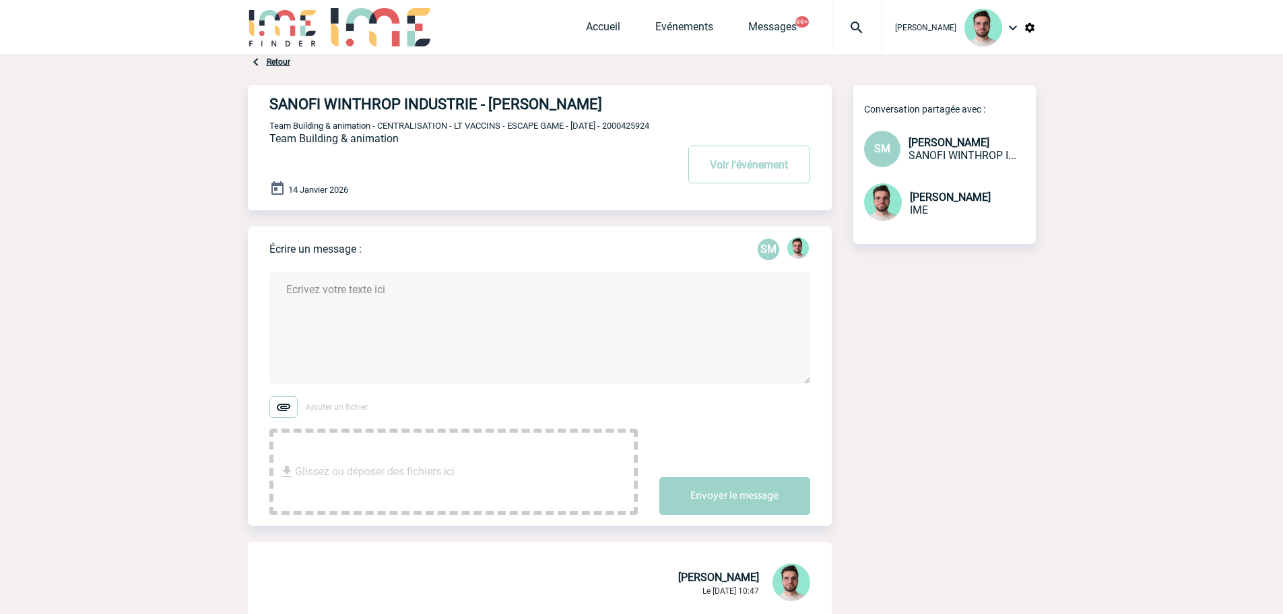
copy span "2000425924"
click at [850, 29] on img at bounding box center [856, 28] width 48 height 16
type input "2000425849"
select select "25350"
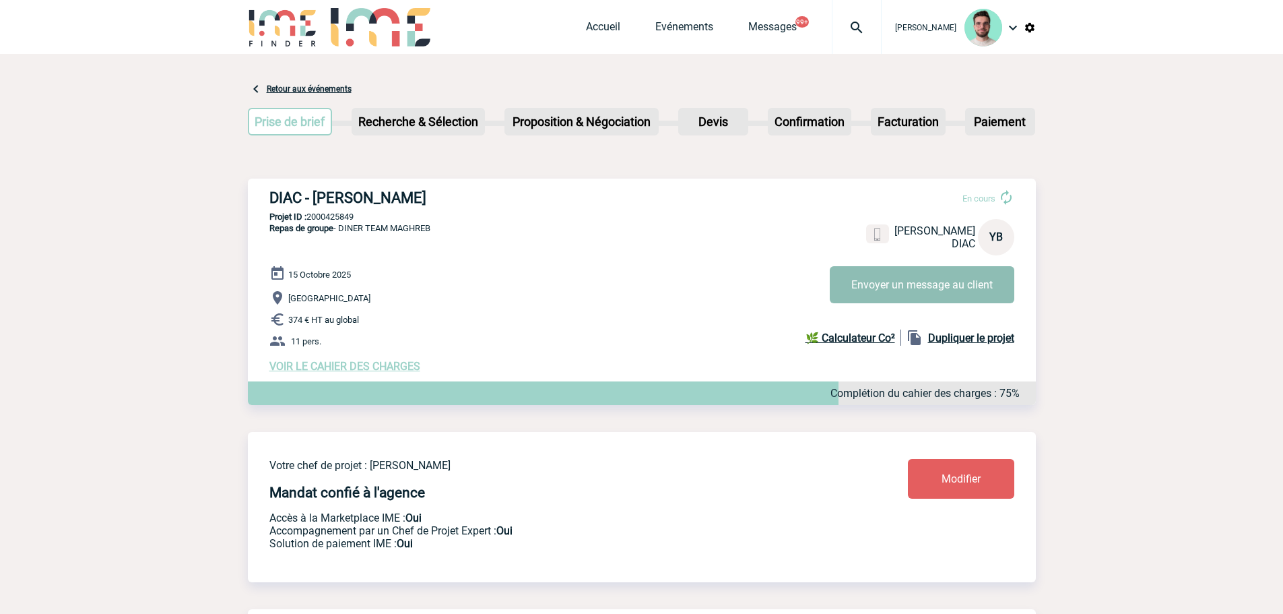
click at [925, 287] on button "Envoyer un message au client" at bounding box center [922, 284] width 185 height 37
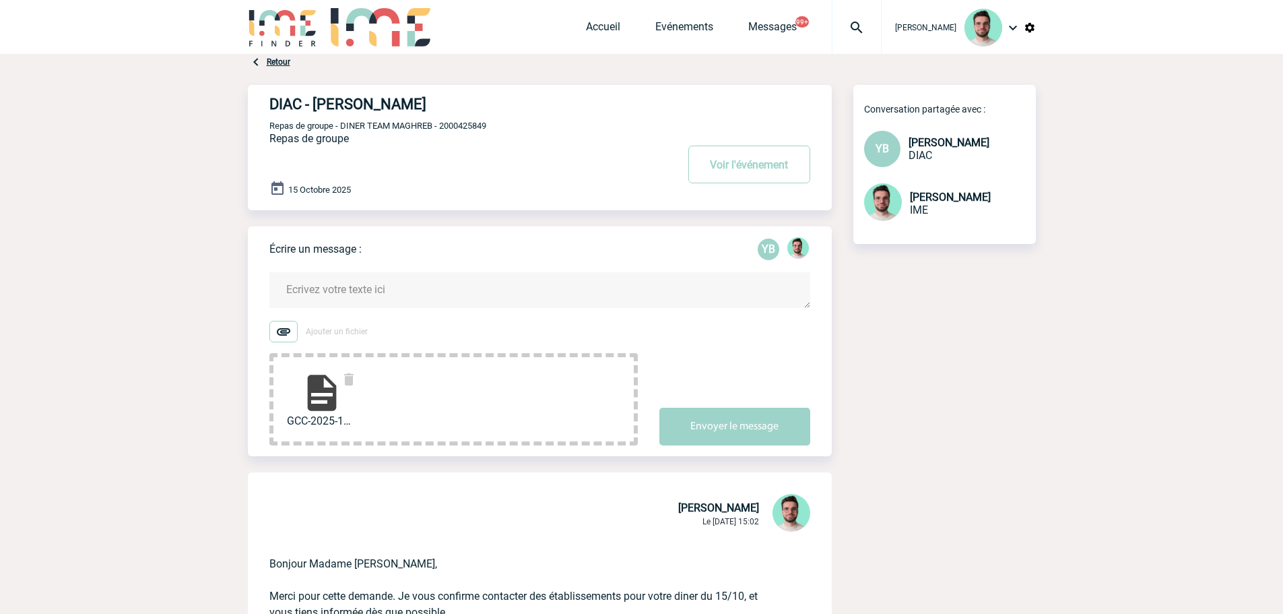
click at [389, 285] on textarea at bounding box center [539, 290] width 541 height 36
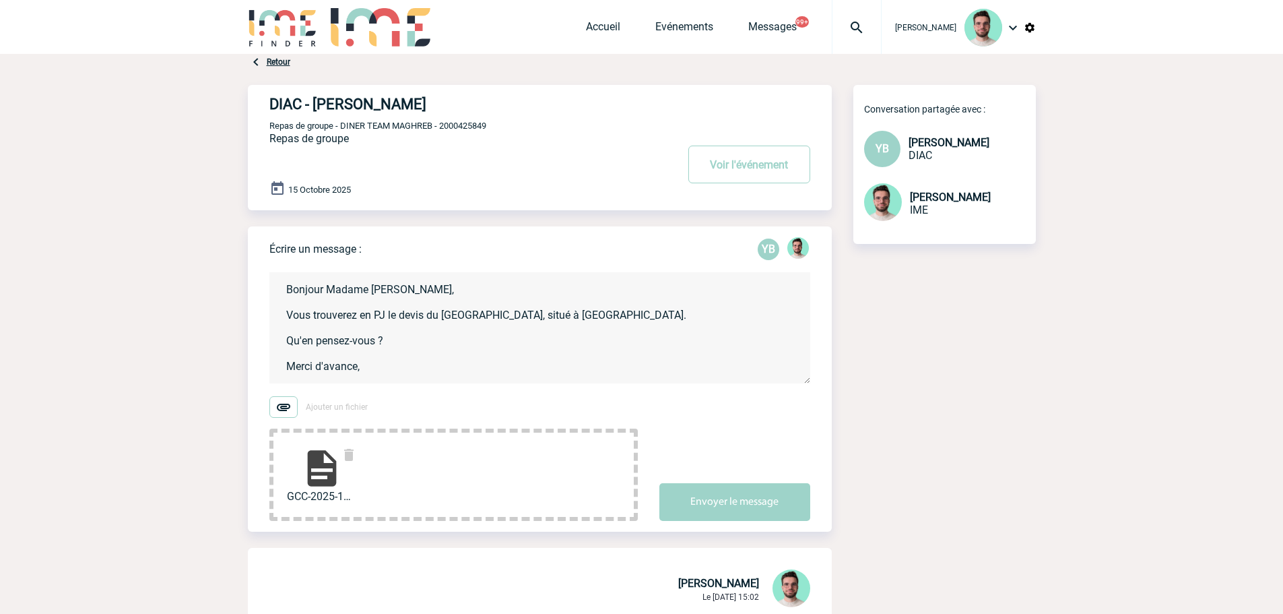
scroll to position [3, 0]
type textarea "Bonjour Madame Benamara, Vous trouverez en PJ le devis du Grand Café Capucines,…"
click at [750, 522] on div "Écrire un message : YB Bonjour Madame Benamara, Vous trouverez en PJ le devis d…" at bounding box center [550, 378] width 562 height 305
click at [750, 512] on button "Envoyer le message" at bounding box center [734, 502] width 151 height 38
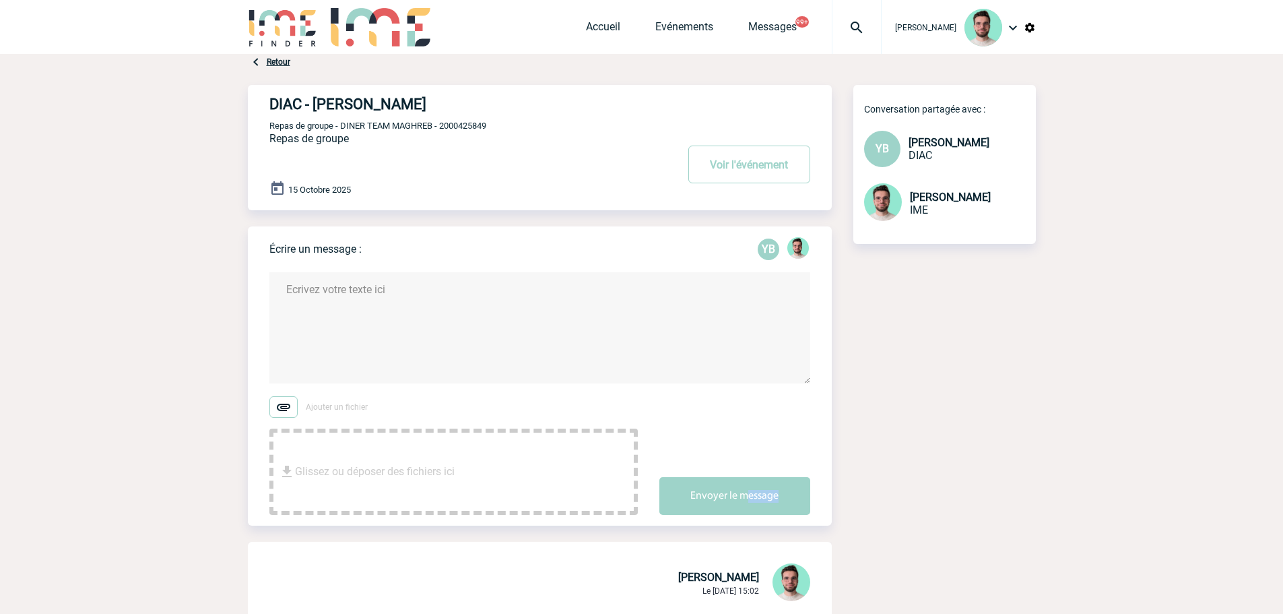
scroll to position [0, 0]
click at [469, 125] on span "Repas de groupe - DINER TEAM MAGHREB - 2000425849" at bounding box center [377, 126] width 217 height 10
copy span "2000425849"
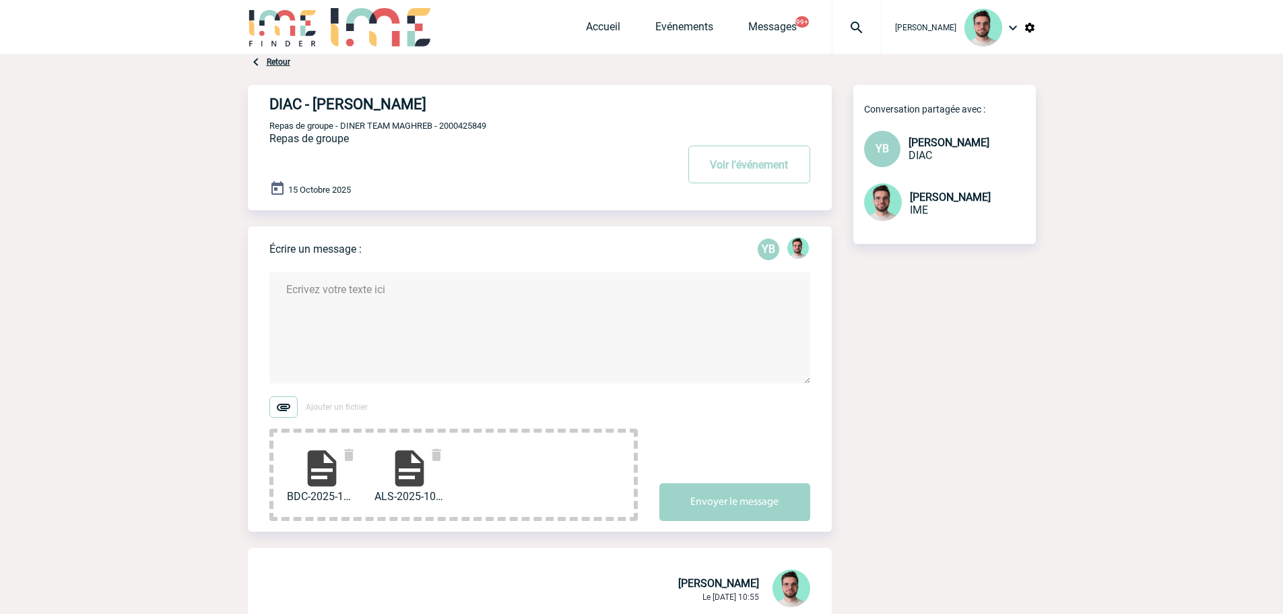
click at [387, 319] on textarea at bounding box center [539, 327] width 541 height 111
type textarea "Madame Benamara, Vous trouverez également les devis de L'Alsace et la Brasserie…"
click at [727, 525] on div "Écrire un message : YB Madame Benamara, Vous trouverez également les devis de L…" at bounding box center [550, 378] width 562 height 305
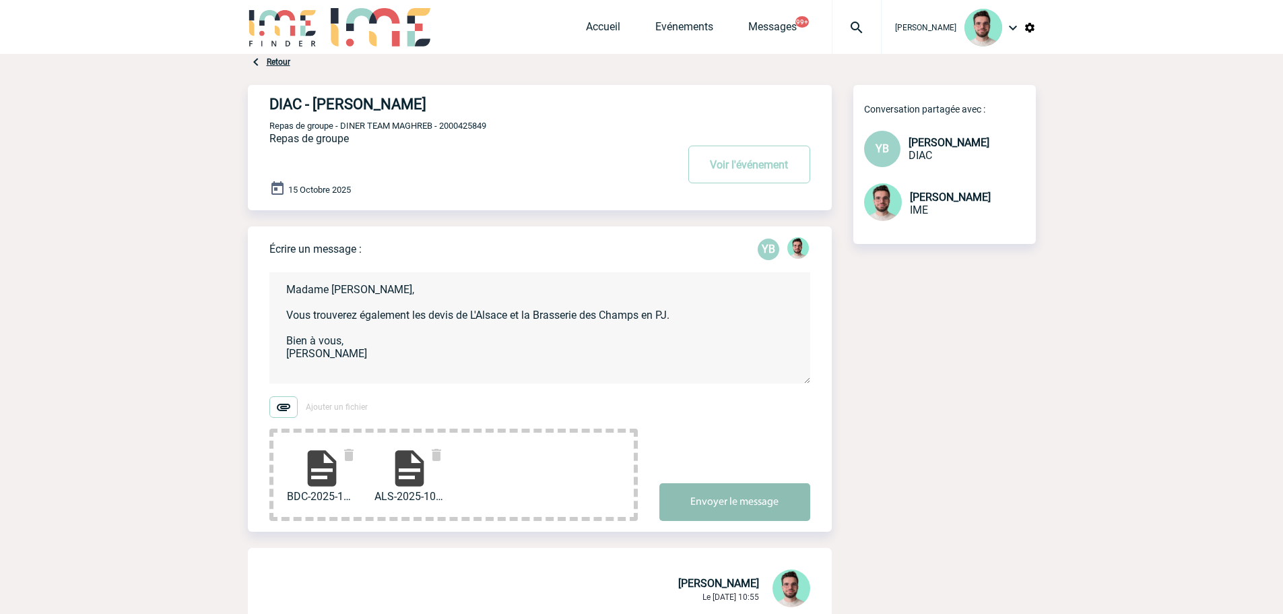
click at [726, 493] on button "Envoyer le message" at bounding box center [734, 502] width 151 height 38
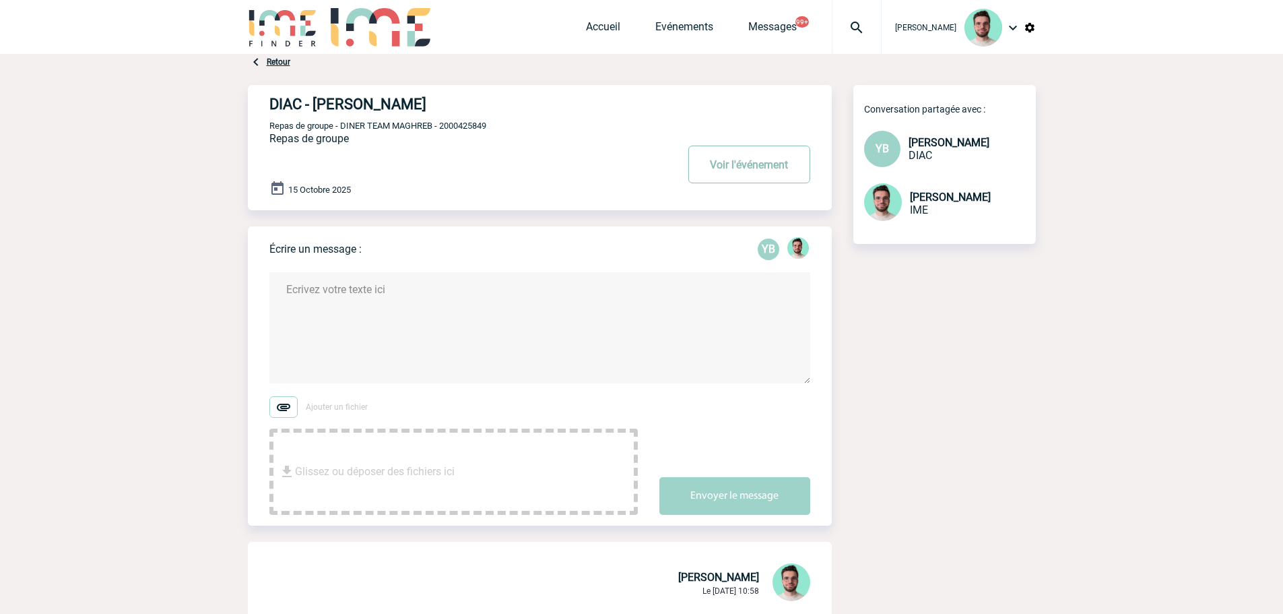
click at [757, 164] on button "Voir l'événement" at bounding box center [749, 164] width 122 height 38
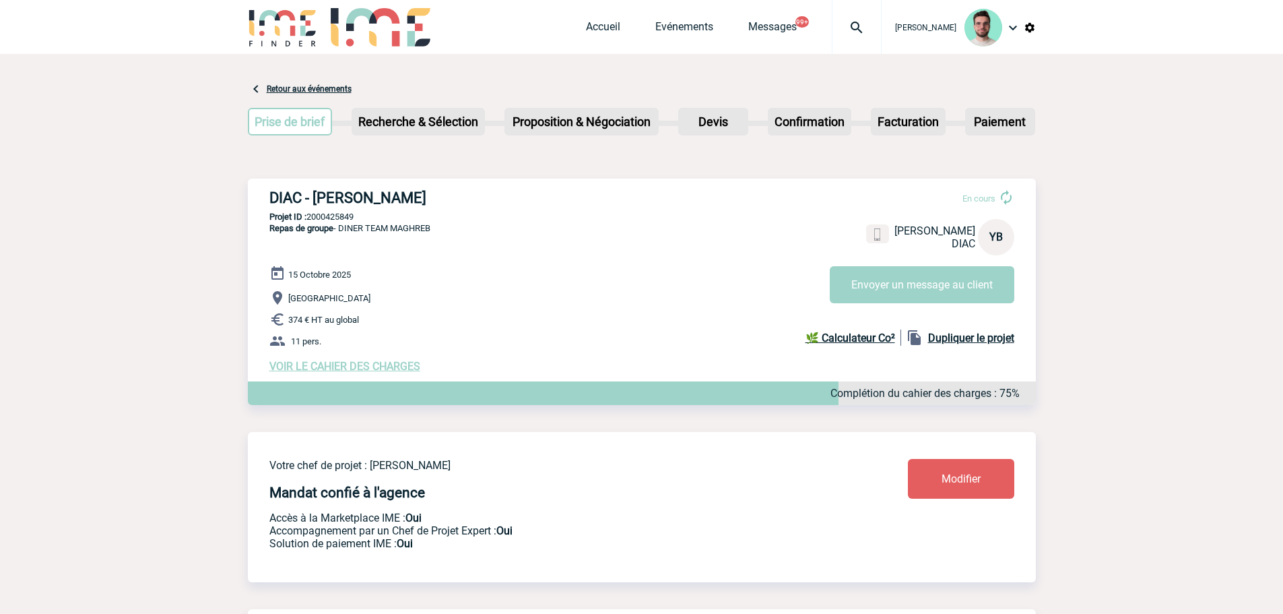
click at [329, 216] on p "Projet ID : 2000425849" at bounding box center [642, 216] width 788 height 10
copy p "2000425849"
click at [851, 40] on div at bounding box center [857, 27] width 50 height 54
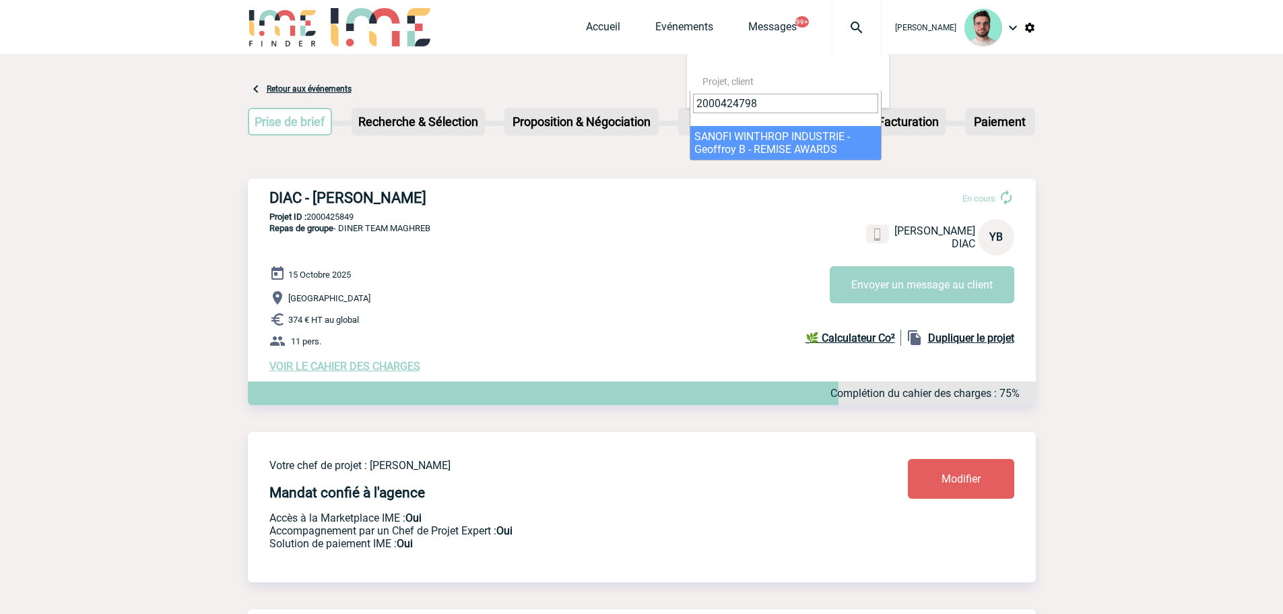
type input "2000424798"
select select "24299"
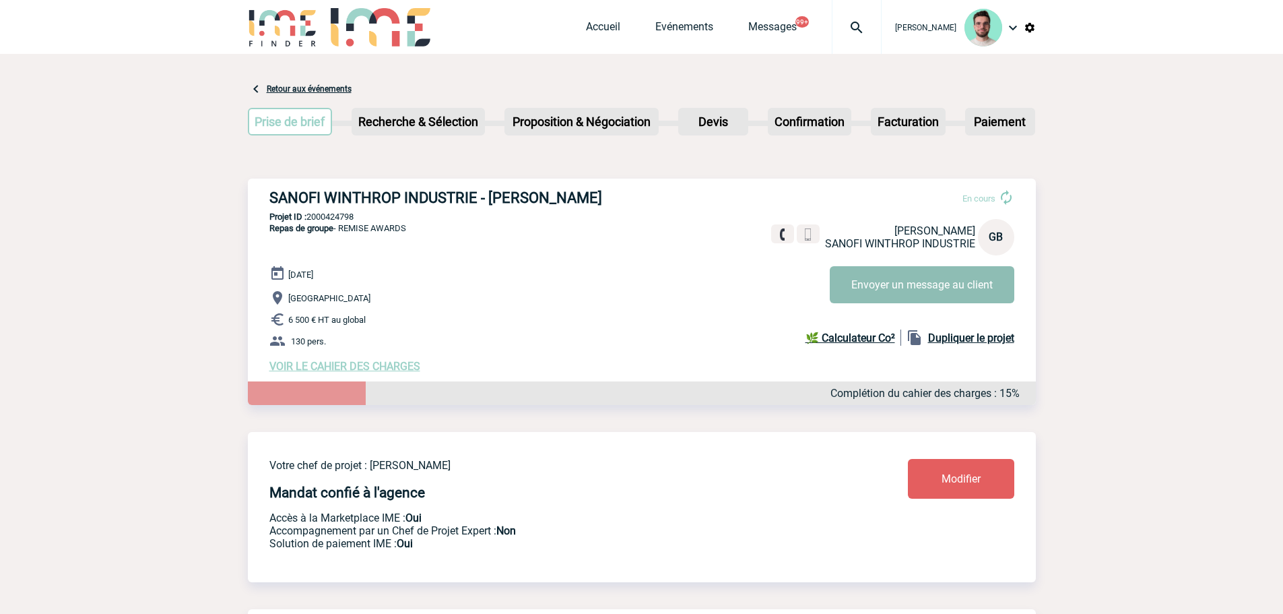
click at [920, 289] on button "Envoyer un message au client" at bounding box center [922, 284] width 185 height 37
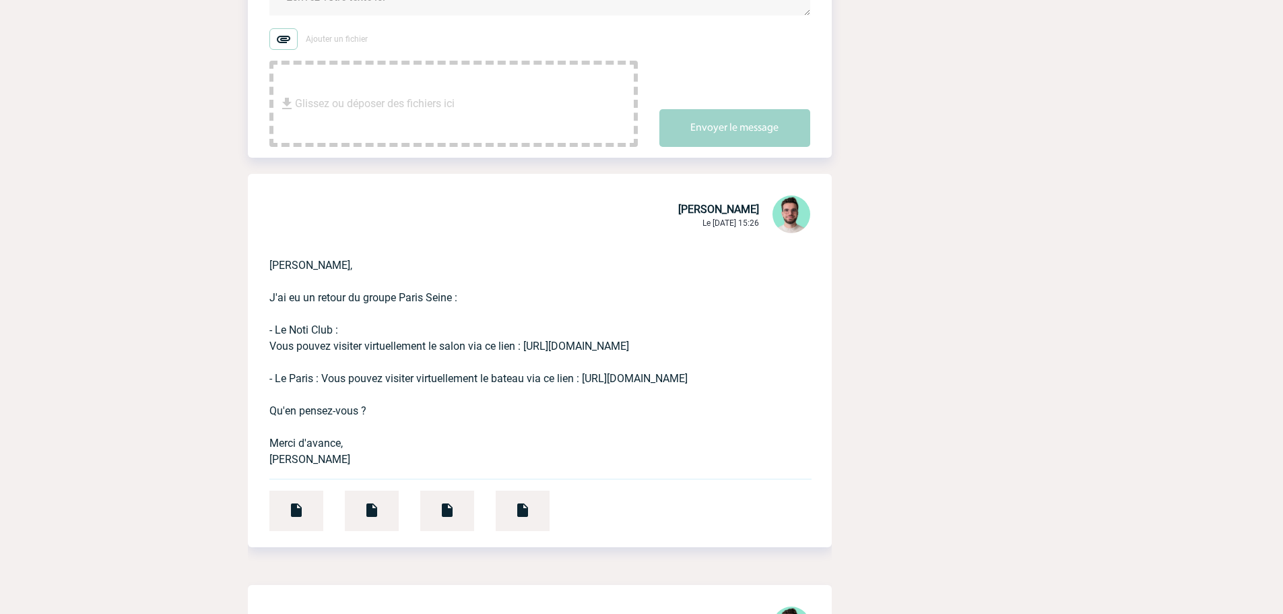
scroll to position [269, 0]
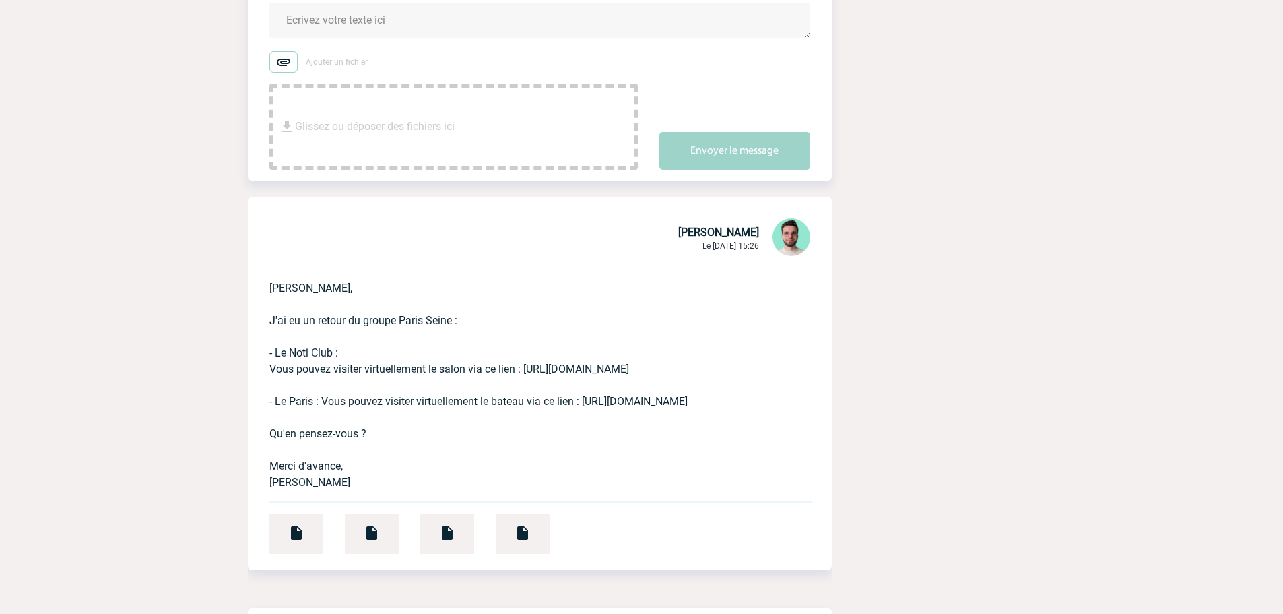
click at [389, 35] on textarea at bounding box center [539, 21] width 541 height 36
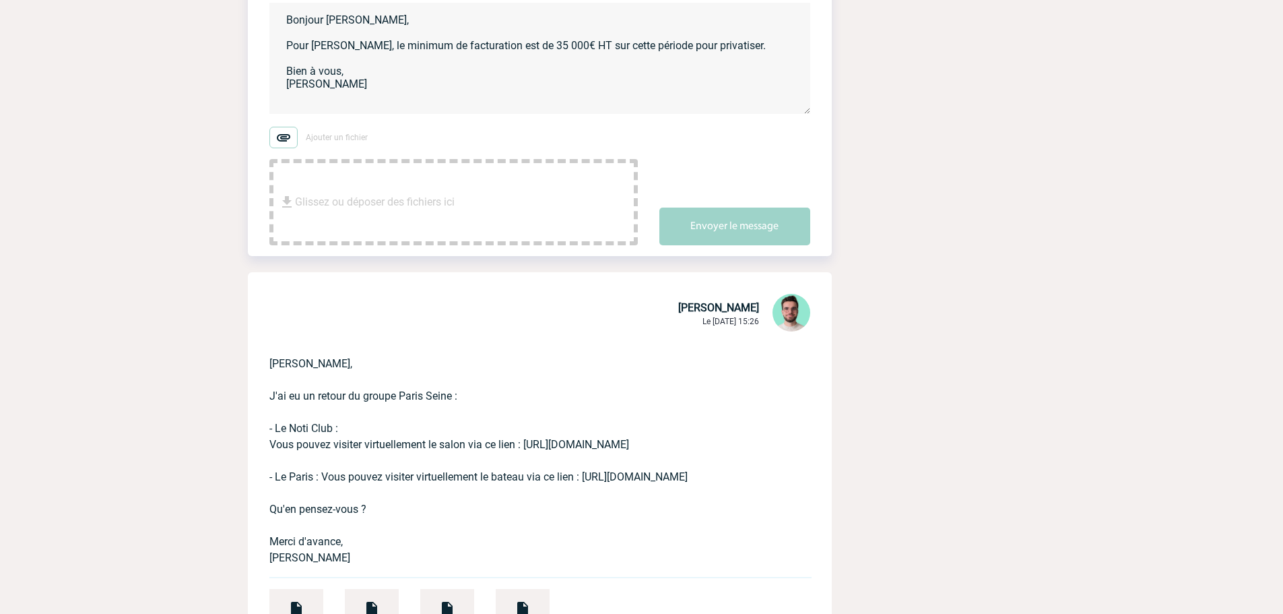
click at [321, 48] on textarea "Bonjour [PERSON_NAME], Pour [PERSON_NAME], le minimum de facturation est de 35 …" at bounding box center [539, 58] width 541 height 111
type textarea "Bonjour [PERSON_NAME], Pour le Victoria, le minimum de facturation est de 35 00…"
click at [742, 223] on button "Envoyer le message" at bounding box center [734, 226] width 151 height 38
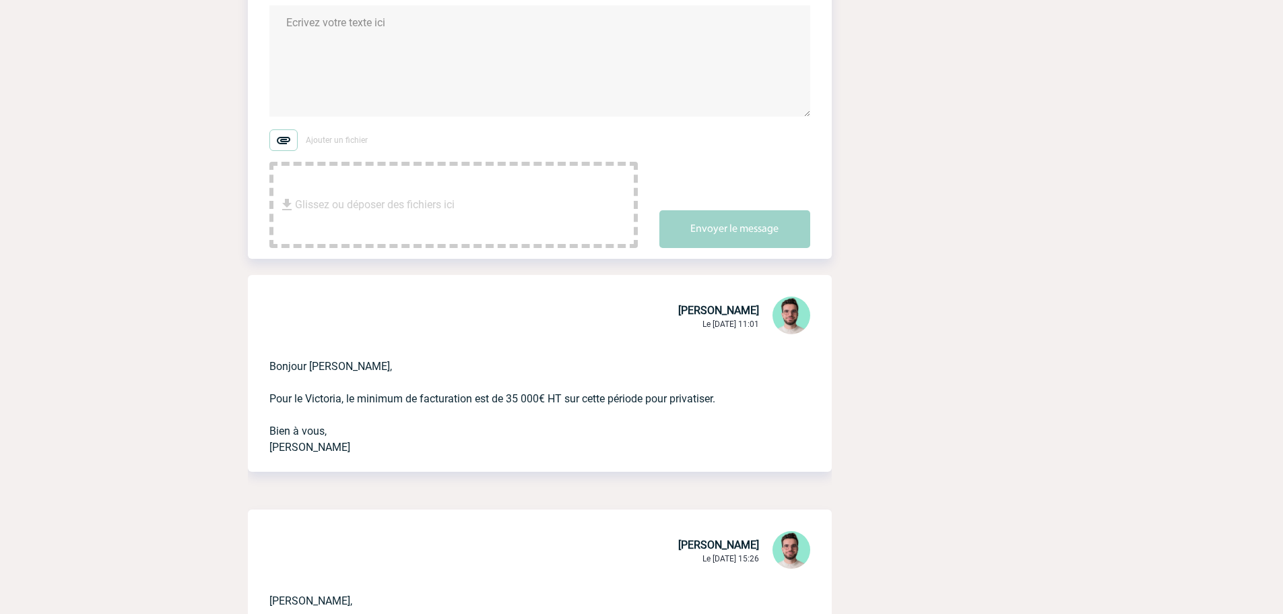
scroll to position [0, 0]
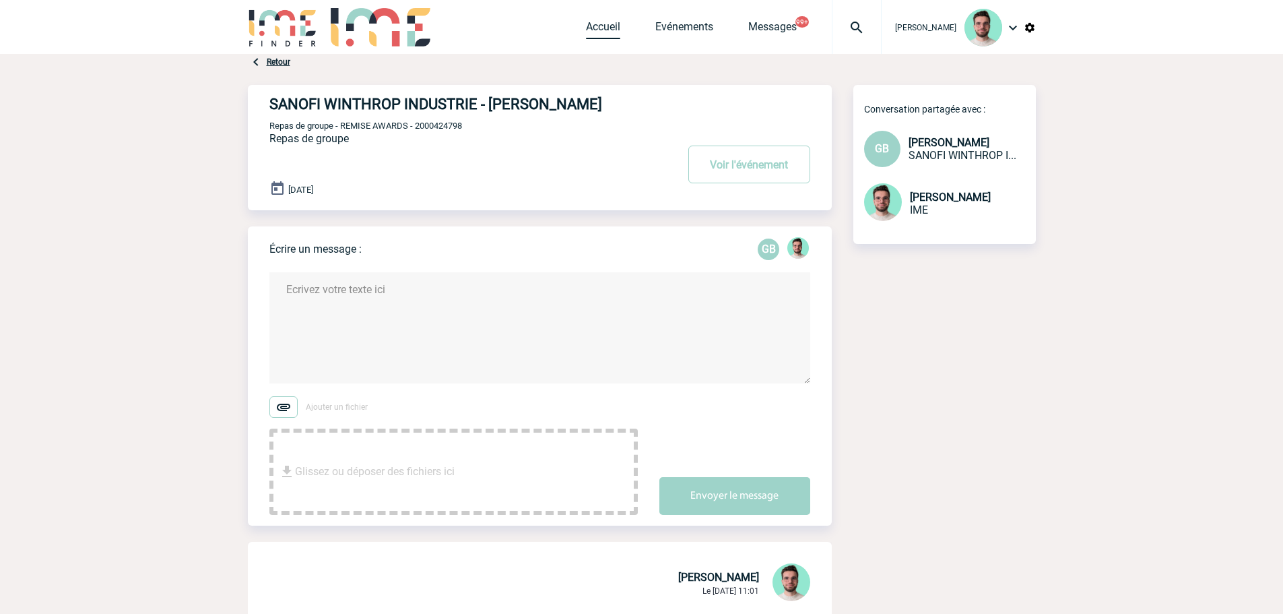
drag, startPoint x: 587, startPoint y: 24, endPoint x: 667, endPoint y: 1, distance: 83.4
click at [587, 24] on link "Accueil" at bounding box center [603, 29] width 34 height 19
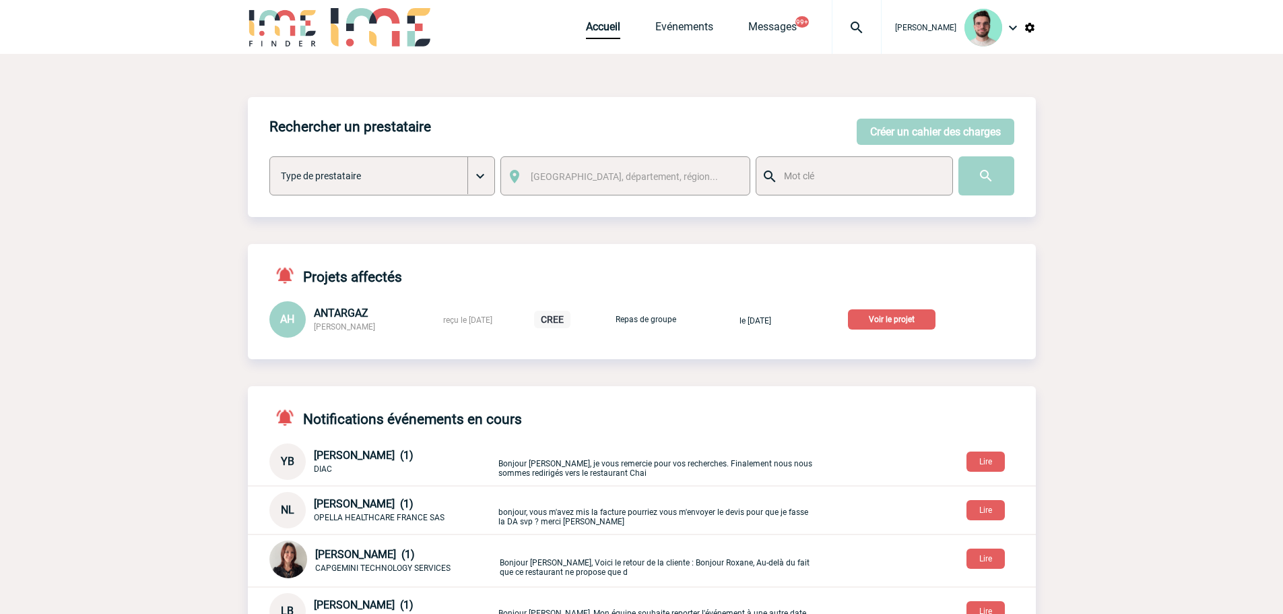
click at [904, 326] on p "Voir le projet" at bounding box center [892, 319] width 88 height 20
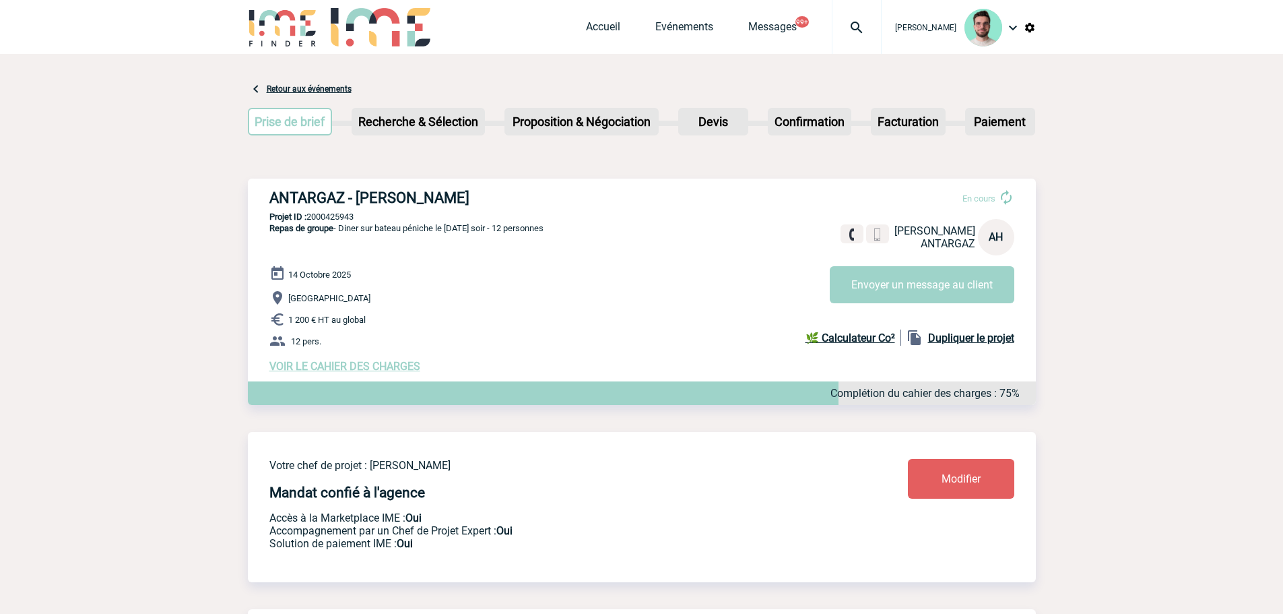
click at [390, 195] on h3 "ANTARGAZ - [PERSON_NAME]" at bounding box center [471, 197] width 404 height 17
copy div "ANTARGAZ - Angélique HUBEAU"
click at [357, 219] on p "Projet ID : 2000425943" at bounding box center [642, 216] width 788 height 10
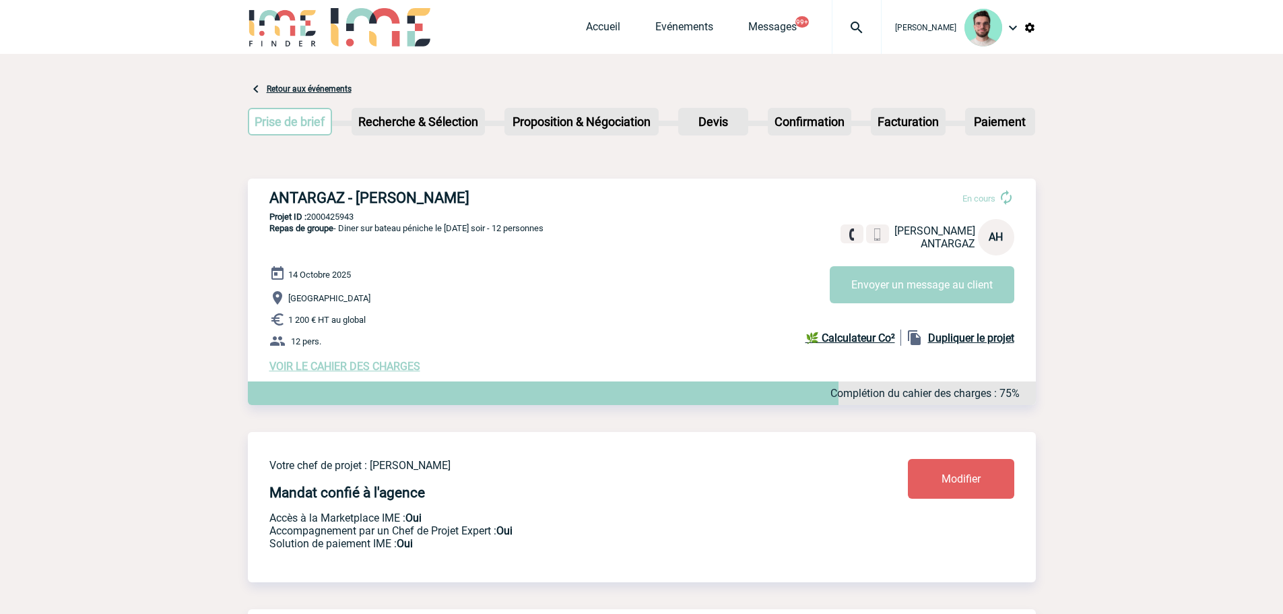
click at [357, 219] on p "Projet ID : 2000425943" at bounding box center [642, 216] width 788 height 10
click at [338, 219] on p "Projet ID : 2000425943" at bounding box center [642, 216] width 788 height 10
copy p "2000425943"
click at [496, 314] on div "14 Octobre 2025 Ile de France 1 200 € HT au global 12 pers. VOIR LE CAHIER DES …" at bounding box center [652, 318] width 766 height 107
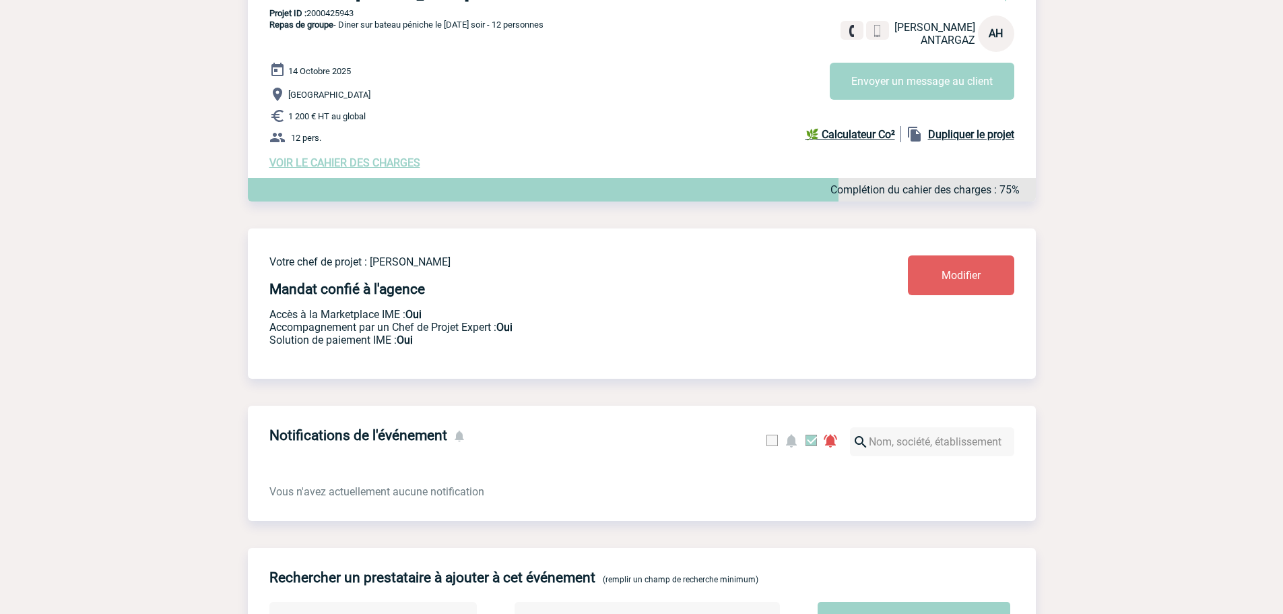
scroll to position [30, 0]
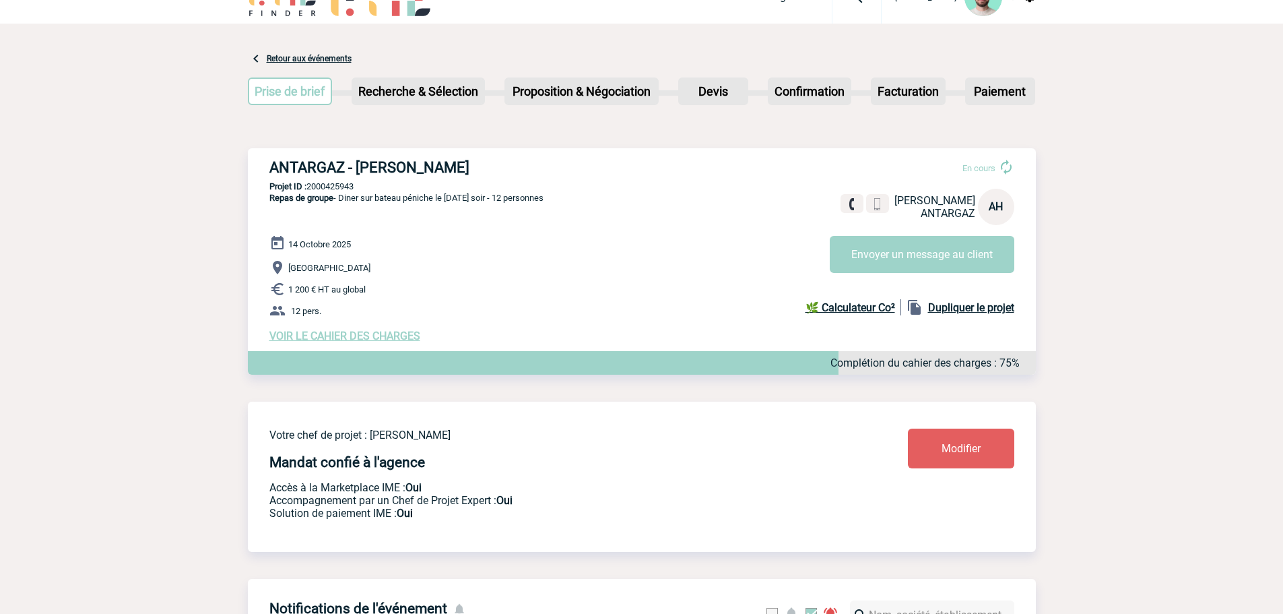
click at [336, 183] on div "ANTARGAZ - Angélique HUBEAU En cours Angélique HUBEAU ANTARGAZ AH Envoyer un me…" at bounding box center [642, 250] width 788 height 205
copy p "2000425943"
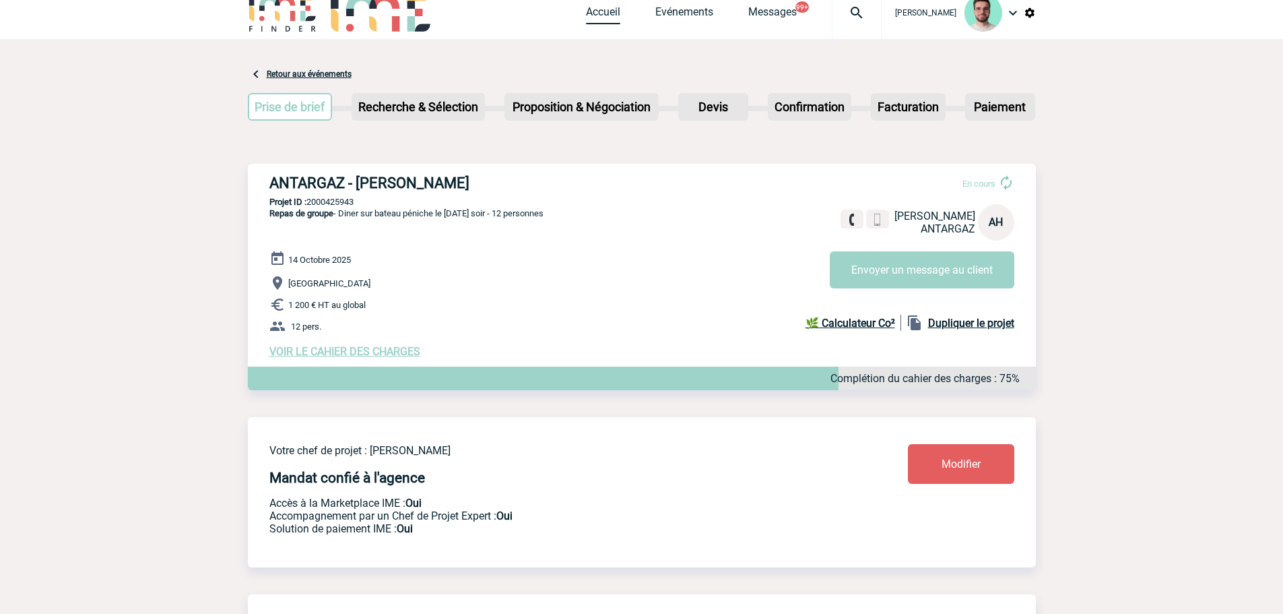
scroll to position [0, 0]
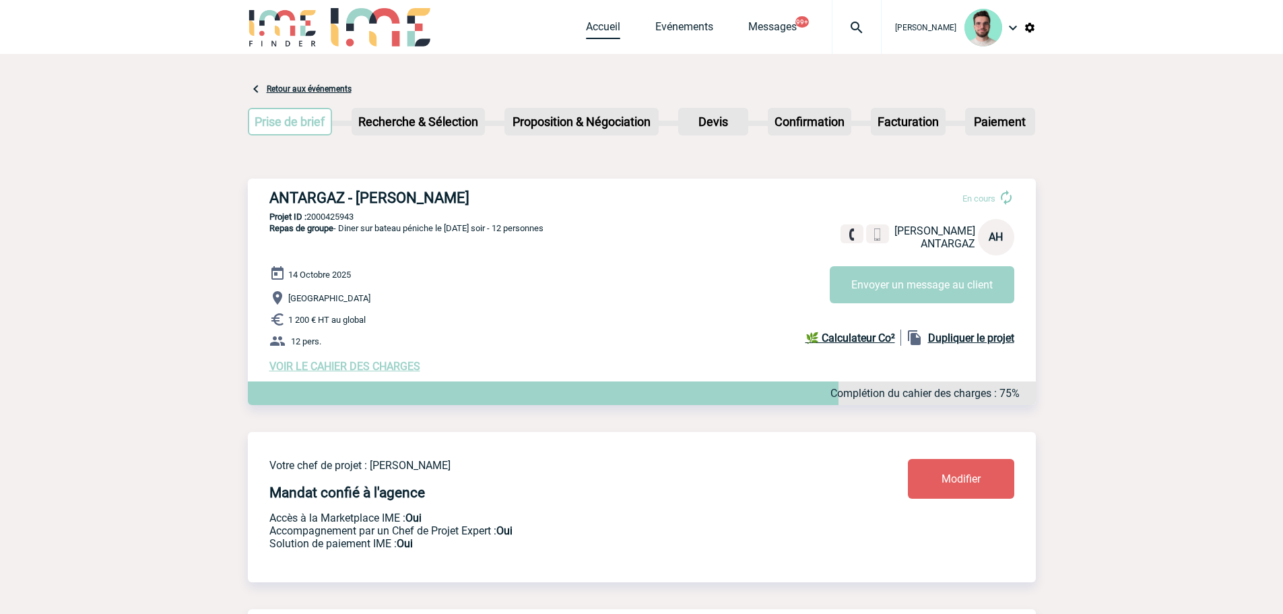
click at [593, 29] on link "Accueil" at bounding box center [603, 29] width 34 height 19
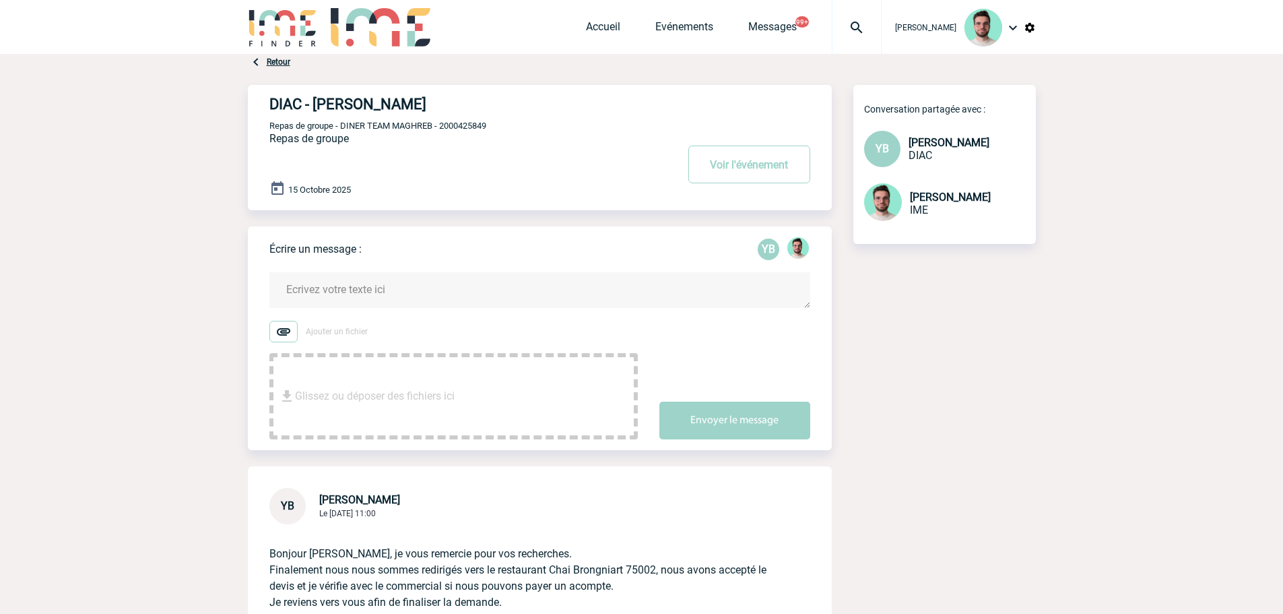
click at [436, 295] on textarea at bounding box center [539, 290] width 541 height 36
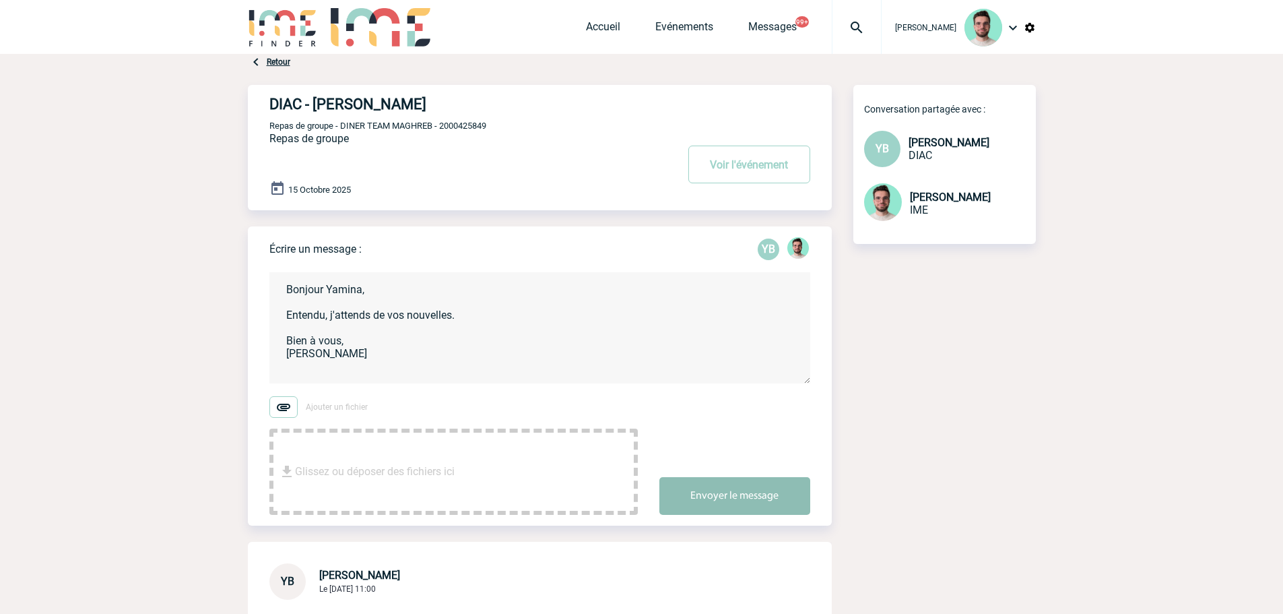
type textarea "Bonjour Yamina, Entendu, j'attends de vos nouvelles. Bien à vous, [PERSON_NAME]"
click at [773, 512] on button "Envoyer le message" at bounding box center [734, 496] width 151 height 38
